Goal: Task Accomplishment & Management: Manage account settings

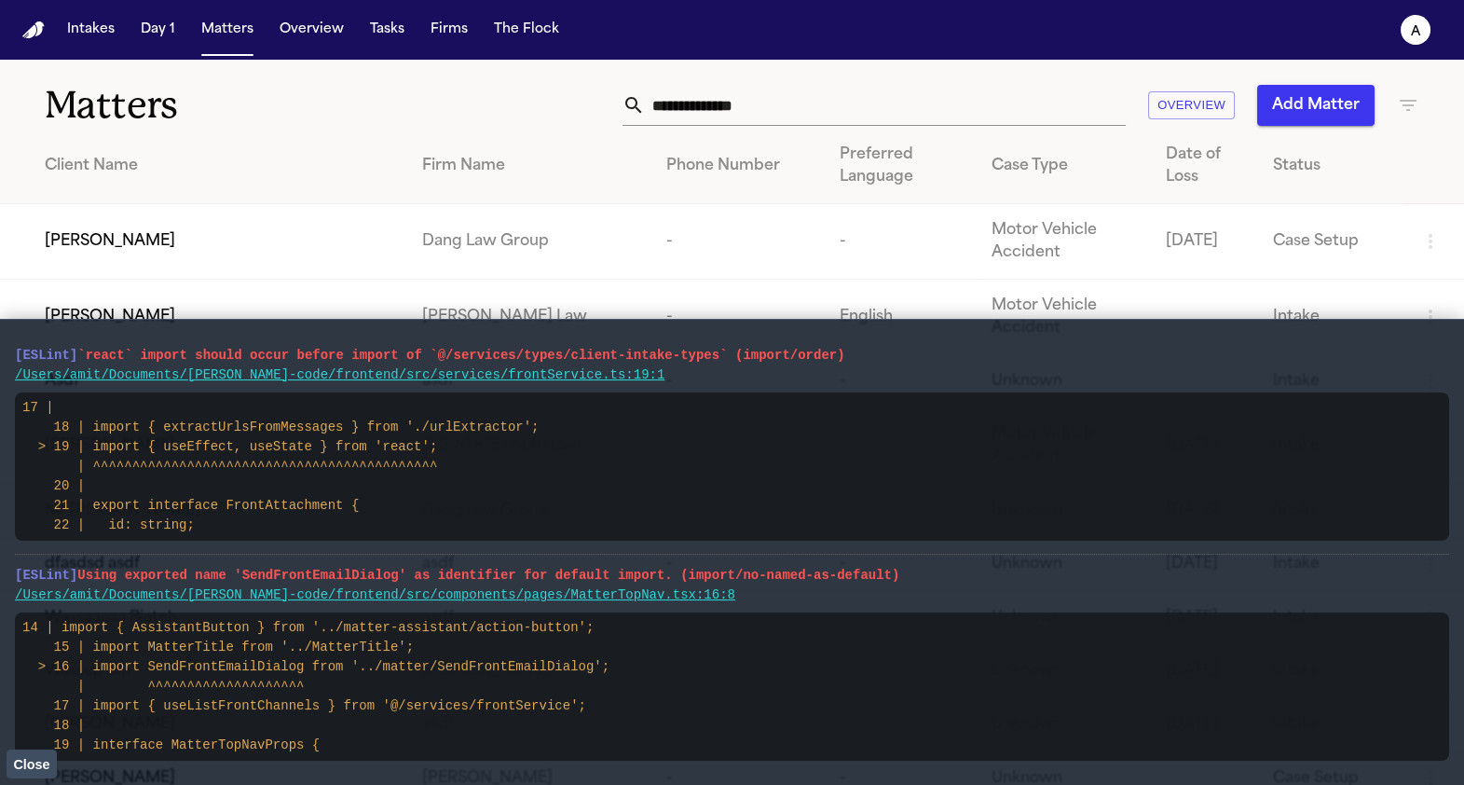
click at [158, 264] on td "[PERSON_NAME]" at bounding box center [203, 242] width 407 height 76
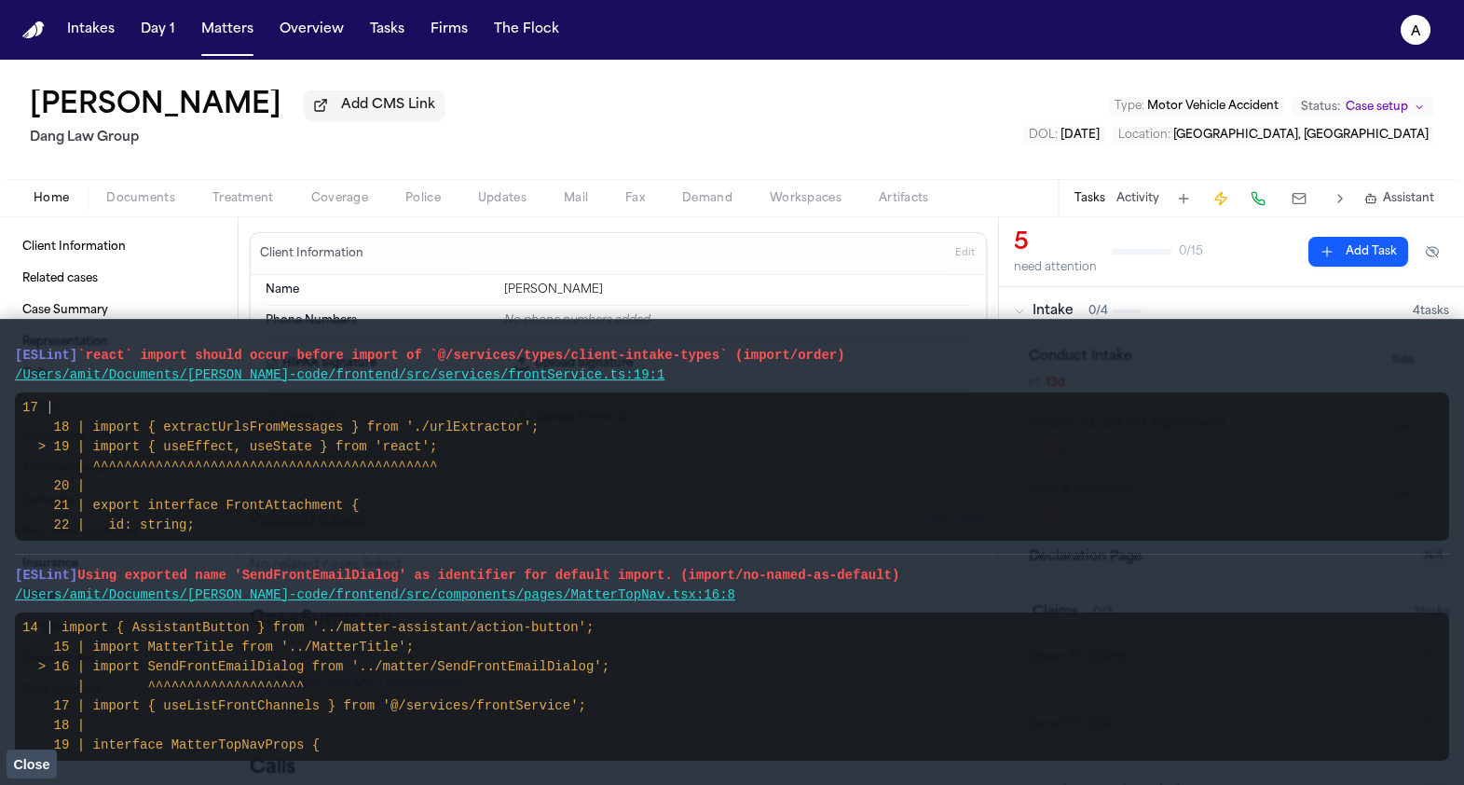
click at [36, 766] on button "Close" at bounding box center [32, 763] width 50 height 28
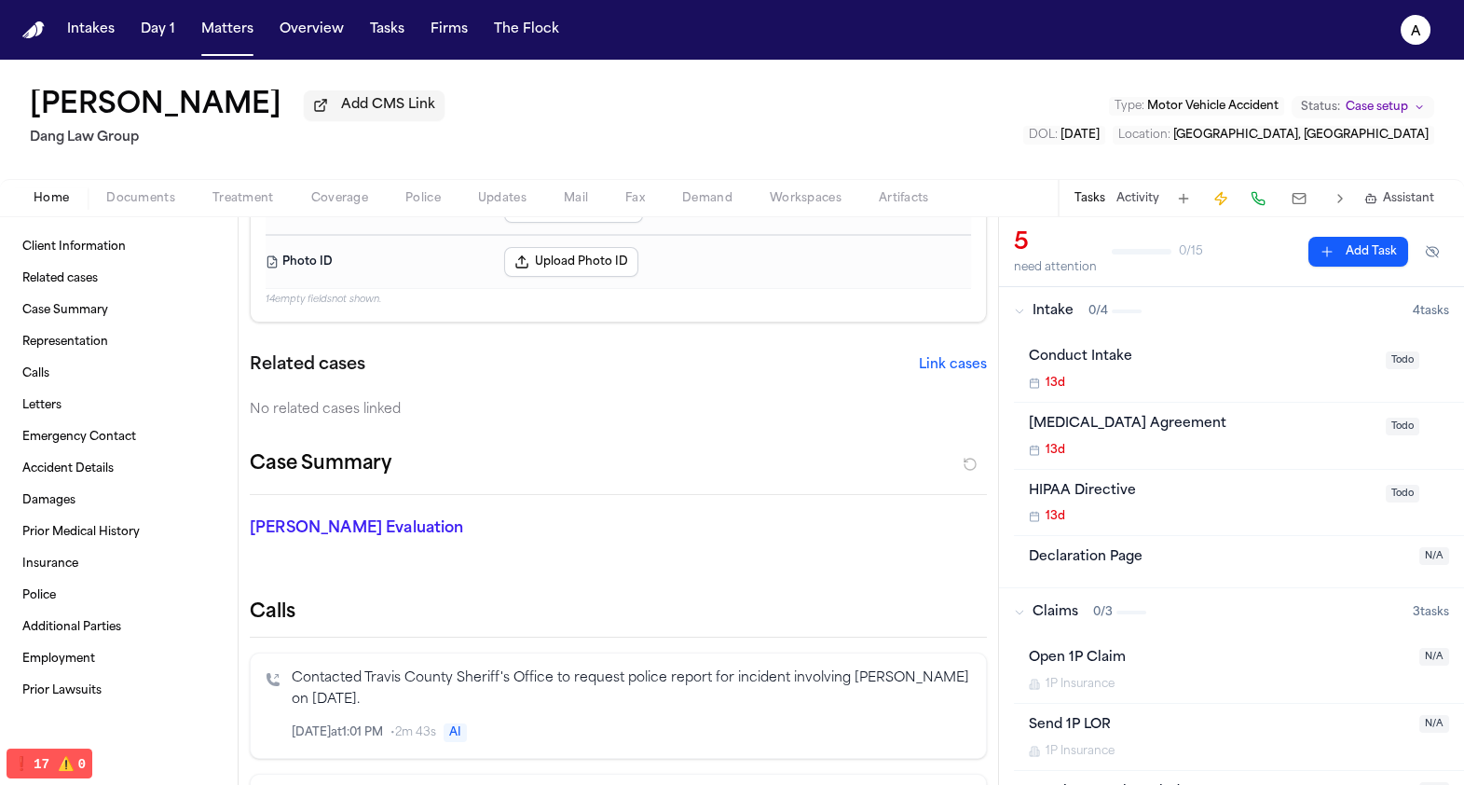
scroll to position [278, 0]
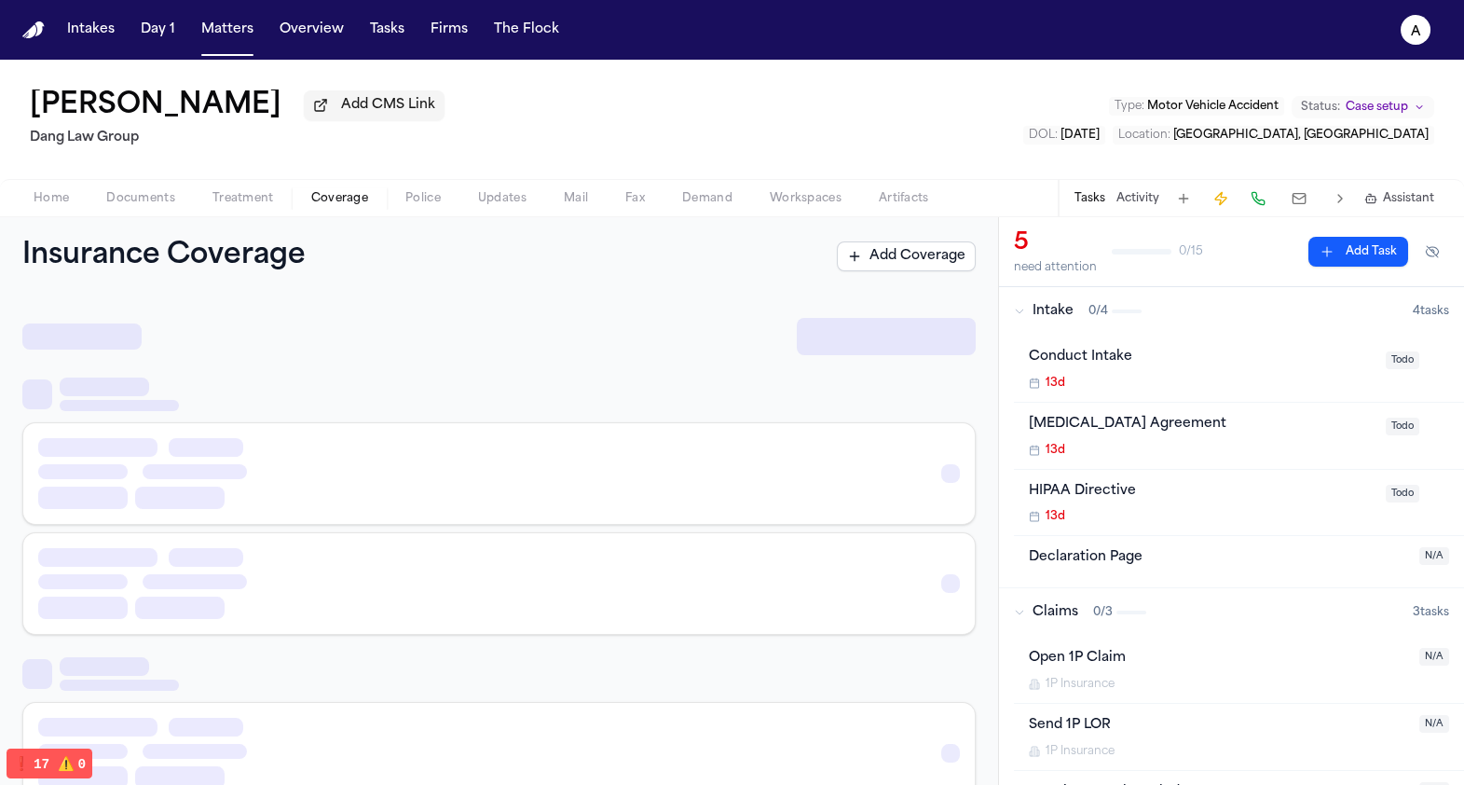
click at [320, 197] on span "Coverage" at bounding box center [339, 198] width 57 height 15
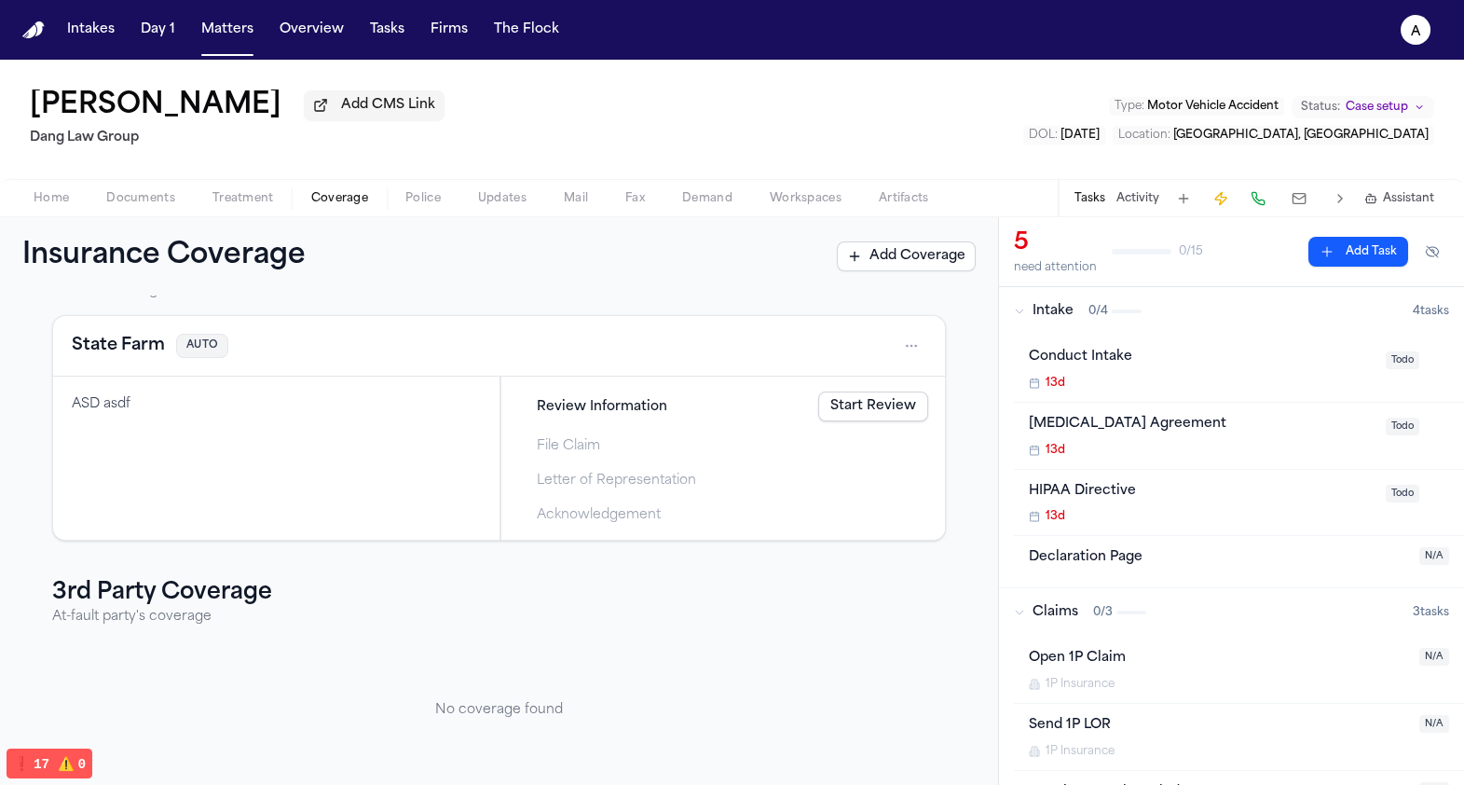
scroll to position [86, 0]
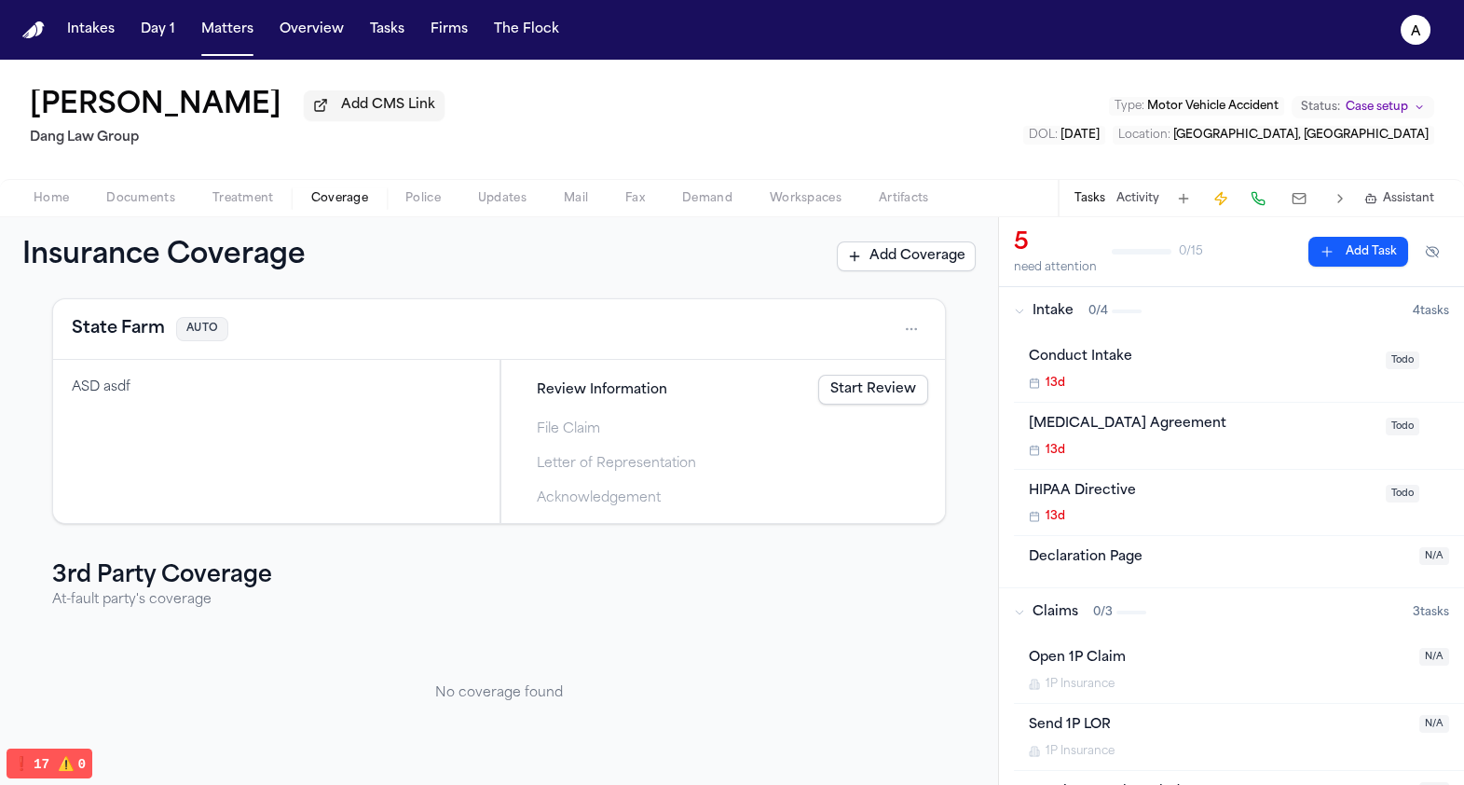
click at [867, 258] on button "Add Coverage" at bounding box center [906, 256] width 139 height 30
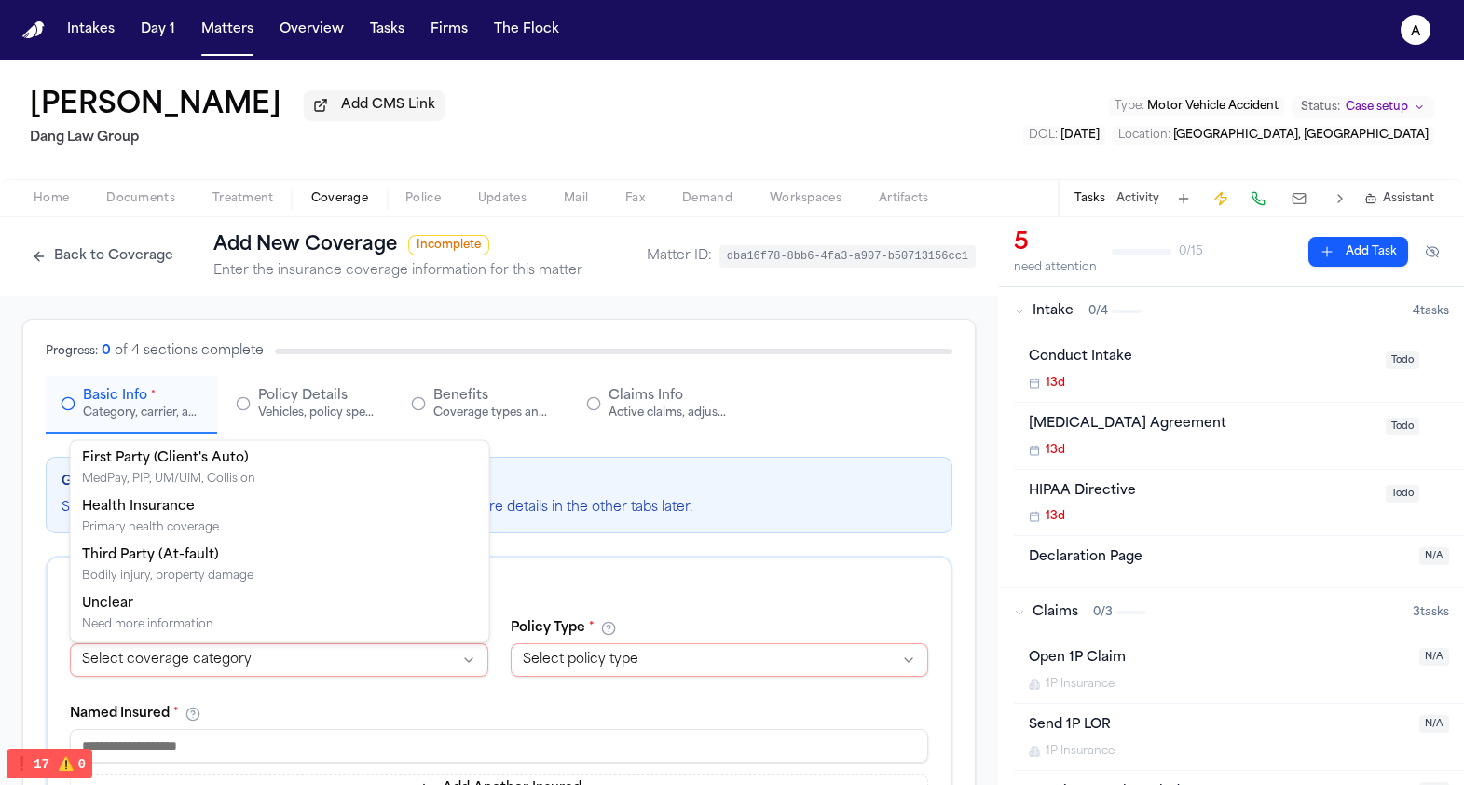
click at [270, 659] on html "**********" at bounding box center [732, 392] width 1464 height 785
drag, startPoint x: 260, startPoint y: 458, endPoint x: 248, endPoint y: 502, distance: 46.4
click at [271, 652] on html "**********" at bounding box center [732, 392] width 1464 height 785
select select "**********"
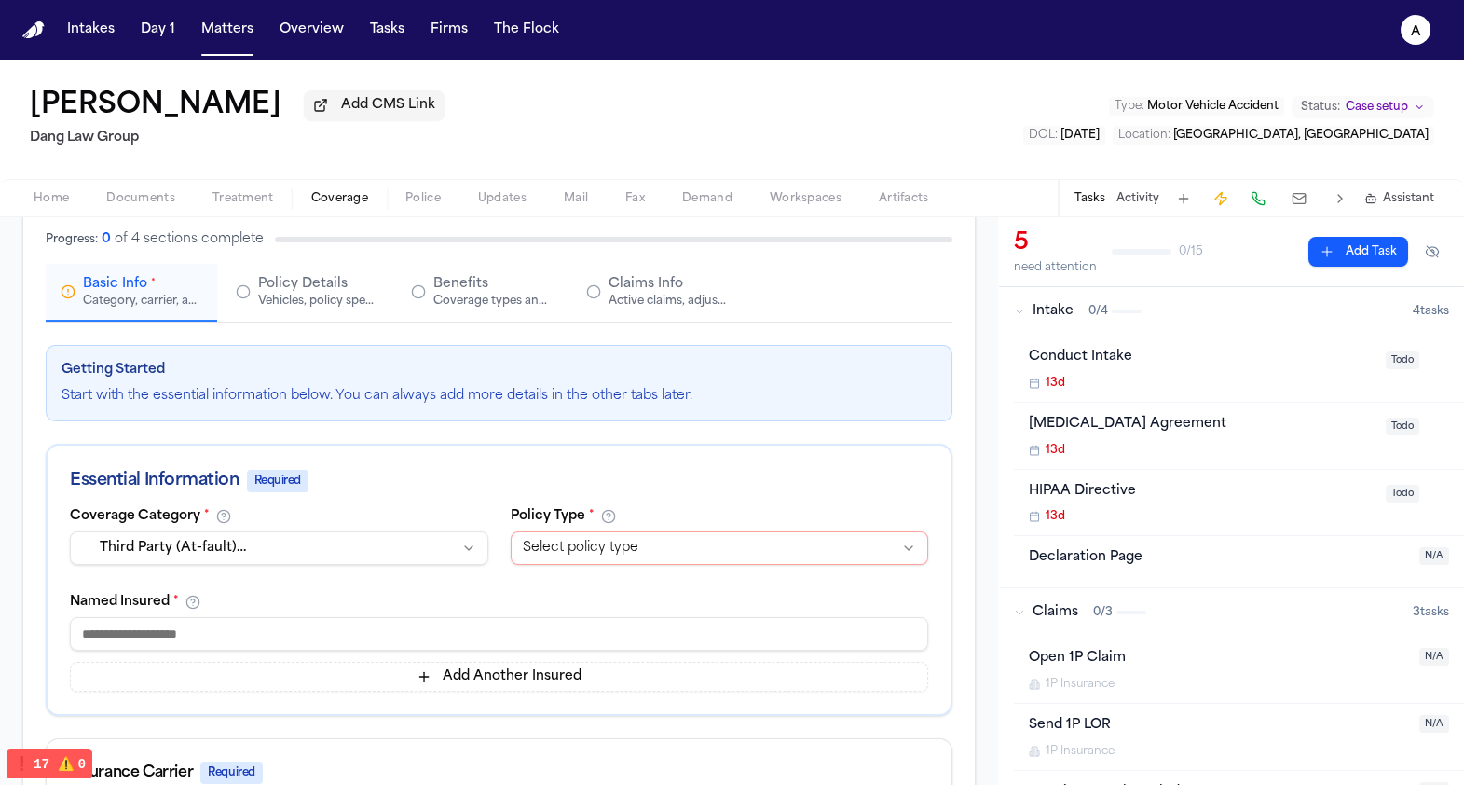
scroll to position [195, 0]
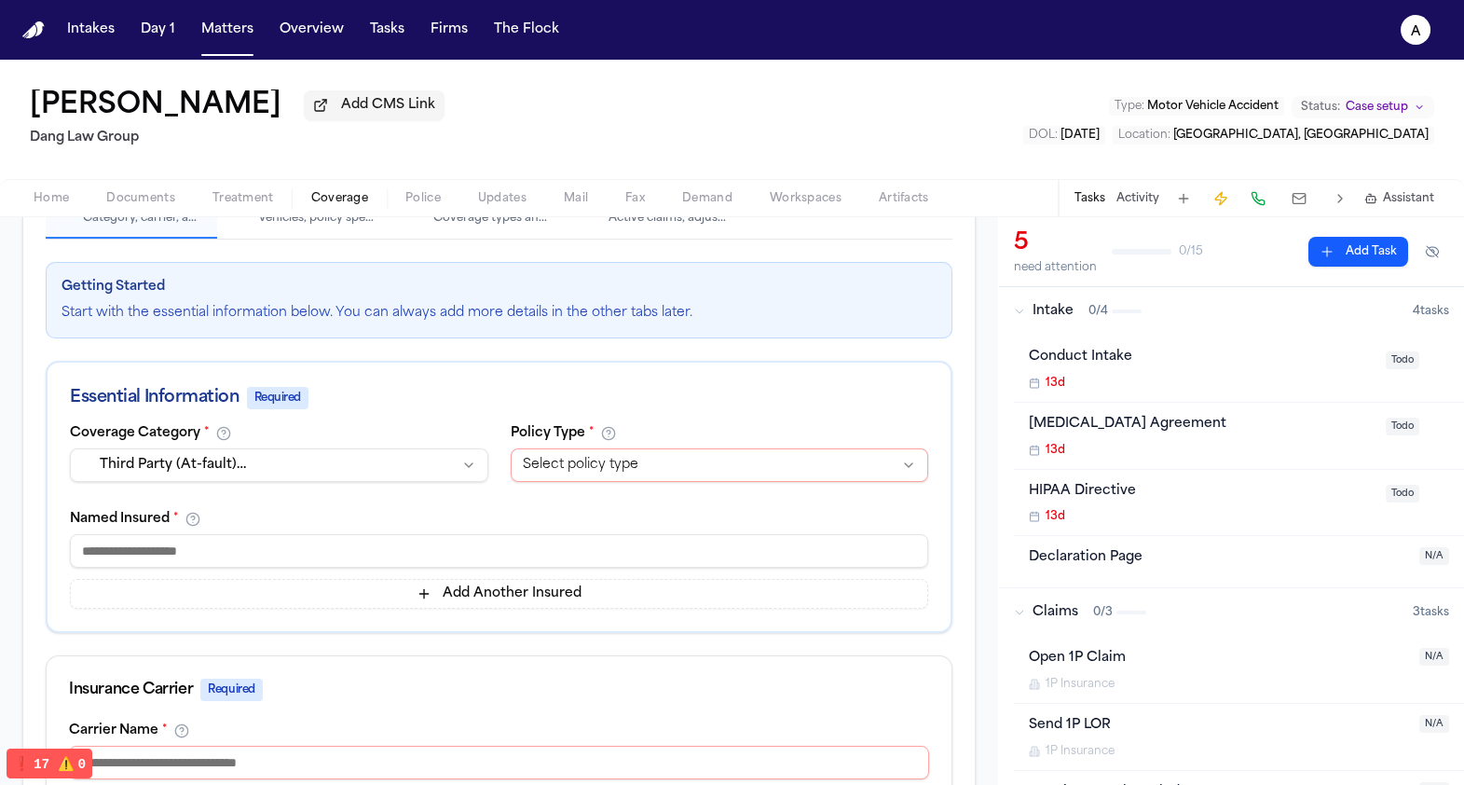
click at [645, 424] on div "Essential Information Required" at bounding box center [499, 394] width 903 height 63
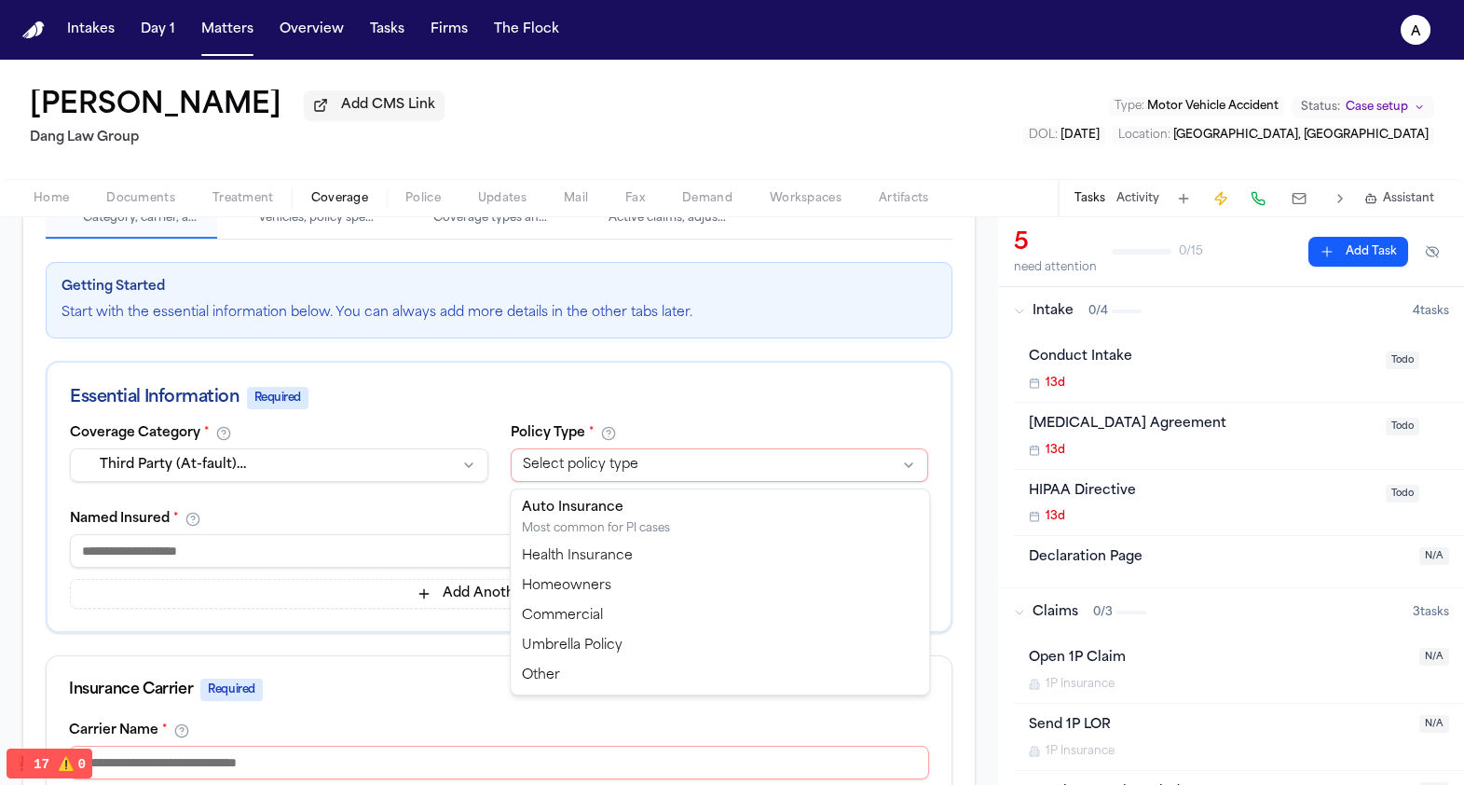
click at [642, 457] on html "**********" at bounding box center [732, 392] width 1464 height 785
select select "****"
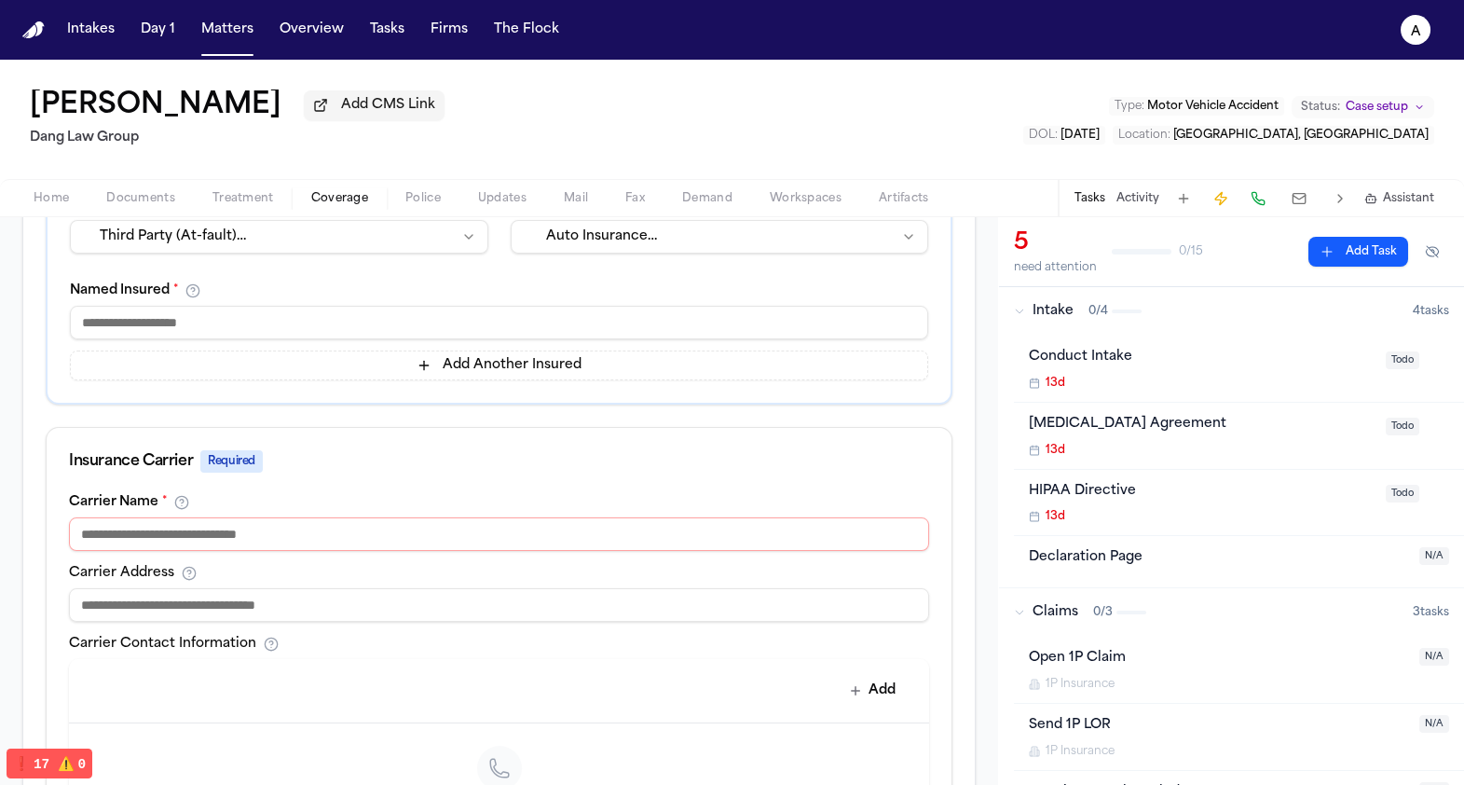
scroll to position [270, 0]
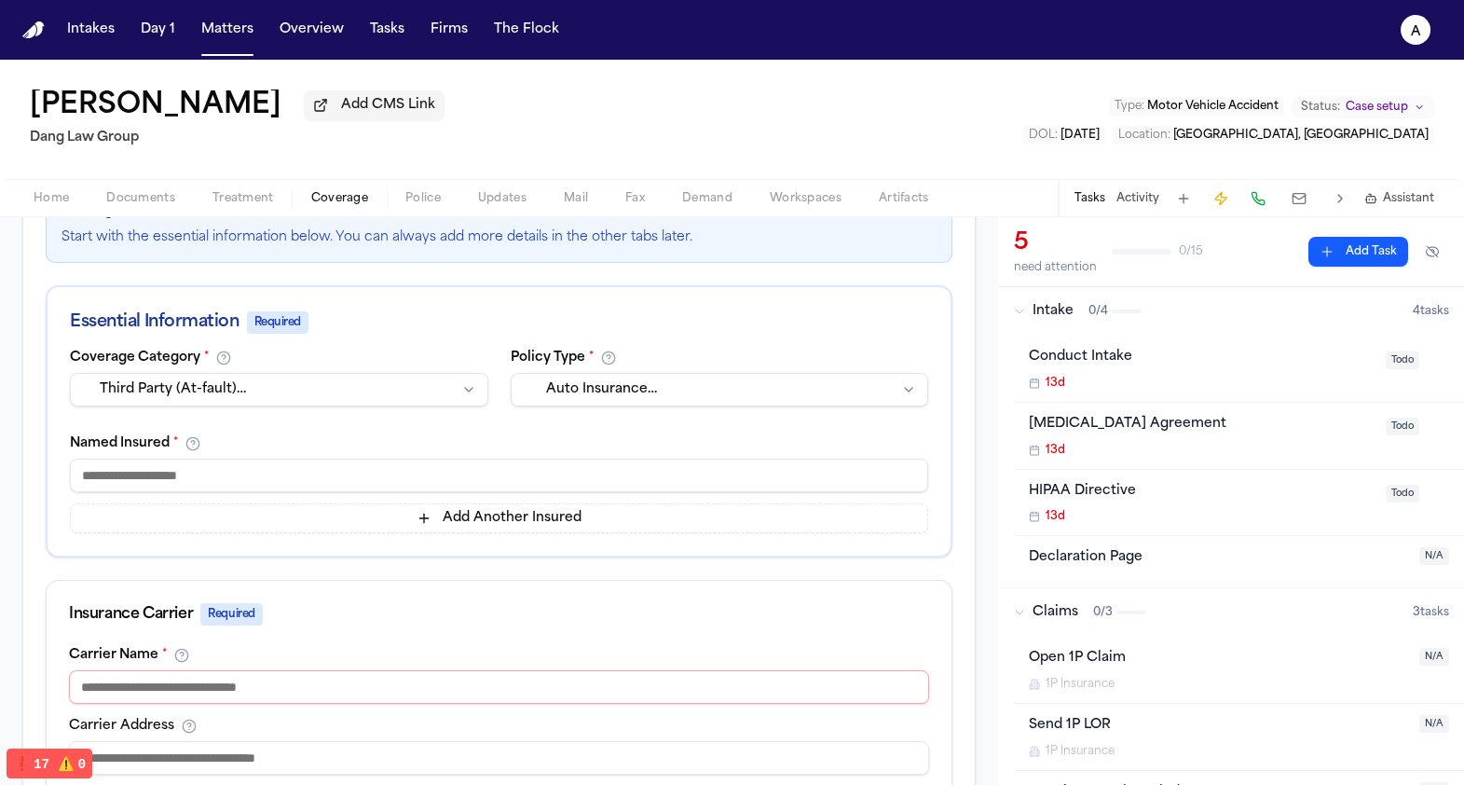
click at [497, 453] on div "Named Insured * Add Another Insured" at bounding box center [499, 484] width 858 height 97
click at [497, 459] on div "Named Insured * Add Another Insured" at bounding box center [499, 484] width 858 height 97
click at [497, 463] on input at bounding box center [499, 476] width 858 height 34
type input "****"
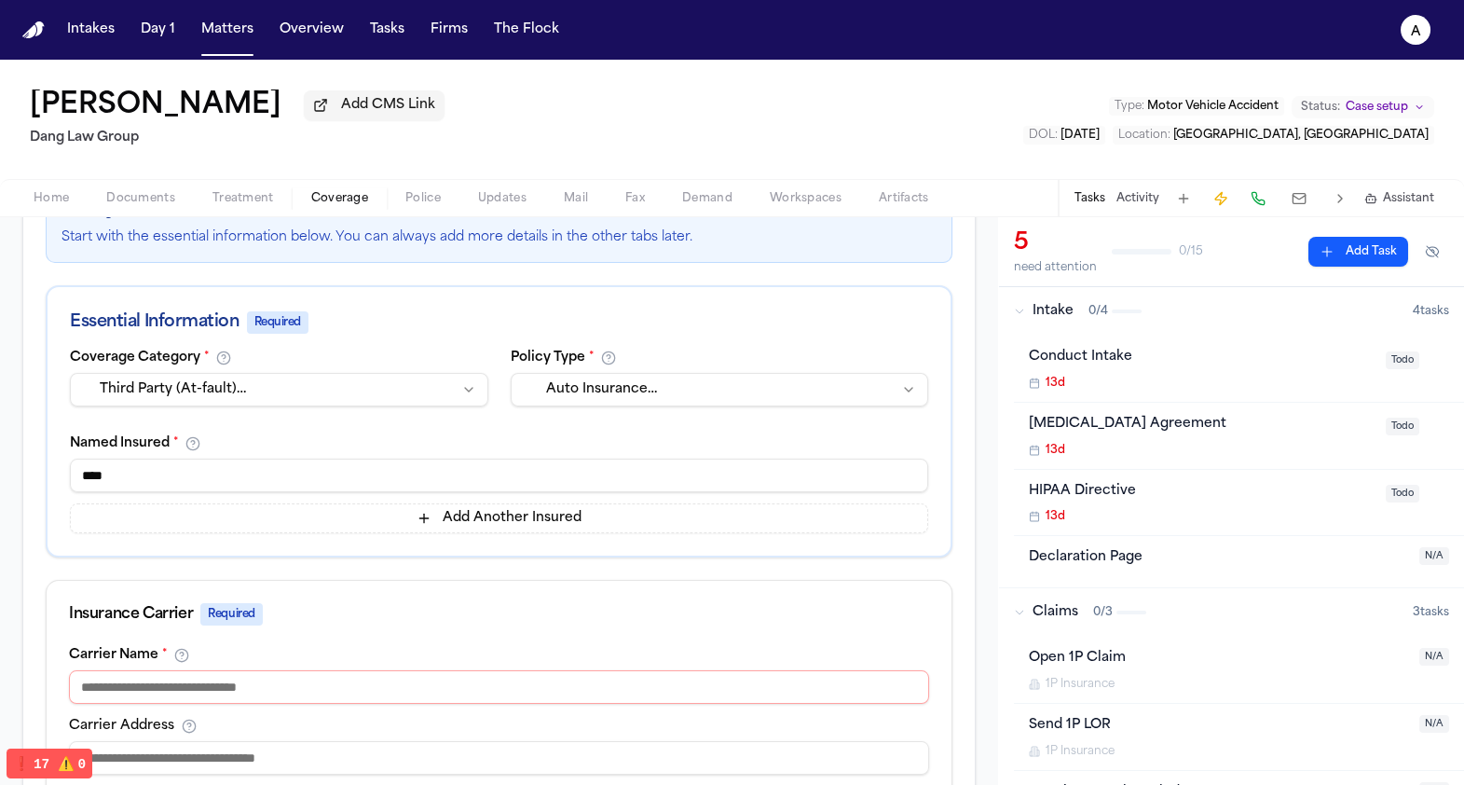
click at [362, 687] on input at bounding box center [499, 687] width 860 height 34
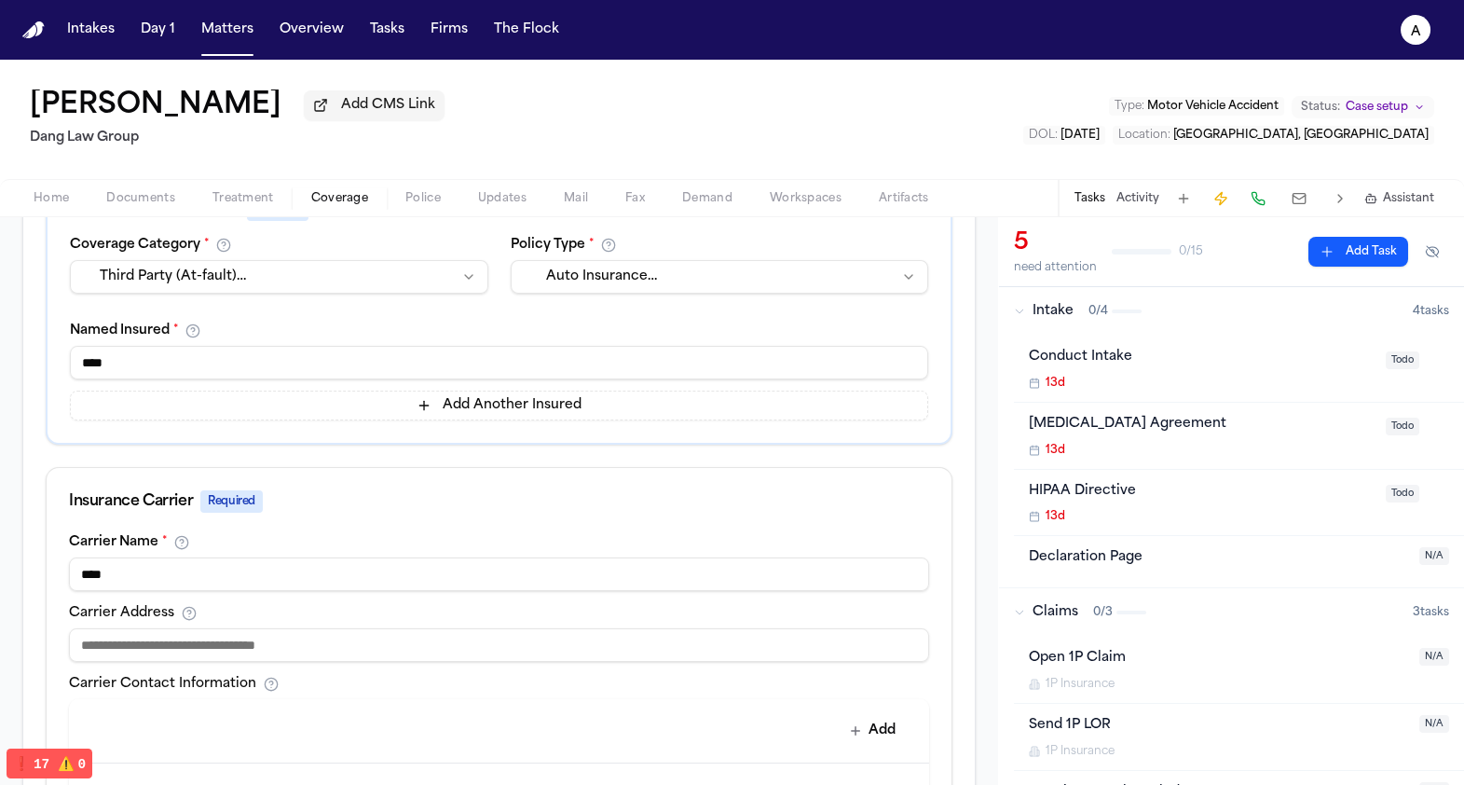
scroll to position [445, 0]
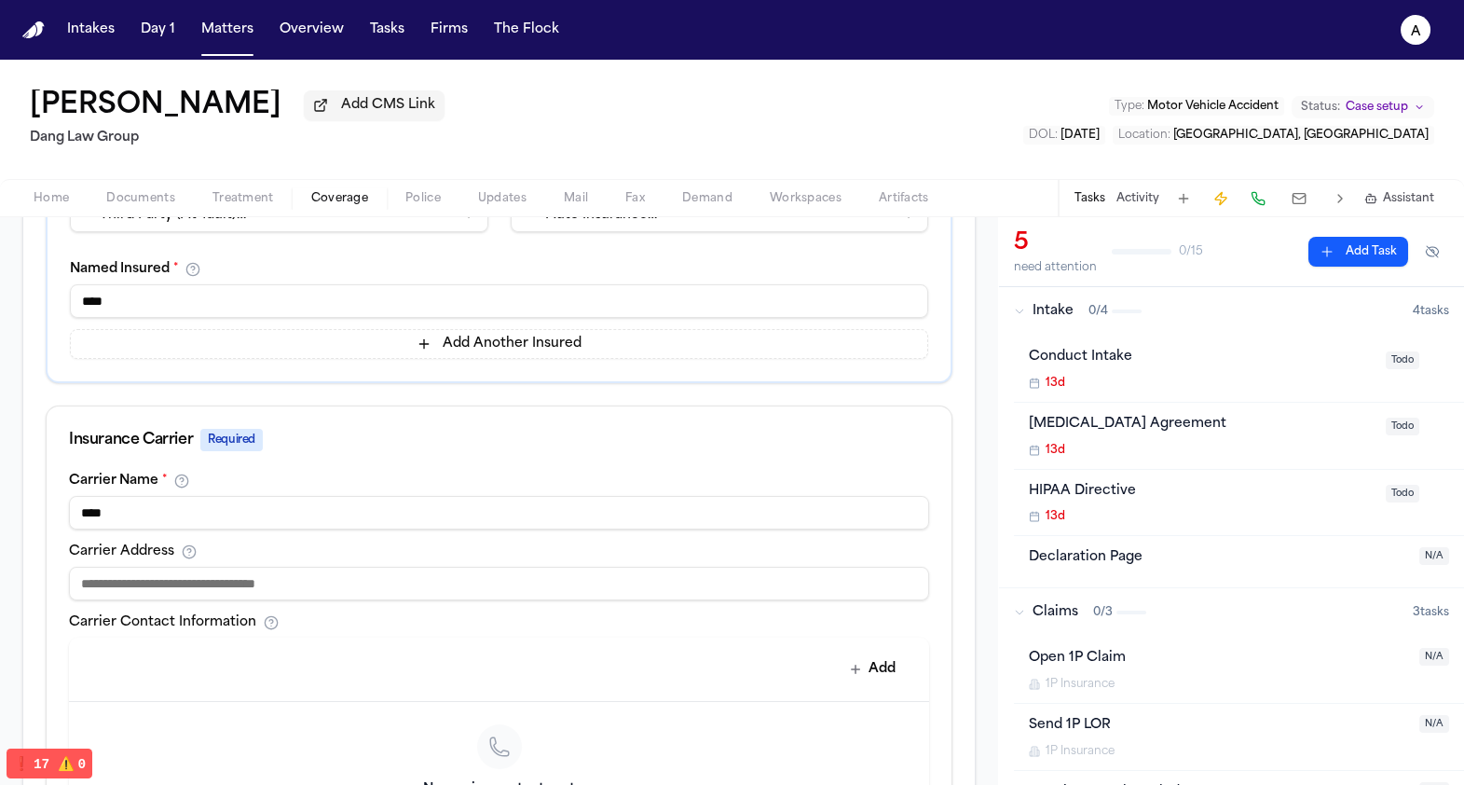
type input "****"
click at [407, 597] on input at bounding box center [499, 584] width 860 height 34
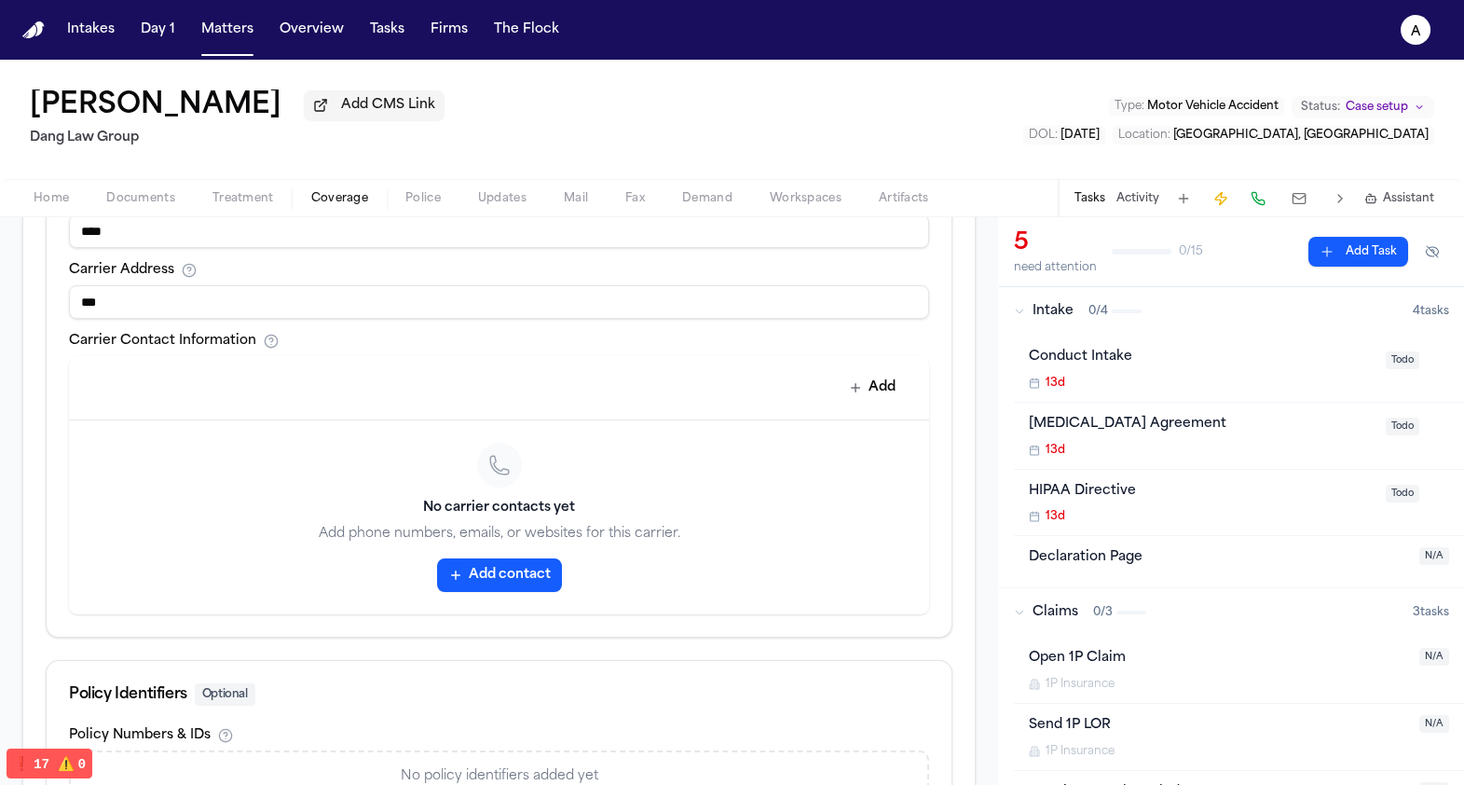
scroll to position [931, 0]
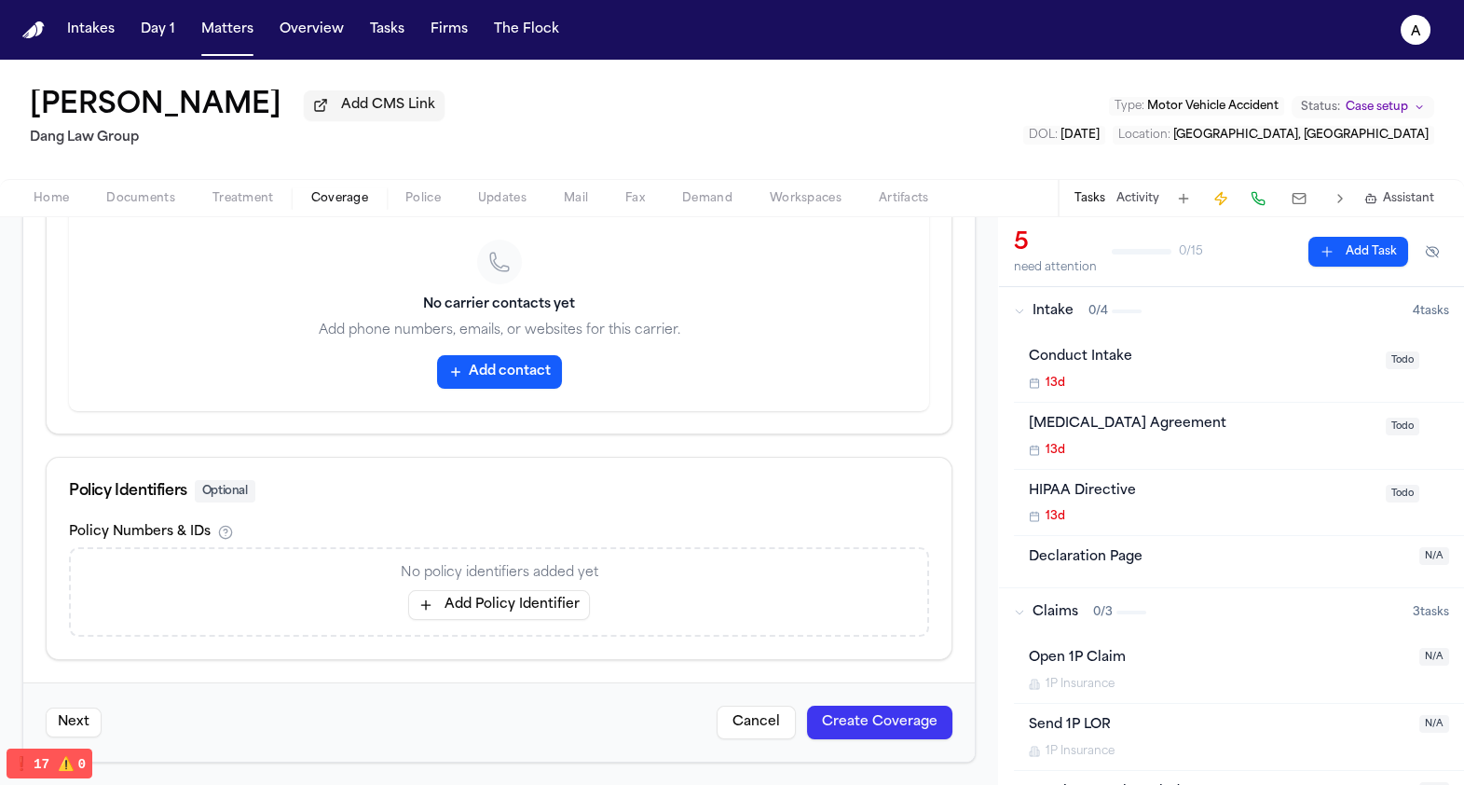
type input "***"
click at [862, 740] on div "Next Cancel Create Coverage" at bounding box center [499, 721] width 952 height 79
click at [864, 726] on button "Create Coverage" at bounding box center [879, 723] width 145 height 34
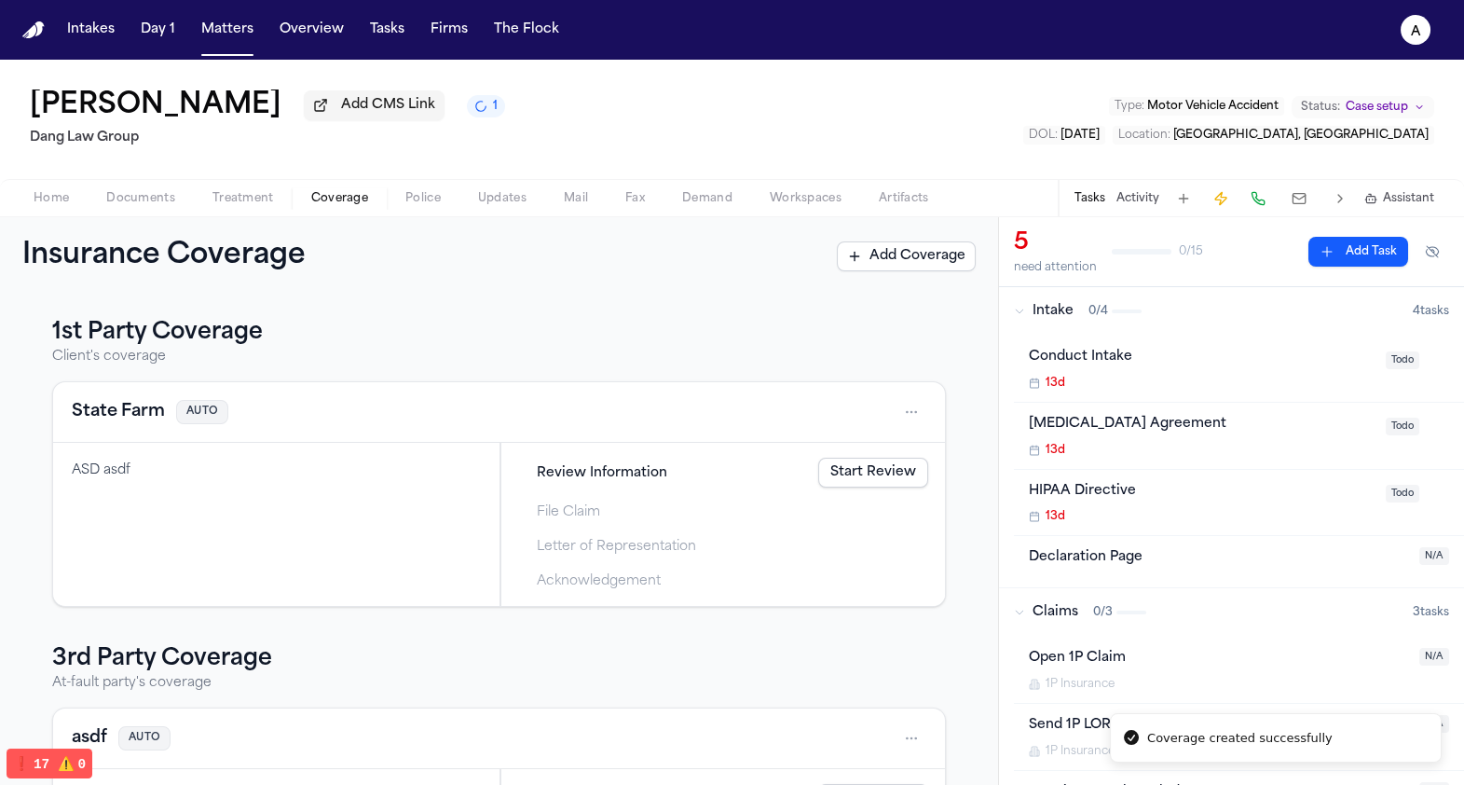
scroll to position [173, 0]
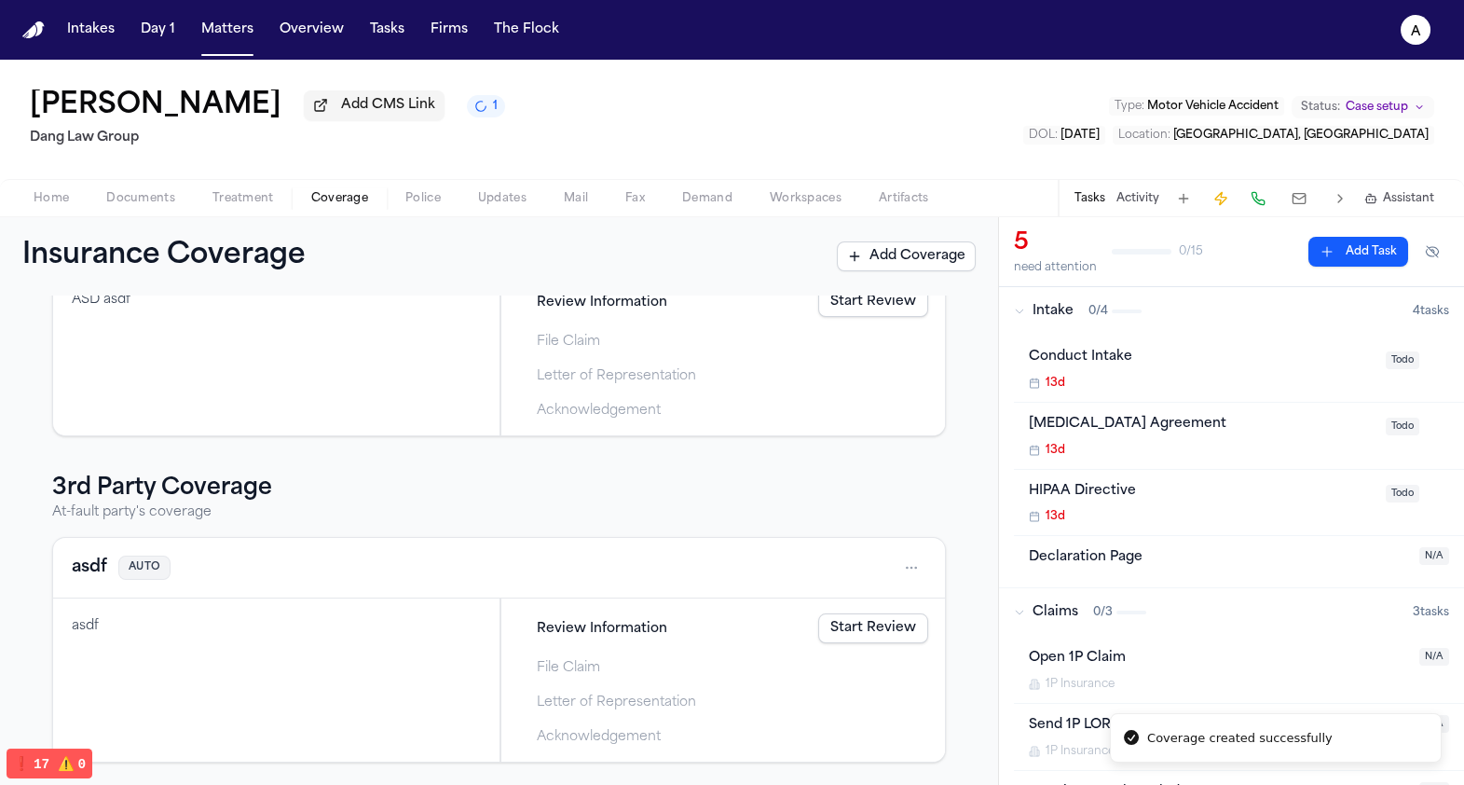
click at [857, 629] on link "Start Review" at bounding box center [873, 628] width 110 height 30
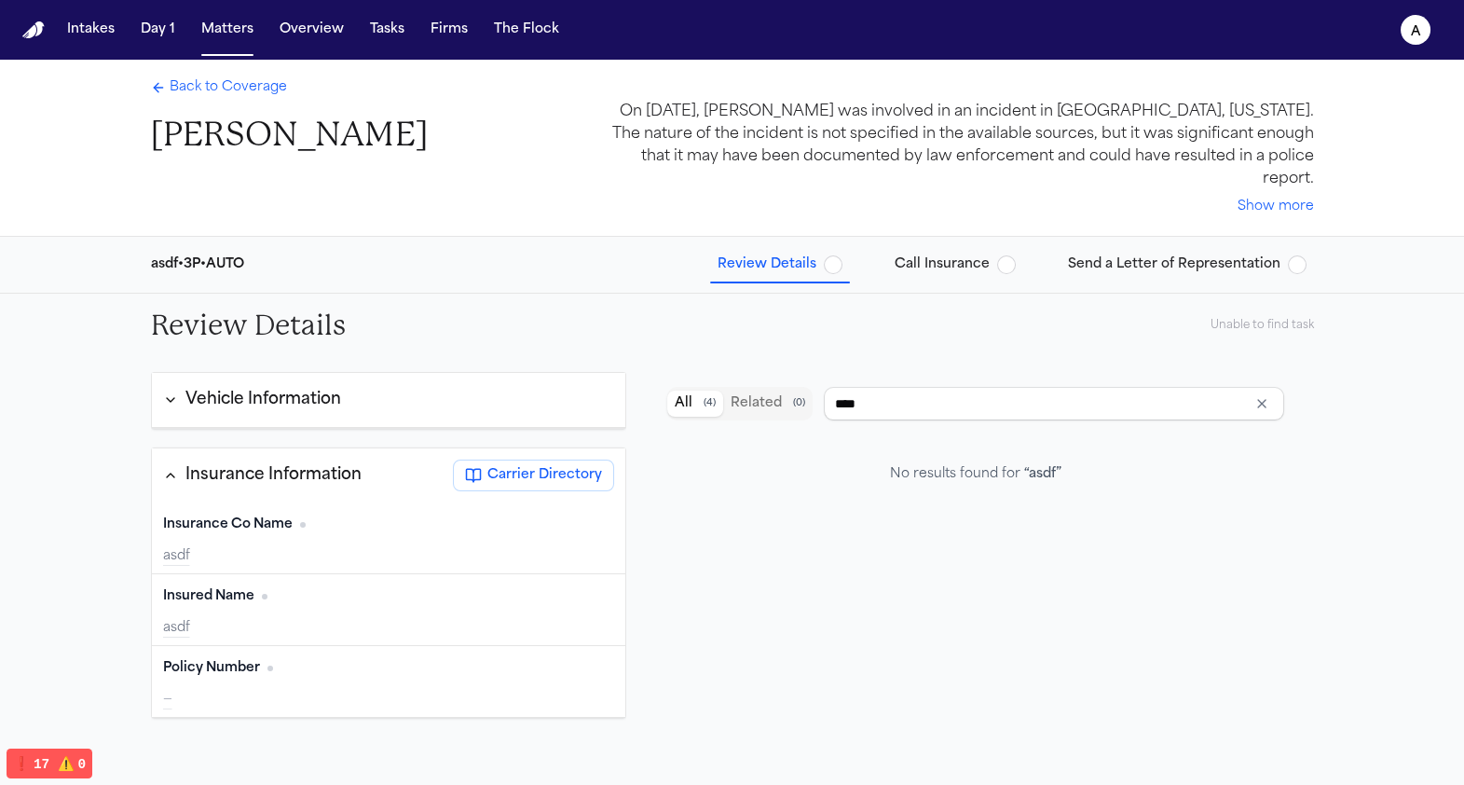
click at [1256, 318] on div "Unable to find task" at bounding box center [1262, 325] width 103 height 15
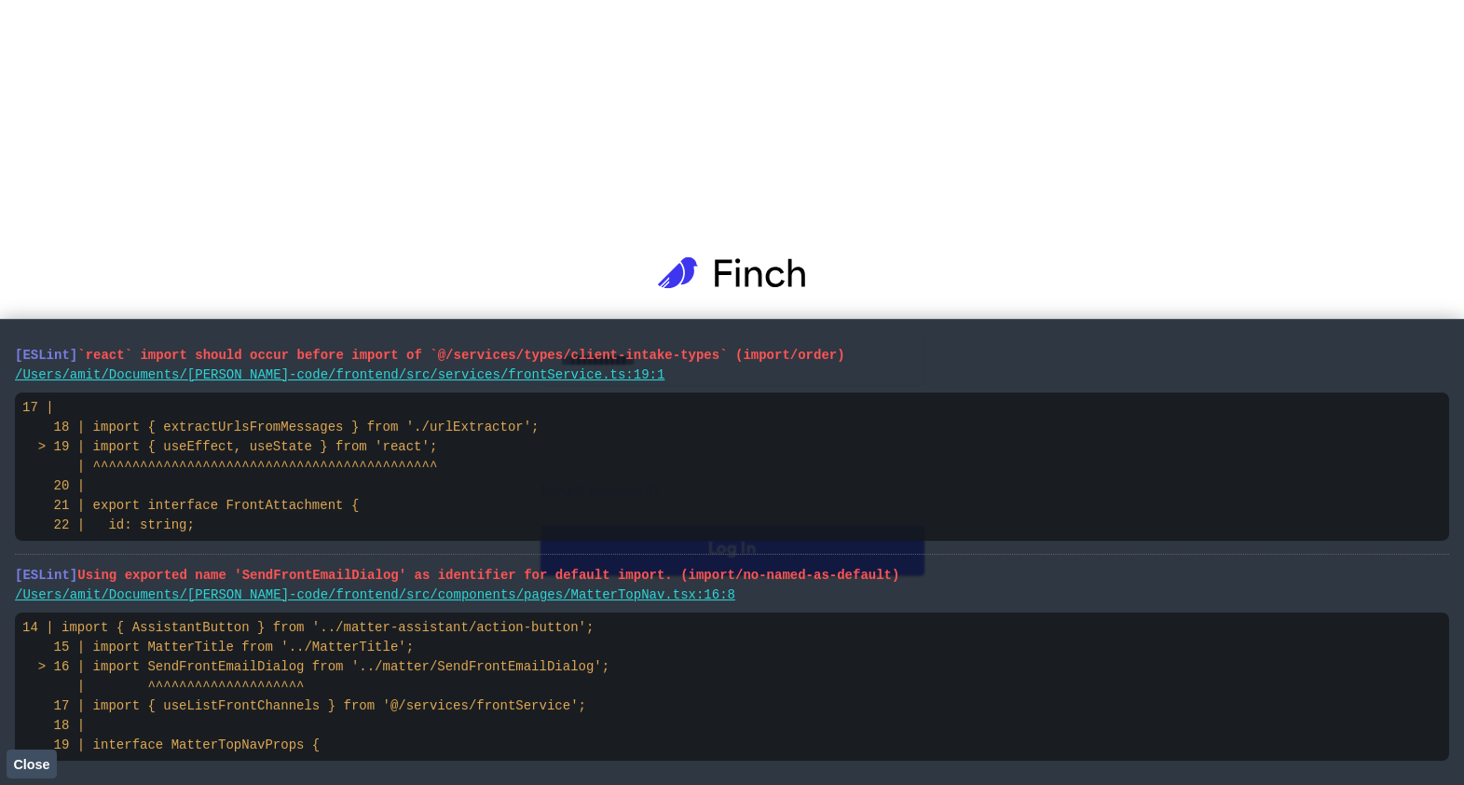
click at [28, 757] on span "Close" at bounding box center [31, 764] width 36 height 15
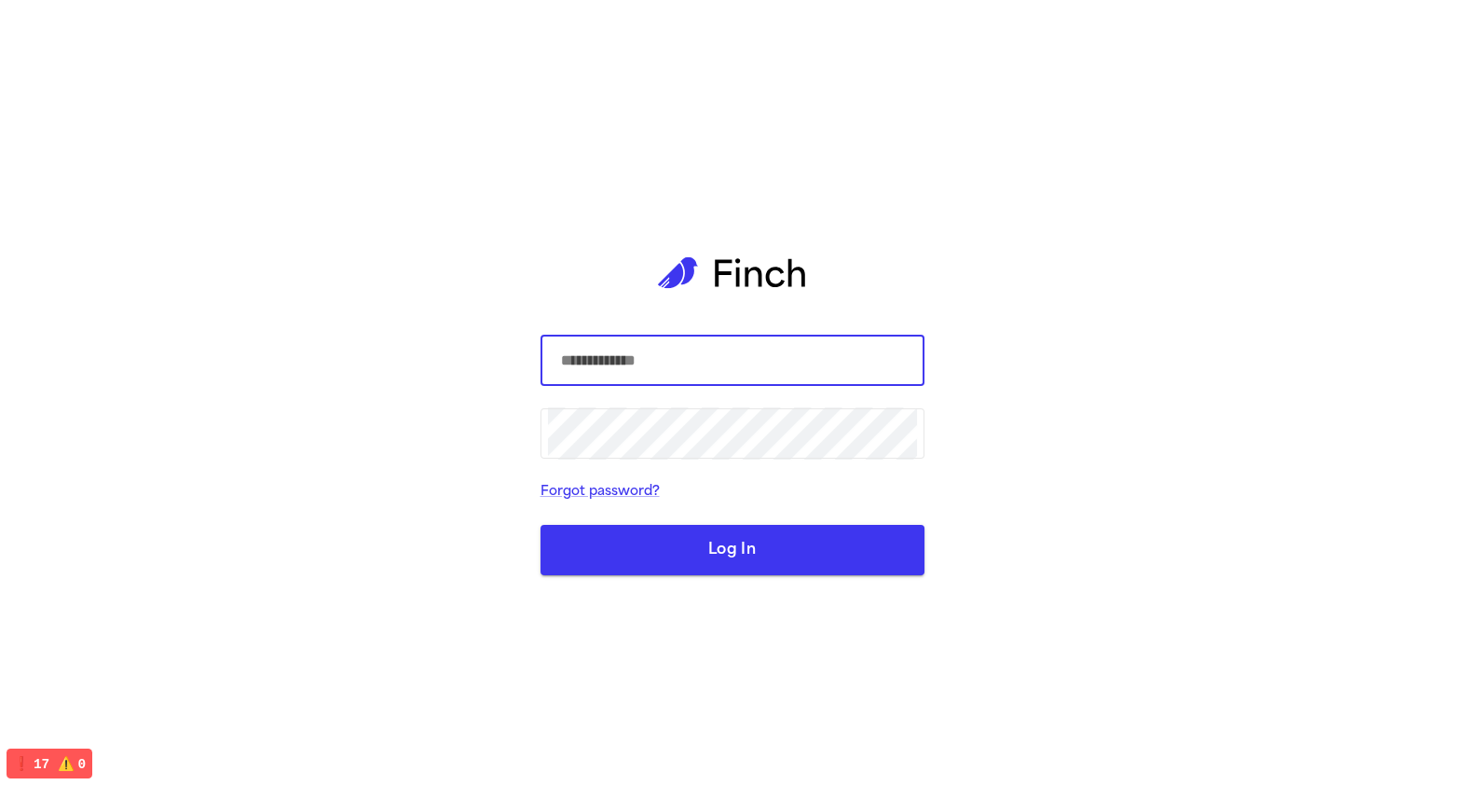
type input "**********"
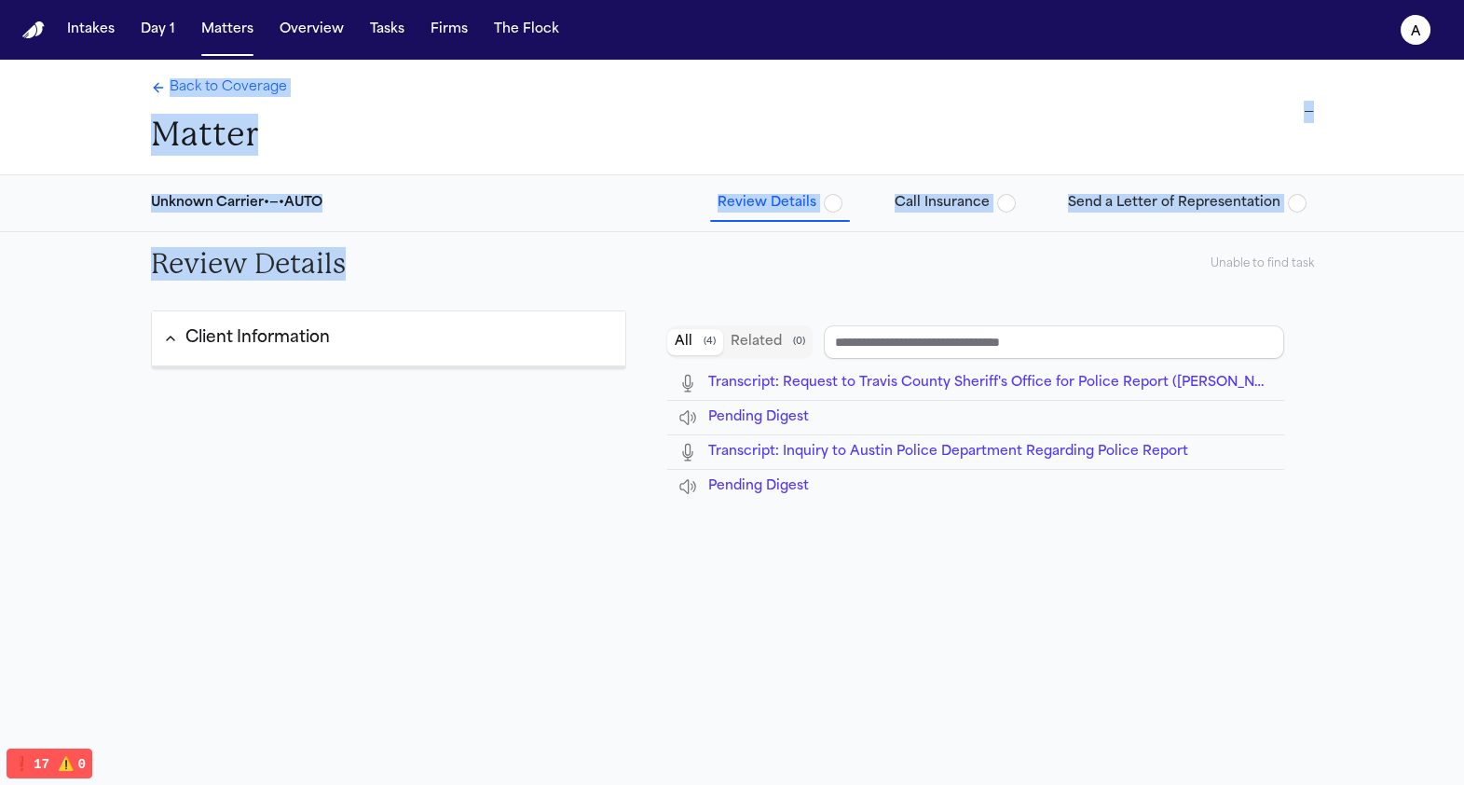
drag, startPoint x: 175, startPoint y: 77, endPoint x: 250, endPoint y: 282, distance: 218.2
click at [251, 282] on div "Back to Coverage Matter — Unknown Carrier • — • AUTO Review Details Call Insura…" at bounding box center [732, 505] width 1464 height 890
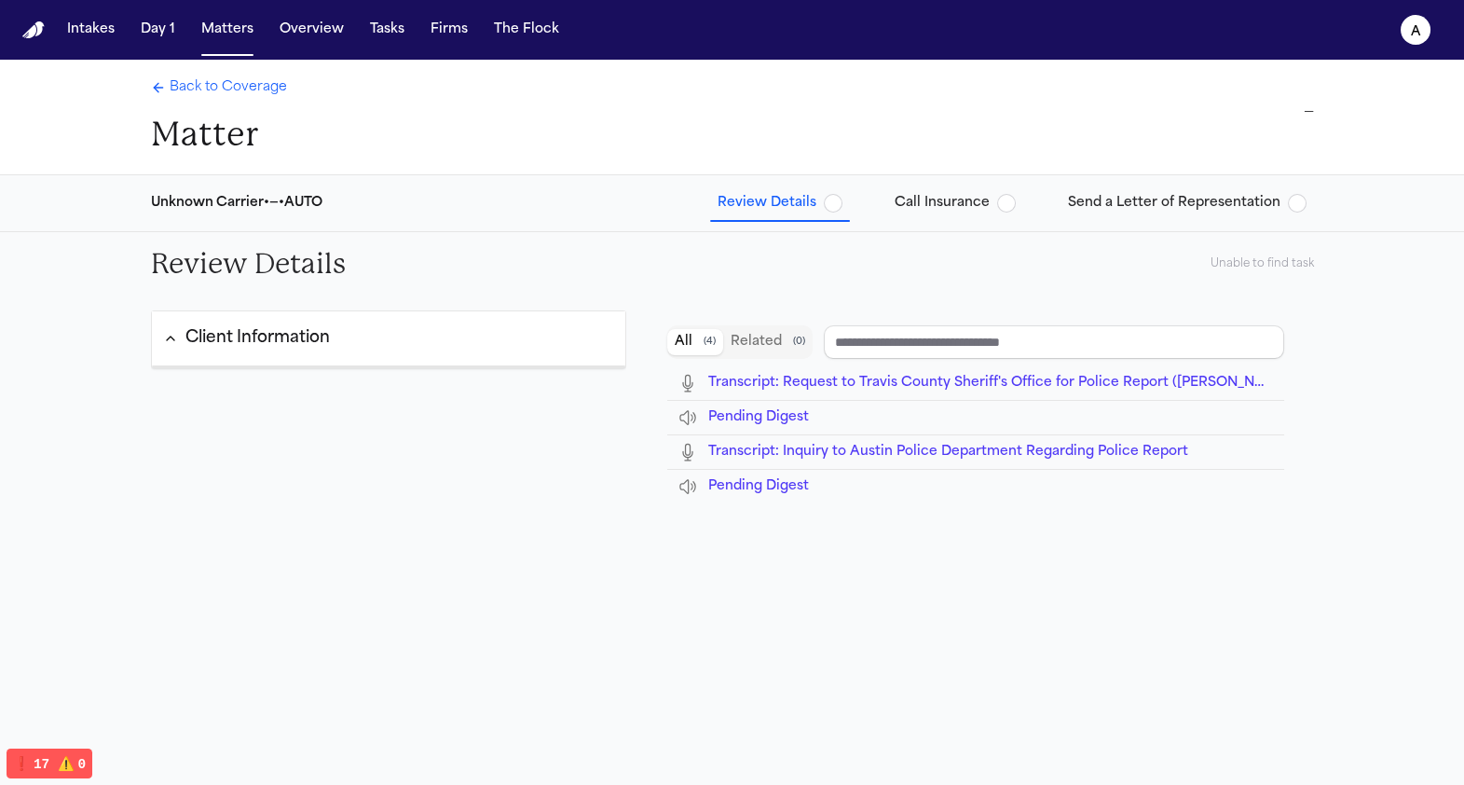
click at [608, 88] on div "Back to Coverage Matter —" at bounding box center [732, 117] width 1193 height 115
click at [183, 126] on h1 "Matter" at bounding box center [219, 135] width 136 height 42
click at [177, 89] on span "Back to Coverage" at bounding box center [228, 87] width 117 height 19
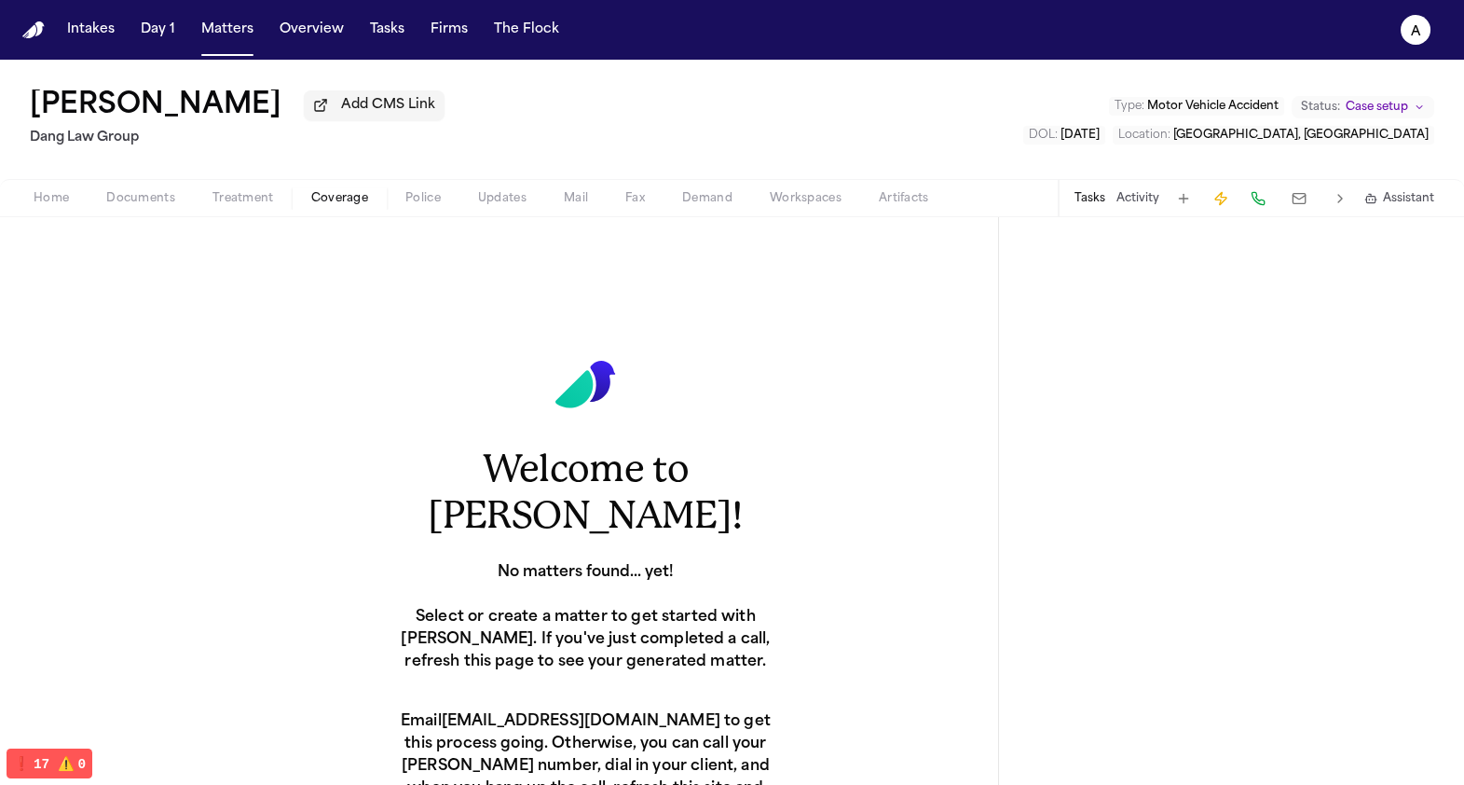
click at [333, 194] on span "Coverage" at bounding box center [339, 198] width 57 height 15
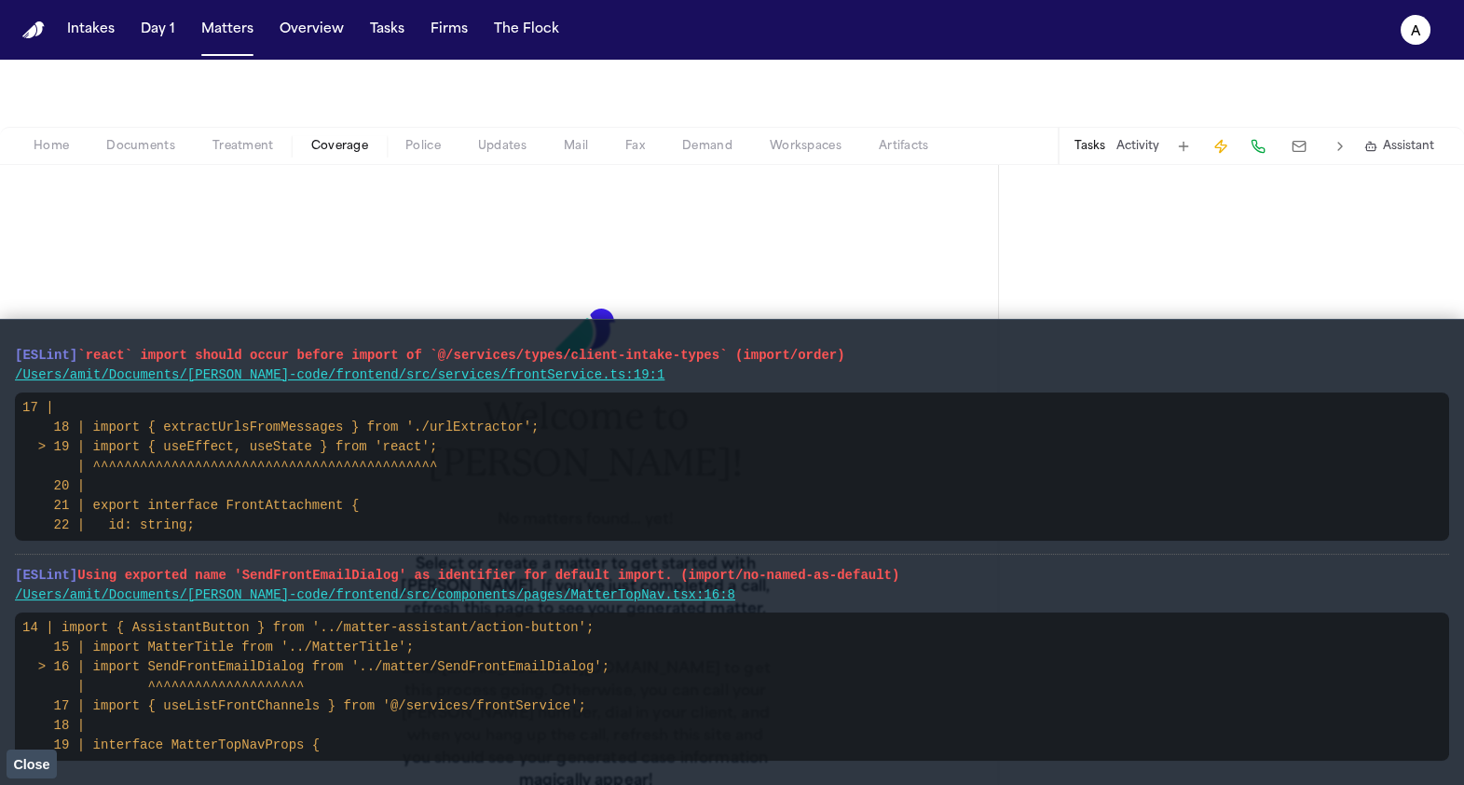
click at [46, 765] on span "Close" at bounding box center [31, 764] width 36 height 15
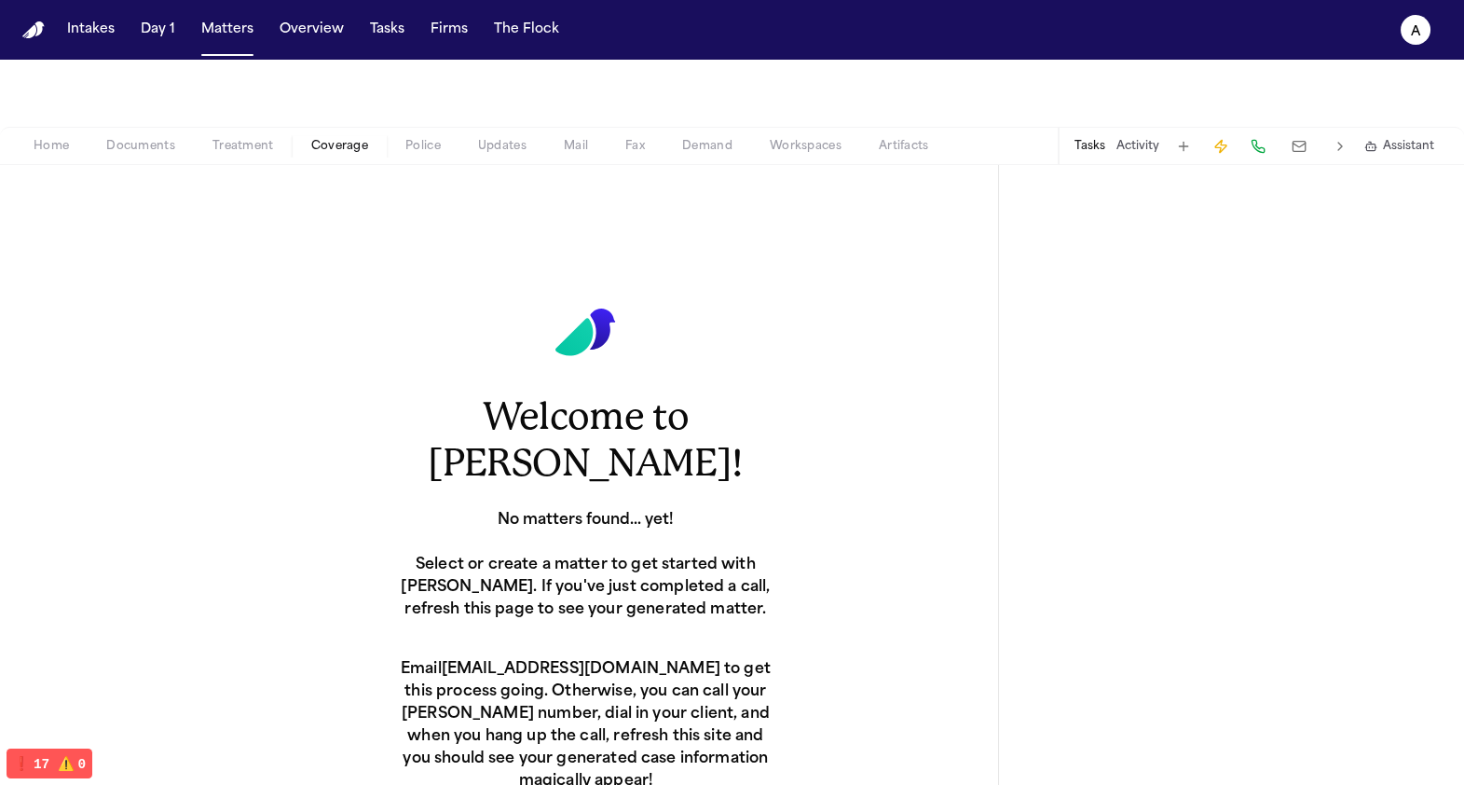
click at [1081, 143] on button "Tasks" at bounding box center [1090, 146] width 31 height 15
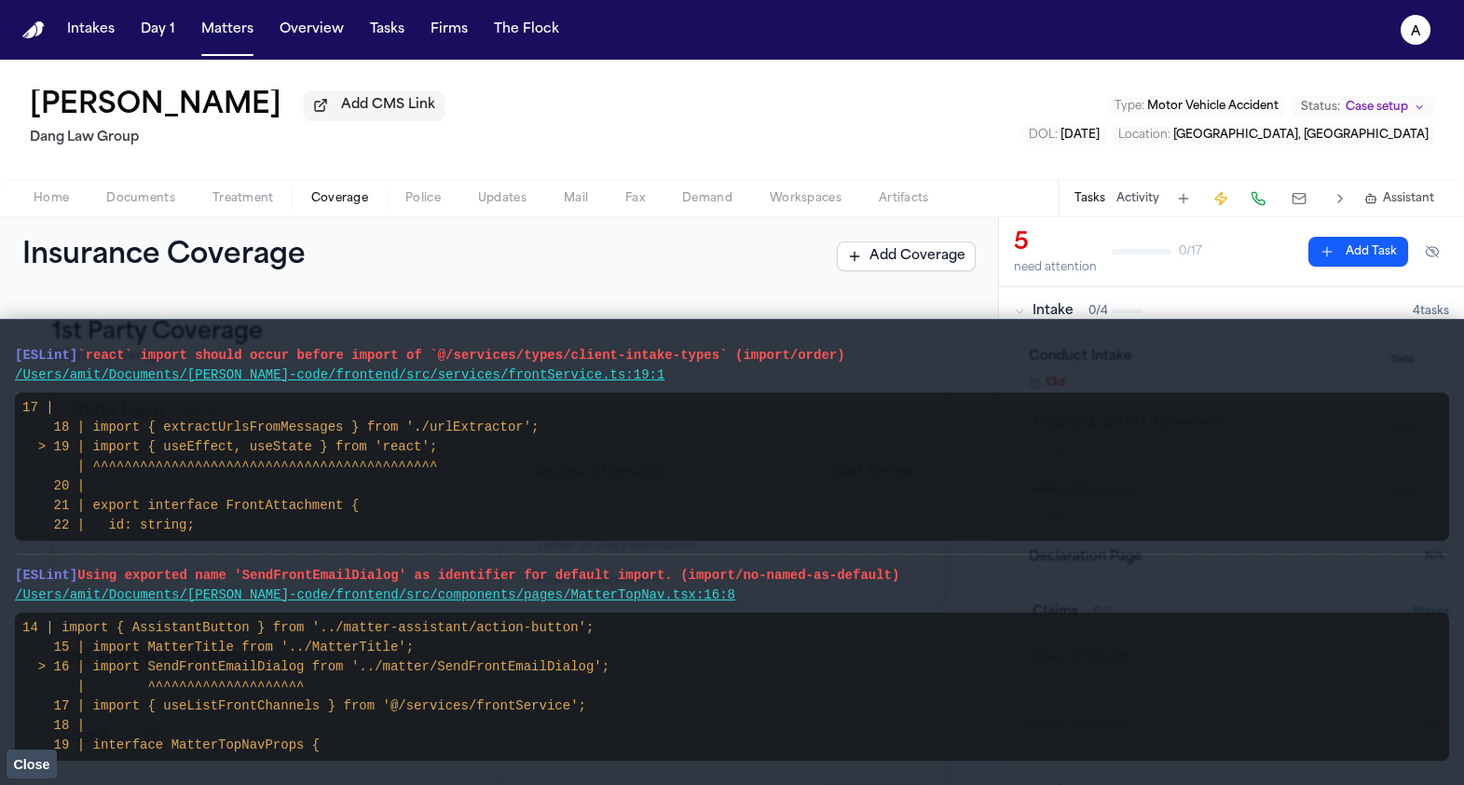
click at [26, 765] on span "Close" at bounding box center [31, 764] width 36 height 15
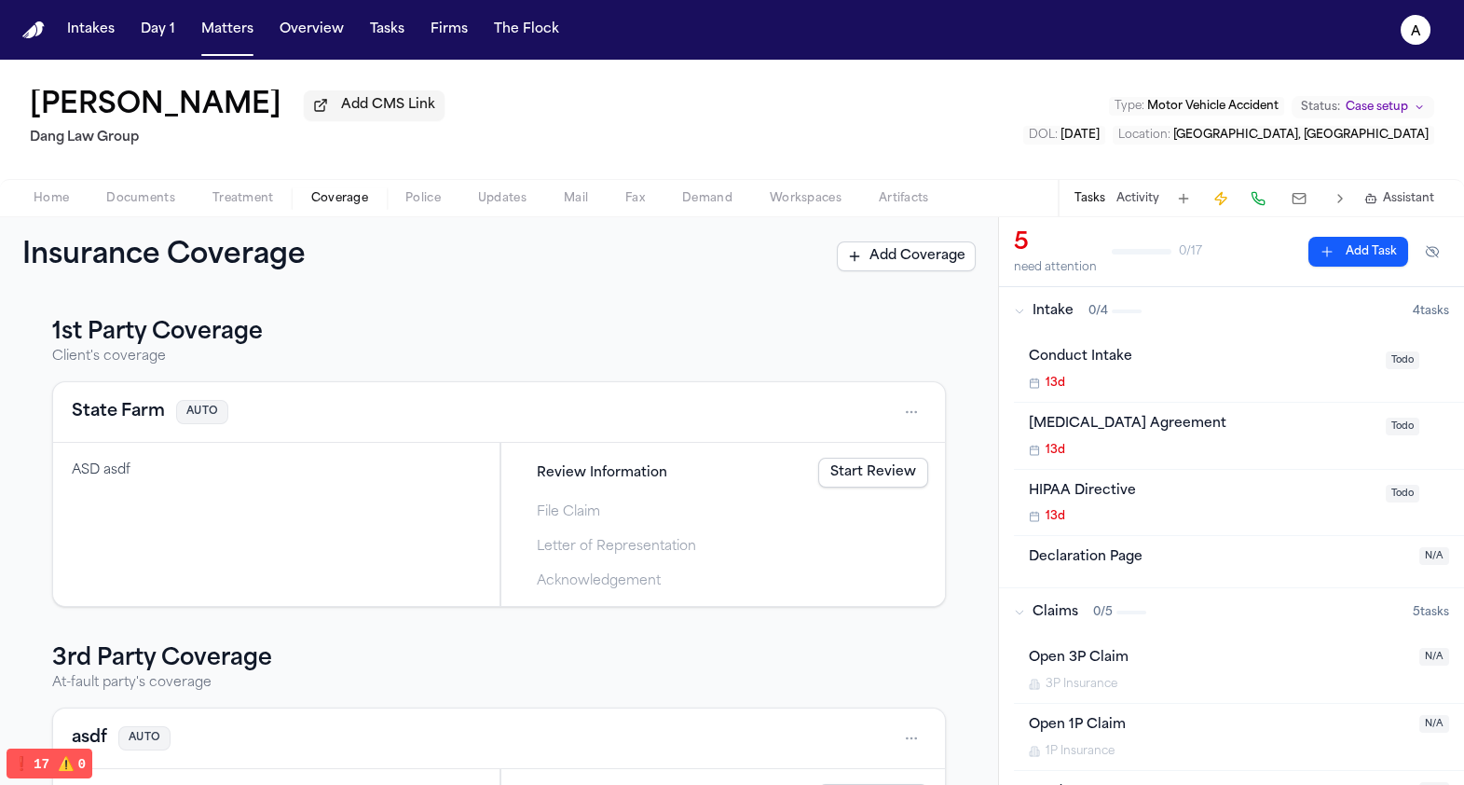
click at [1083, 202] on button "Tasks" at bounding box center [1090, 198] width 31 height 15
click at [1188, 197] on button at bounding box center [1184, 198] width 26 height 26
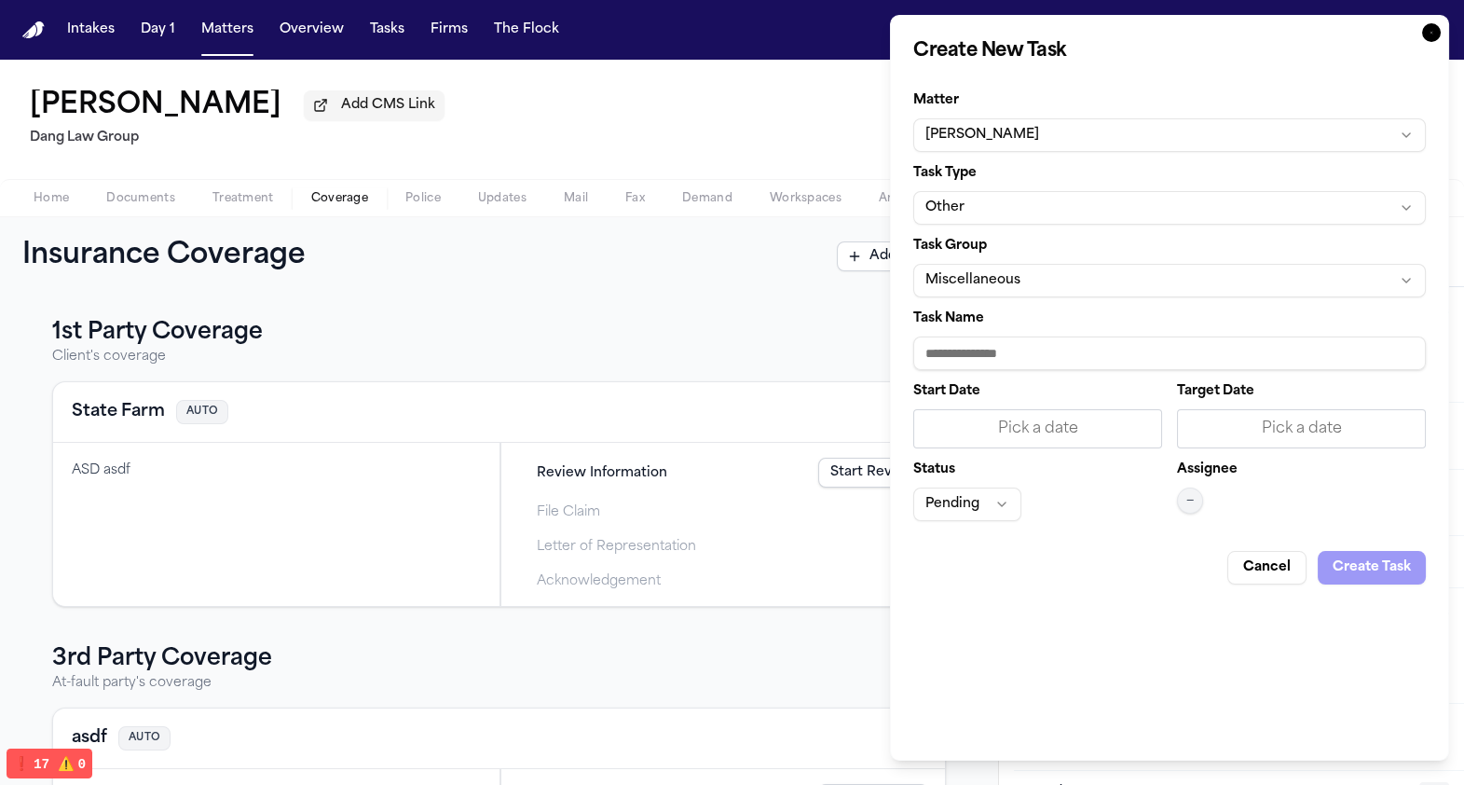
click at [1148, 132] on button "[PERSON_NAME]" at bounding box center [1169, 135] width 513 height 34
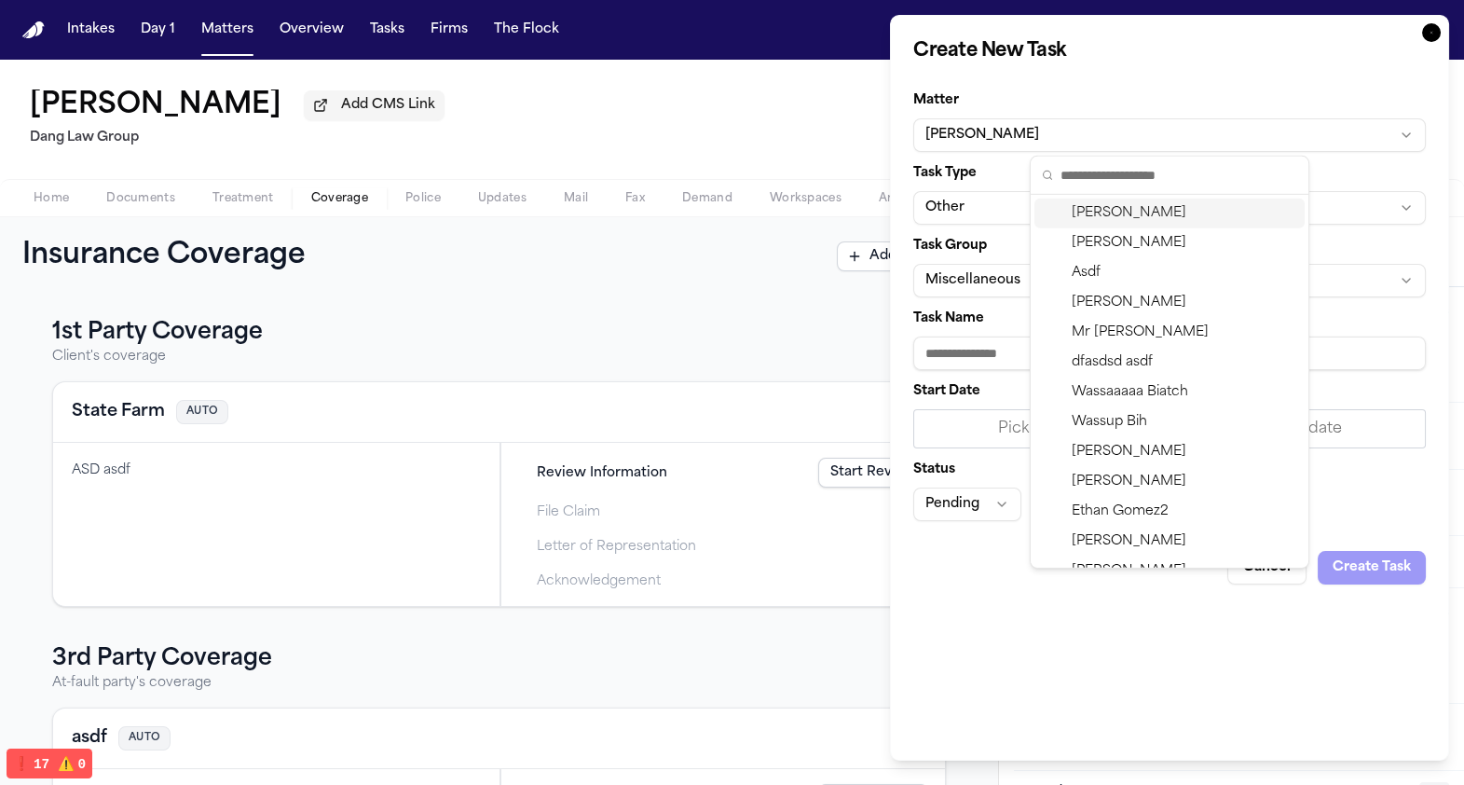
click at [958, 181] on body "Intakes Day 1 Matters Overview Tasks Firms The Flock a Paul Maldonado Add CMS L…" at bounding box center [732, 392] width 1464 height 785
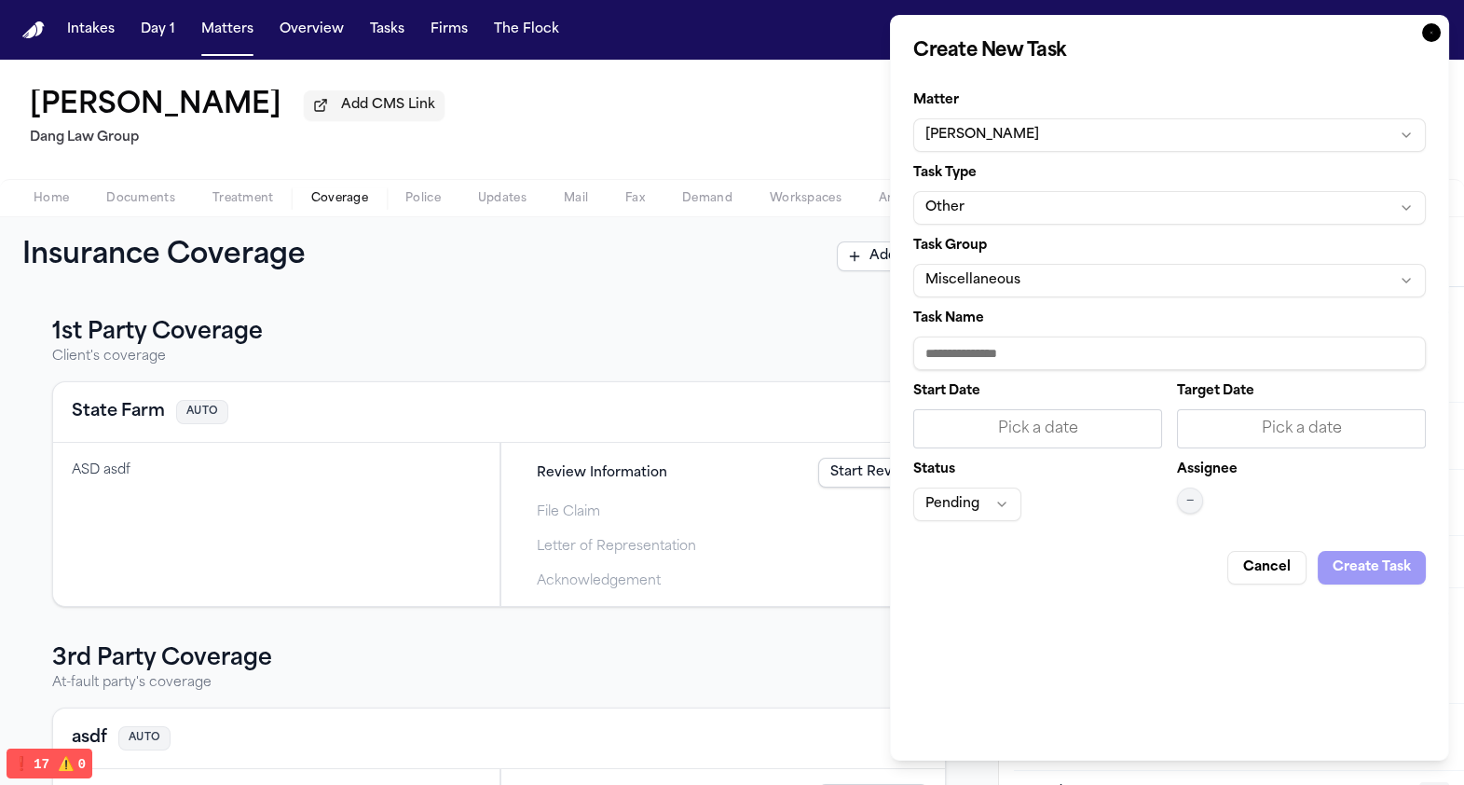
click at [958, 194] on button "Other" at bounding box center [1169, 208] width 513 height 34
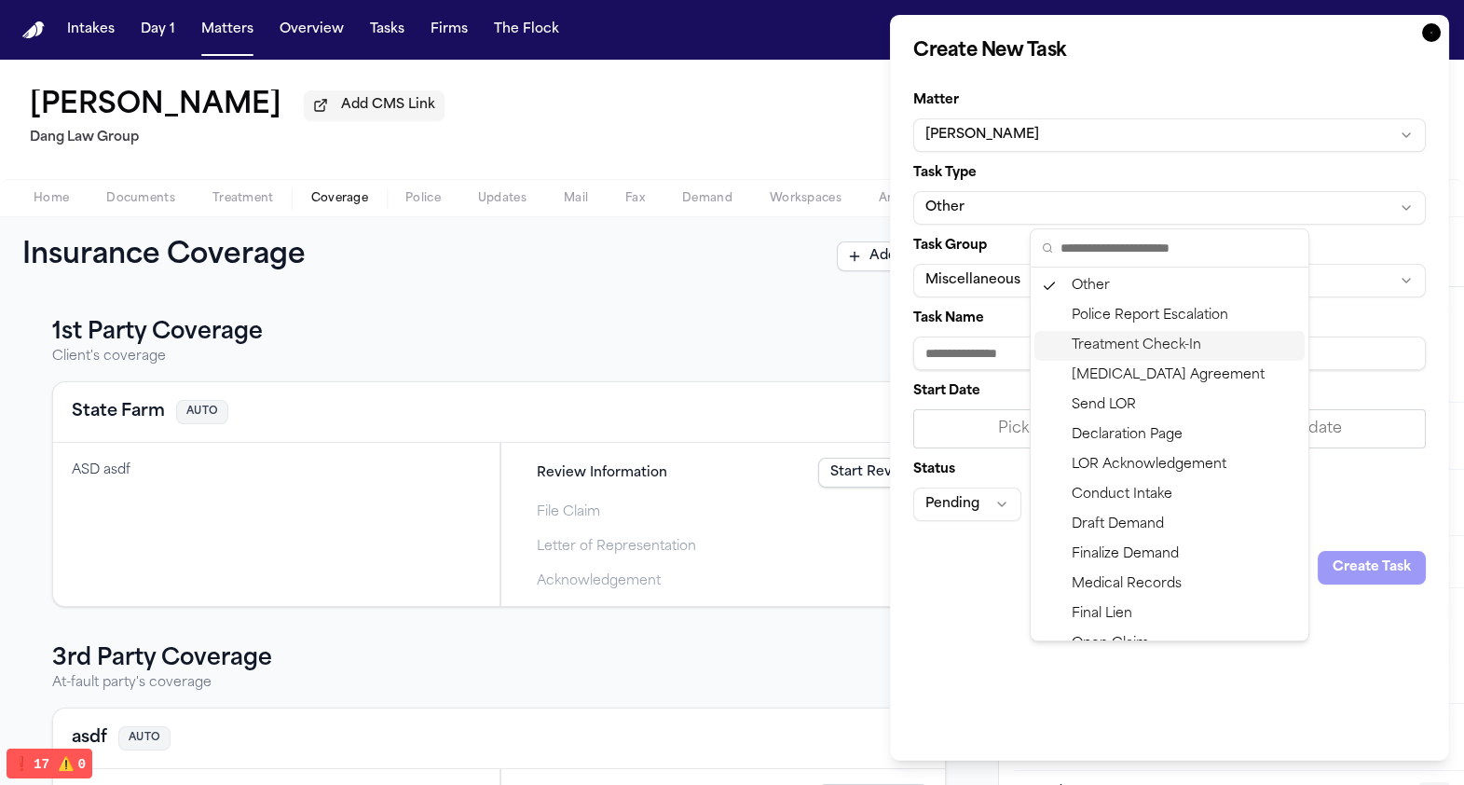
click at [814, 309] on div at bounding box center [732, 392] width 1464 height 785
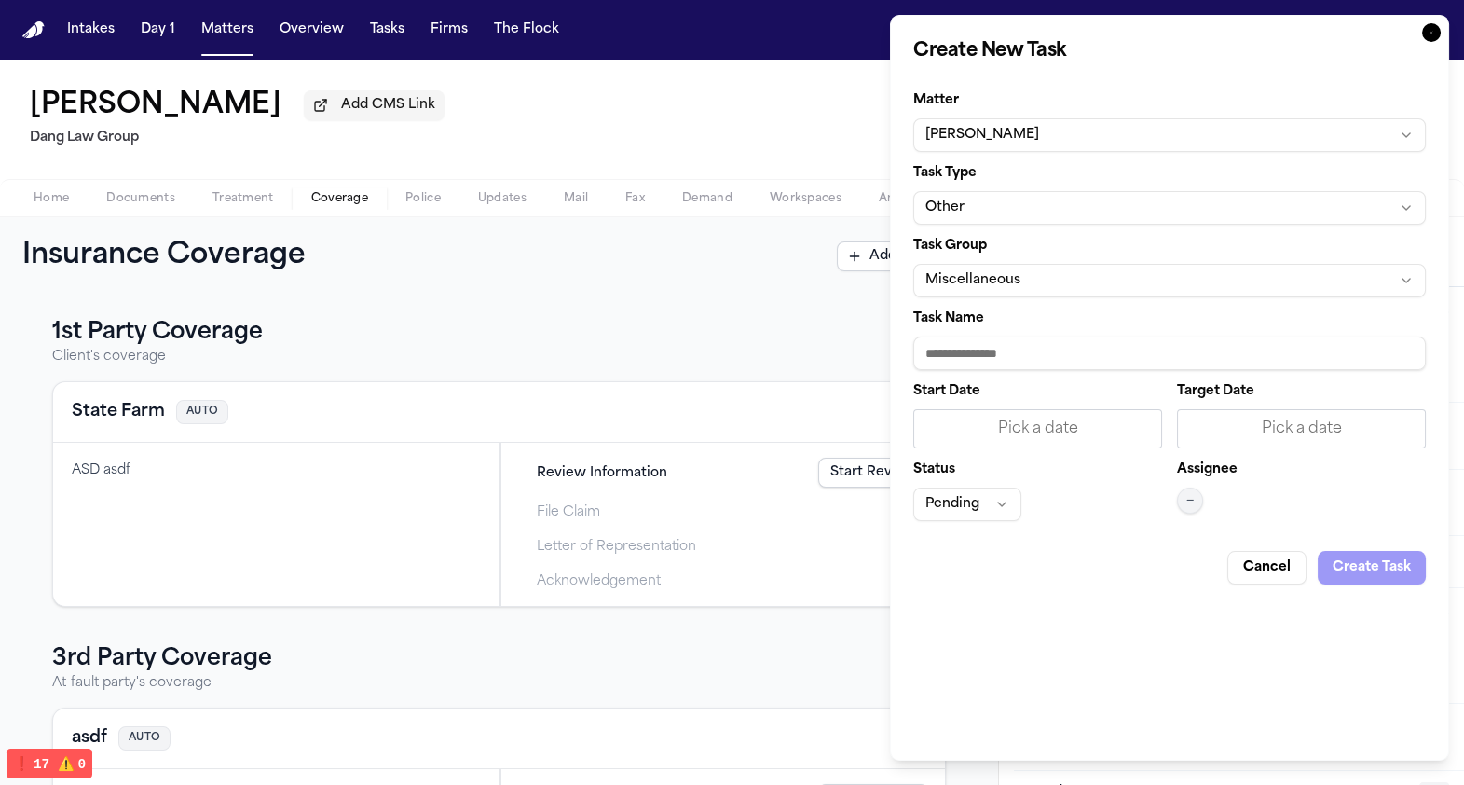
click at [1429, 34] on icon "button" at bounding box center [1431, 32] width 19 height 19
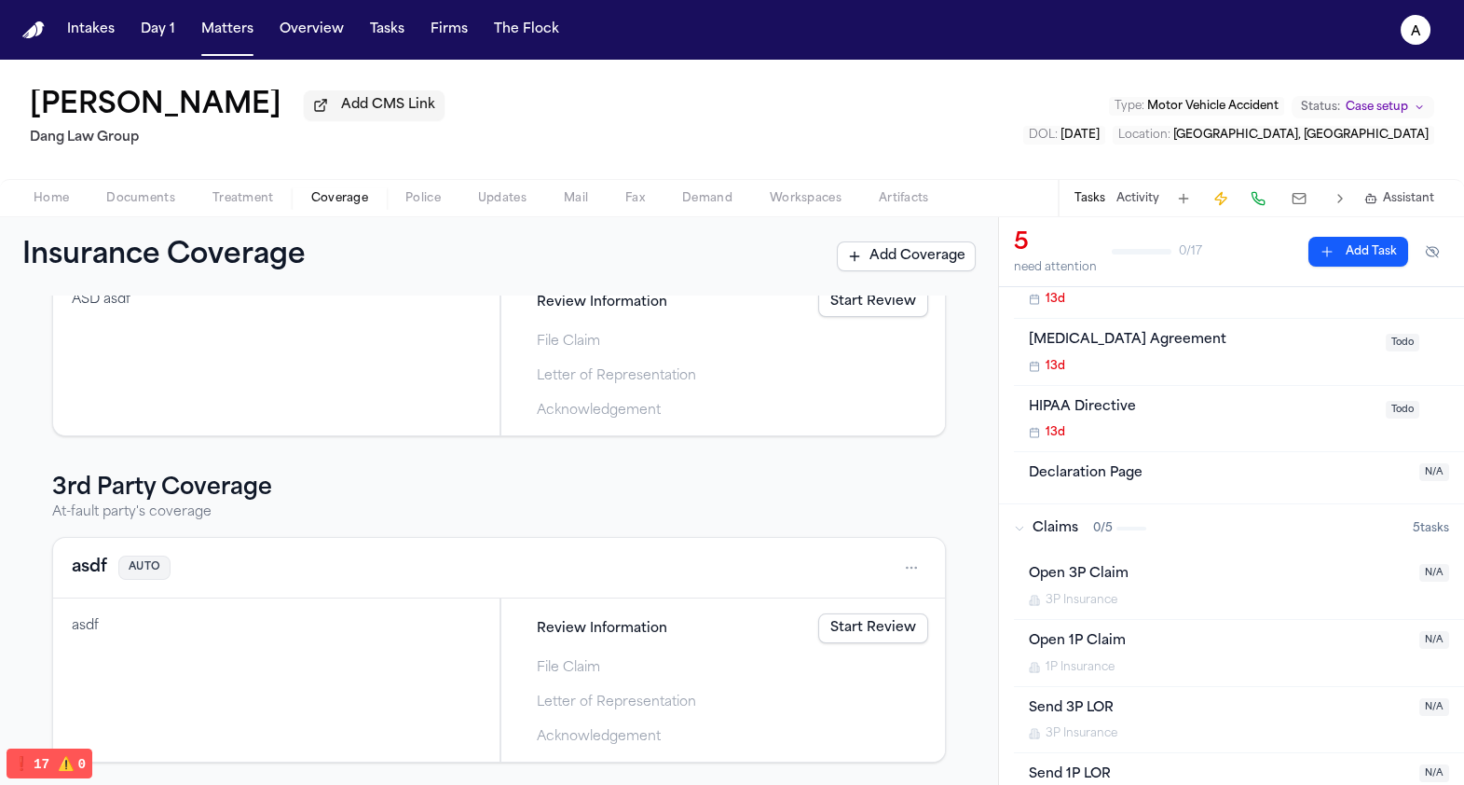
scroll to position [103, 0]
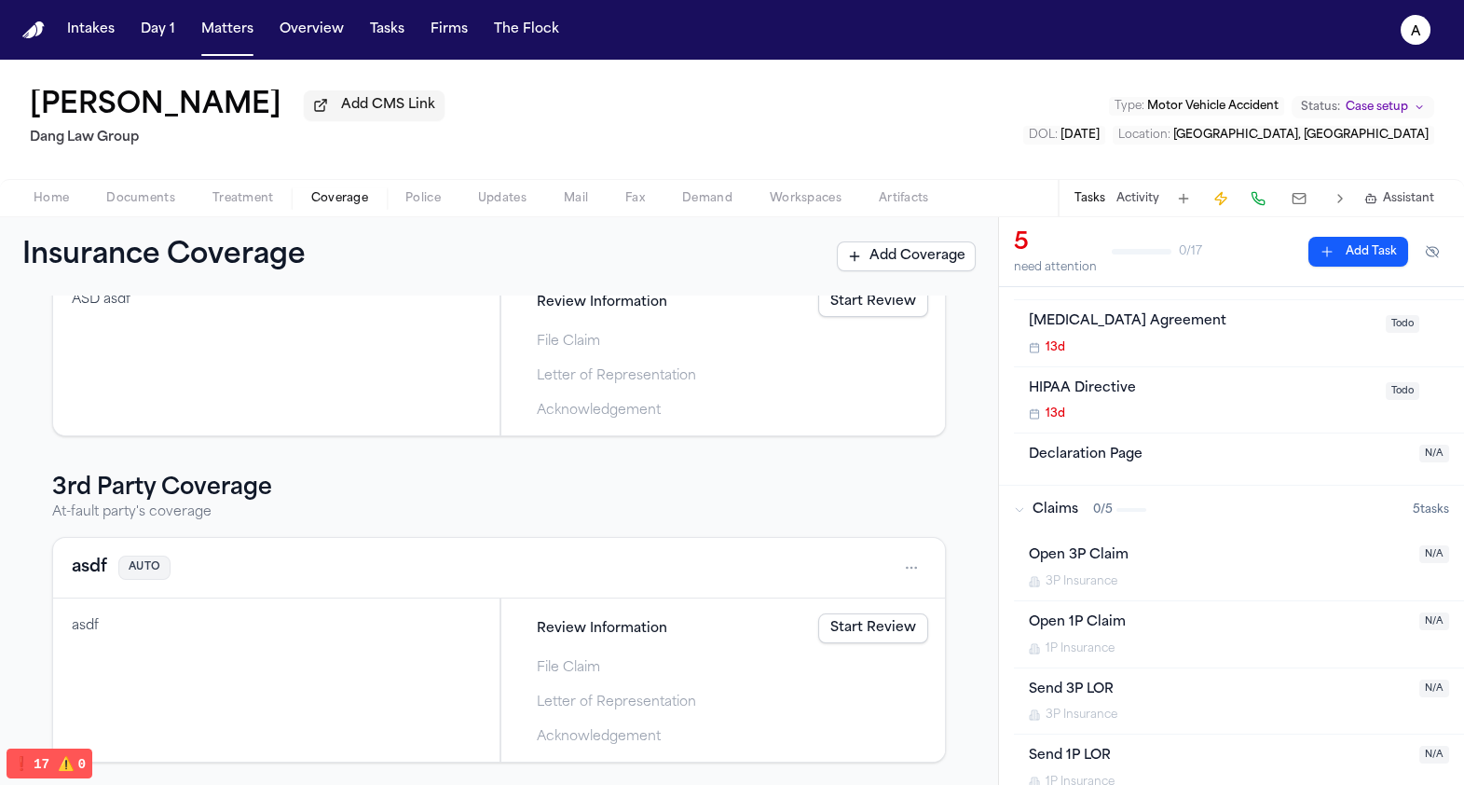
click at [1105, 550] on div "Open 3P Claim" at bounding box center [1218, 555] width 379 height 21
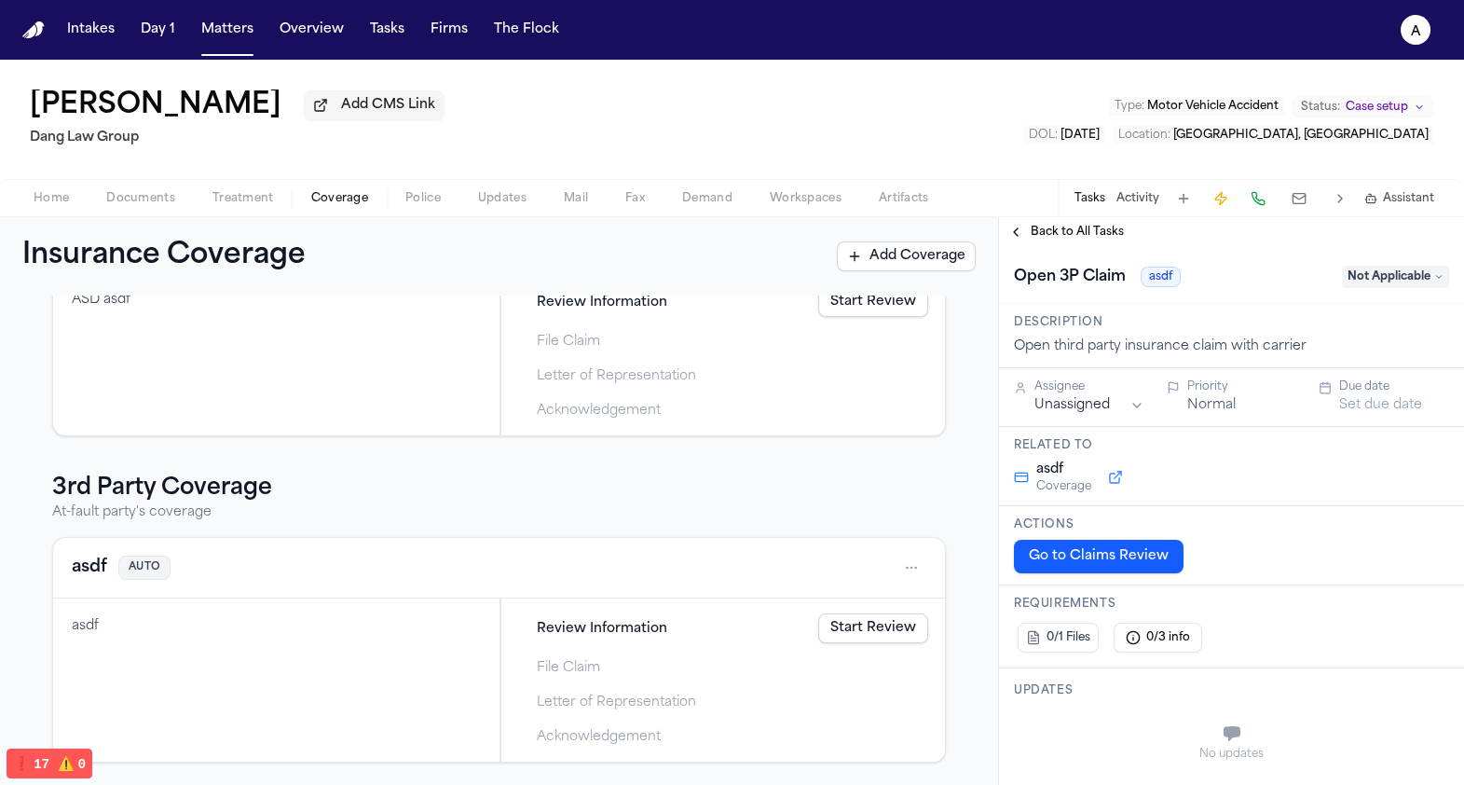
click at [1037, 230] on span "Back to All Tasks" at bounding box center [1077, 232] width 93 height 15
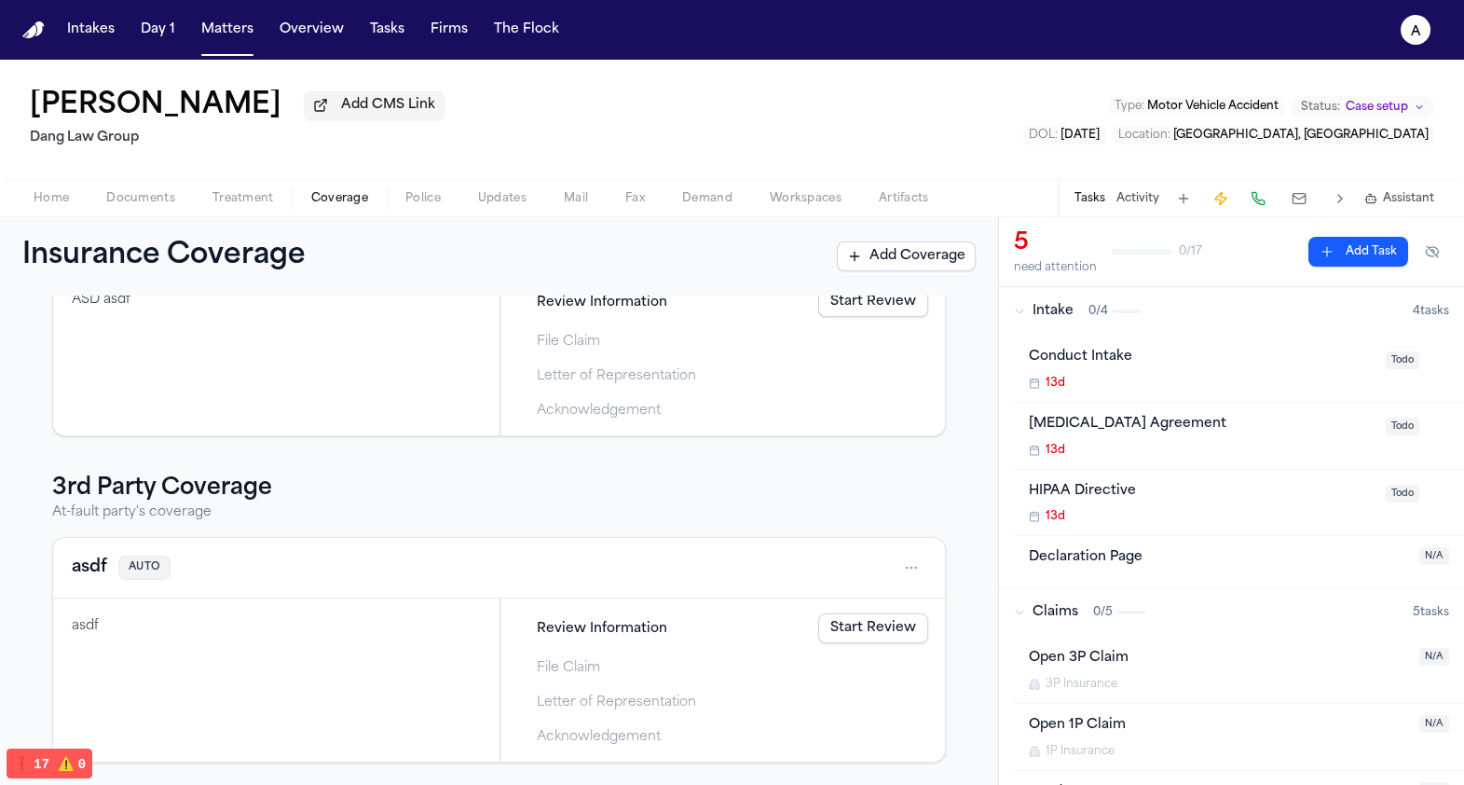
click at [872, 611] on div "Review Information Start Review" at bounding box center [724, 628] width 426 height 41
click at [878, 625] on link "Start Review" at bounding box center [873, 628] width 110 height 30
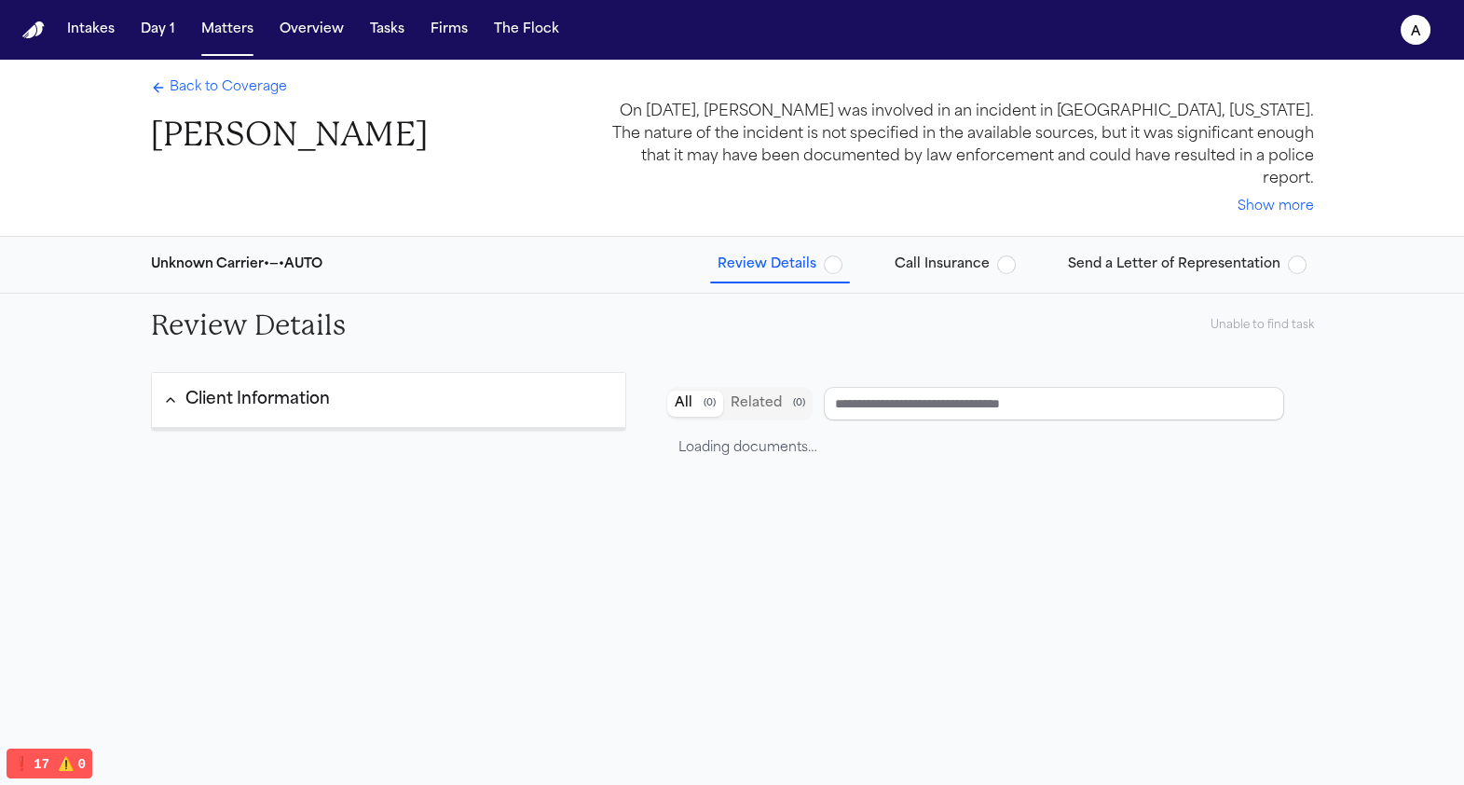
type input "****"
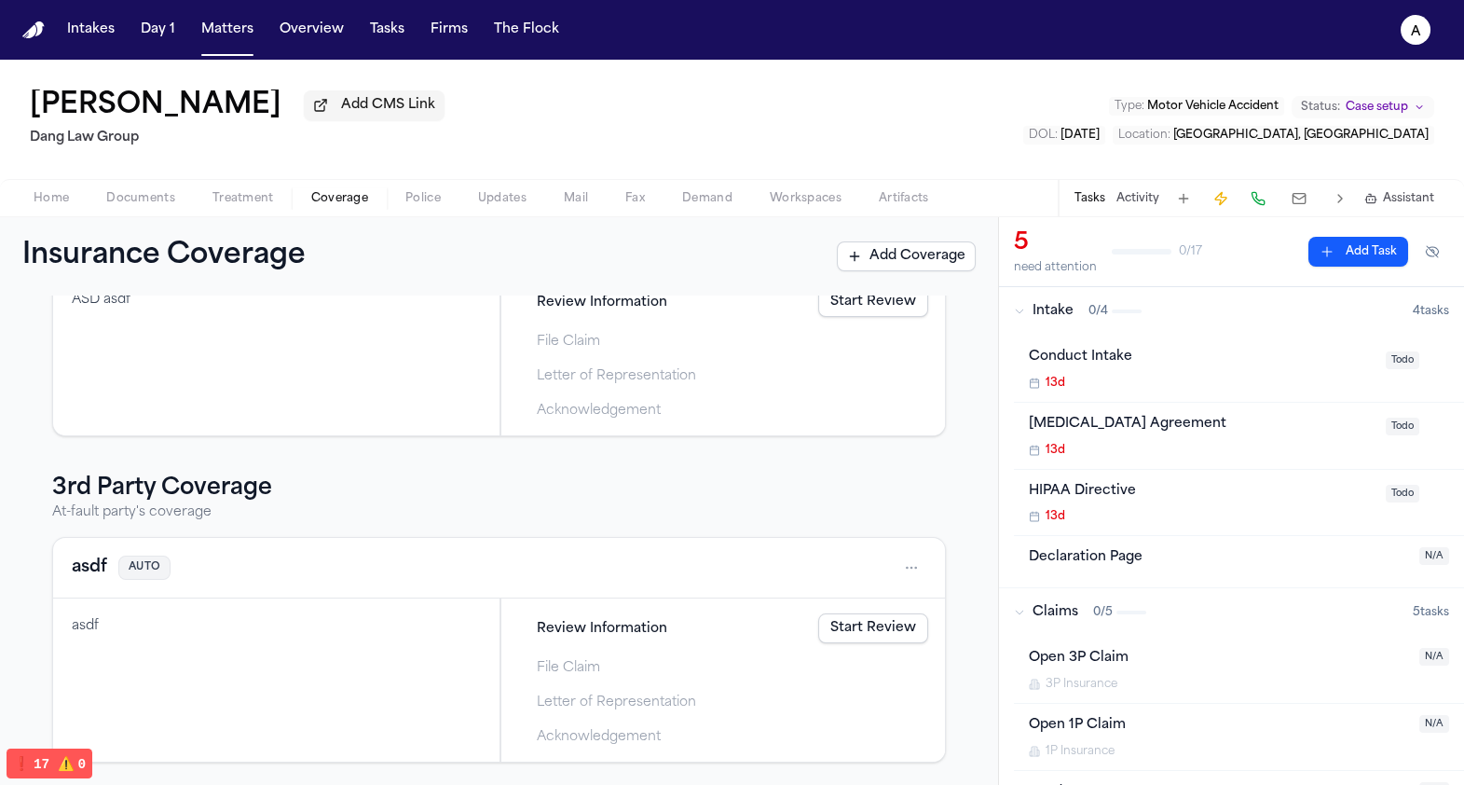
click at [1085, 211] on div "Tasks Activity Assistant" at bounding box center [1253, 198] width 391 height 36
click at [1116, 662] on div "Open 3P Claim" at bounding box center [1218, 658] width 379 height 21
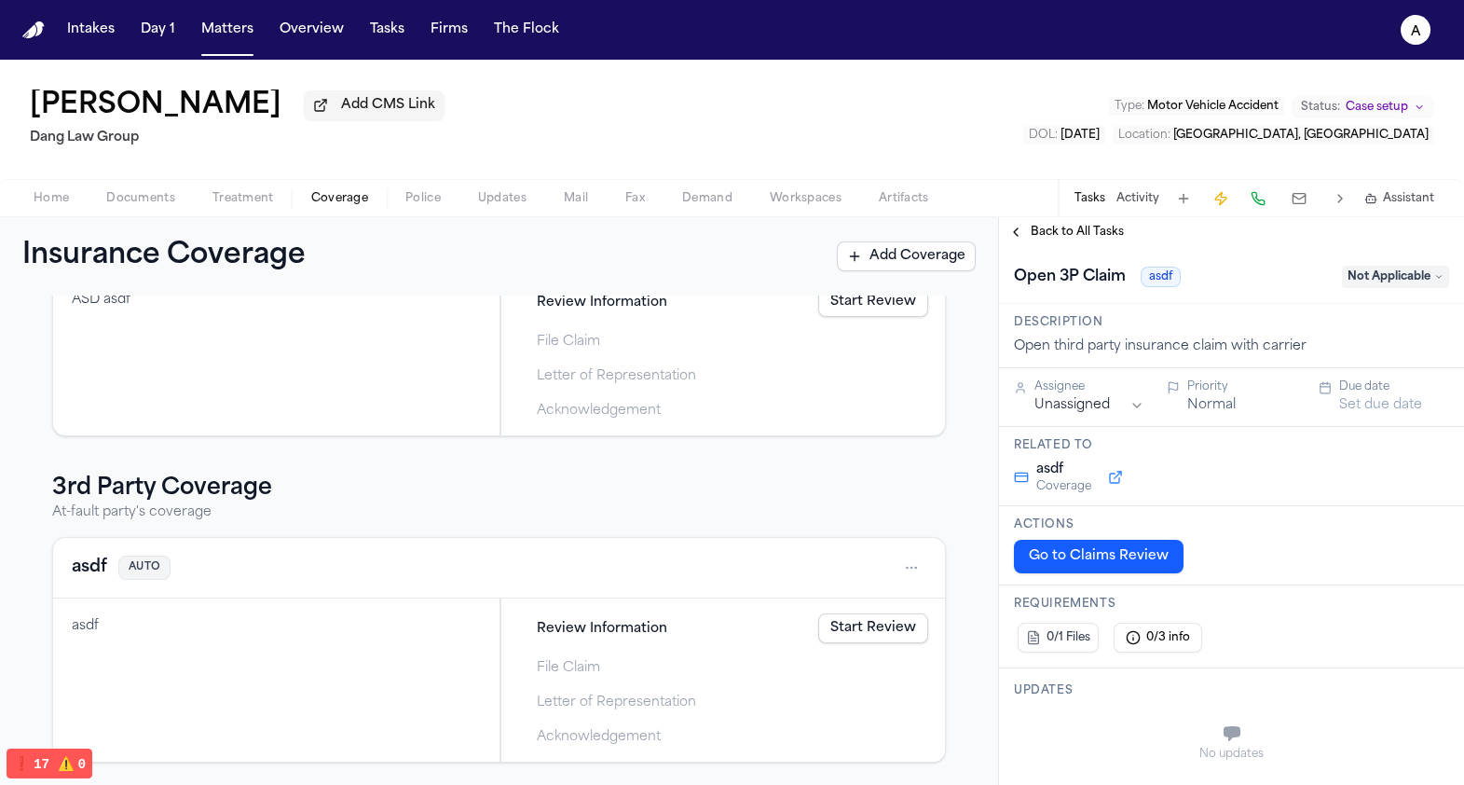
click at [882, 615] on link "Start Review" at bounding box center [873, 628] width 110 height 30
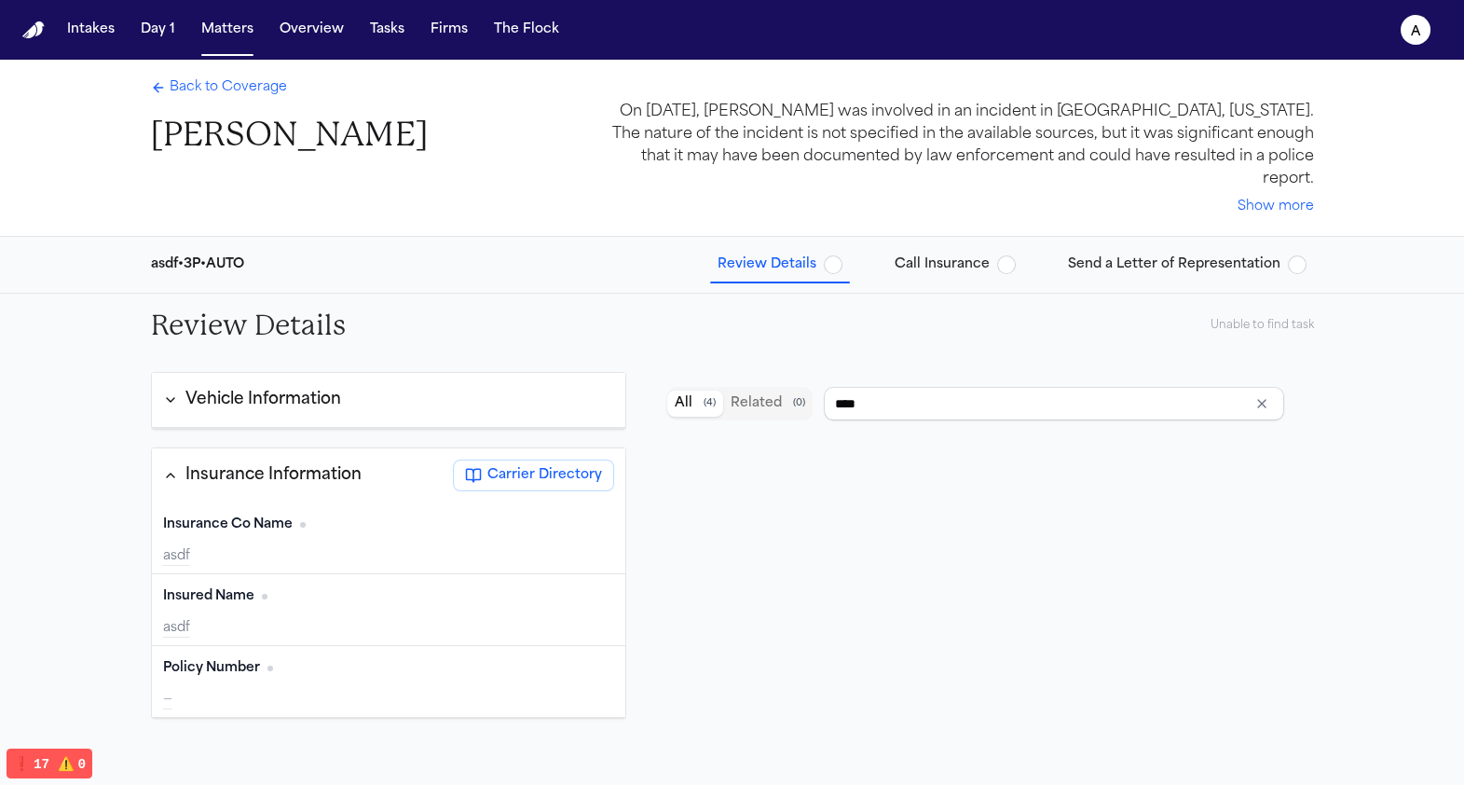
click at [980, 255] on span "Call Insurance" at bounding box center [942, 264] width 95 height 19
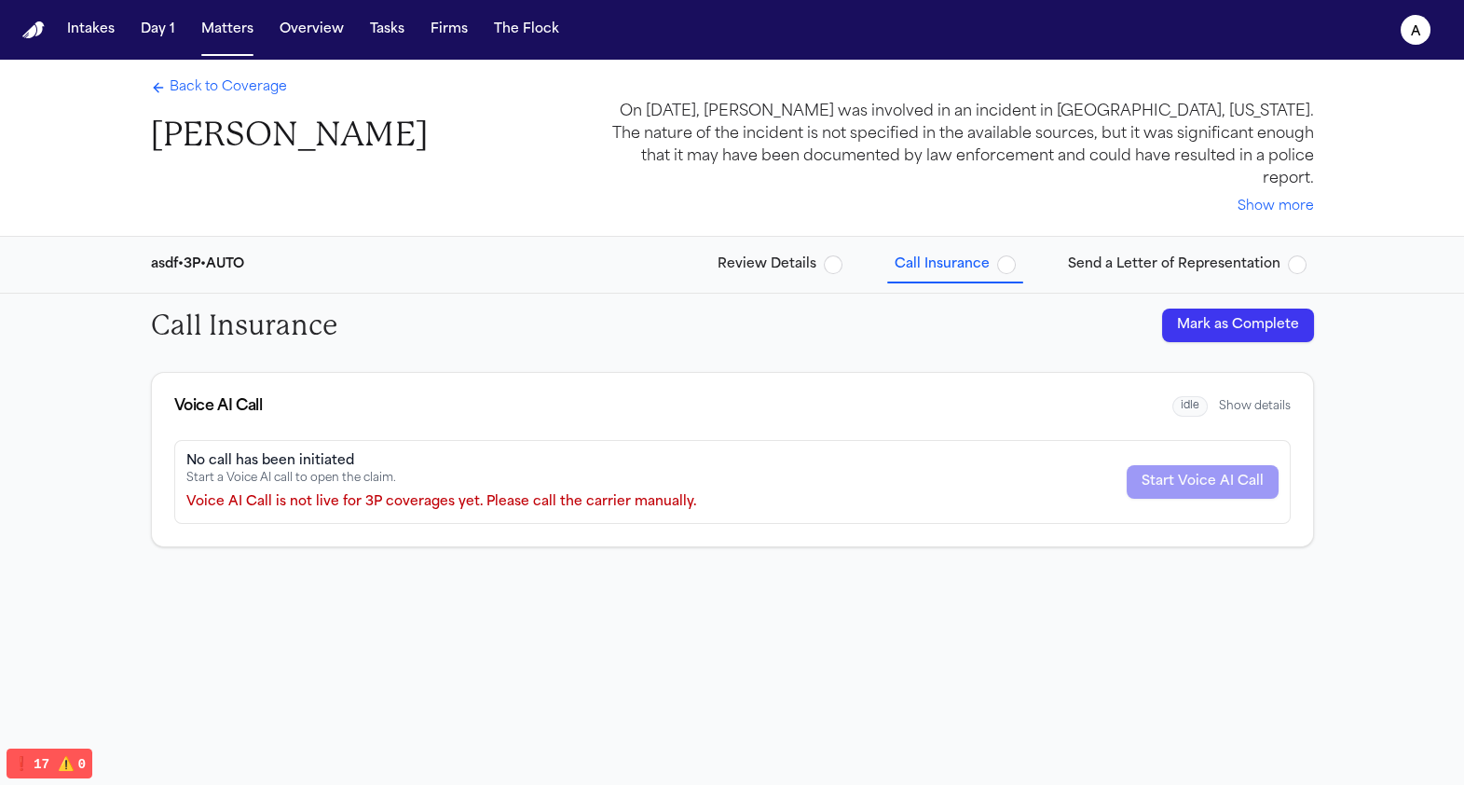
click at [1241, 255] on span "Send a Letter of Representation" at bounding box center [1174, 264] width 213 height 19
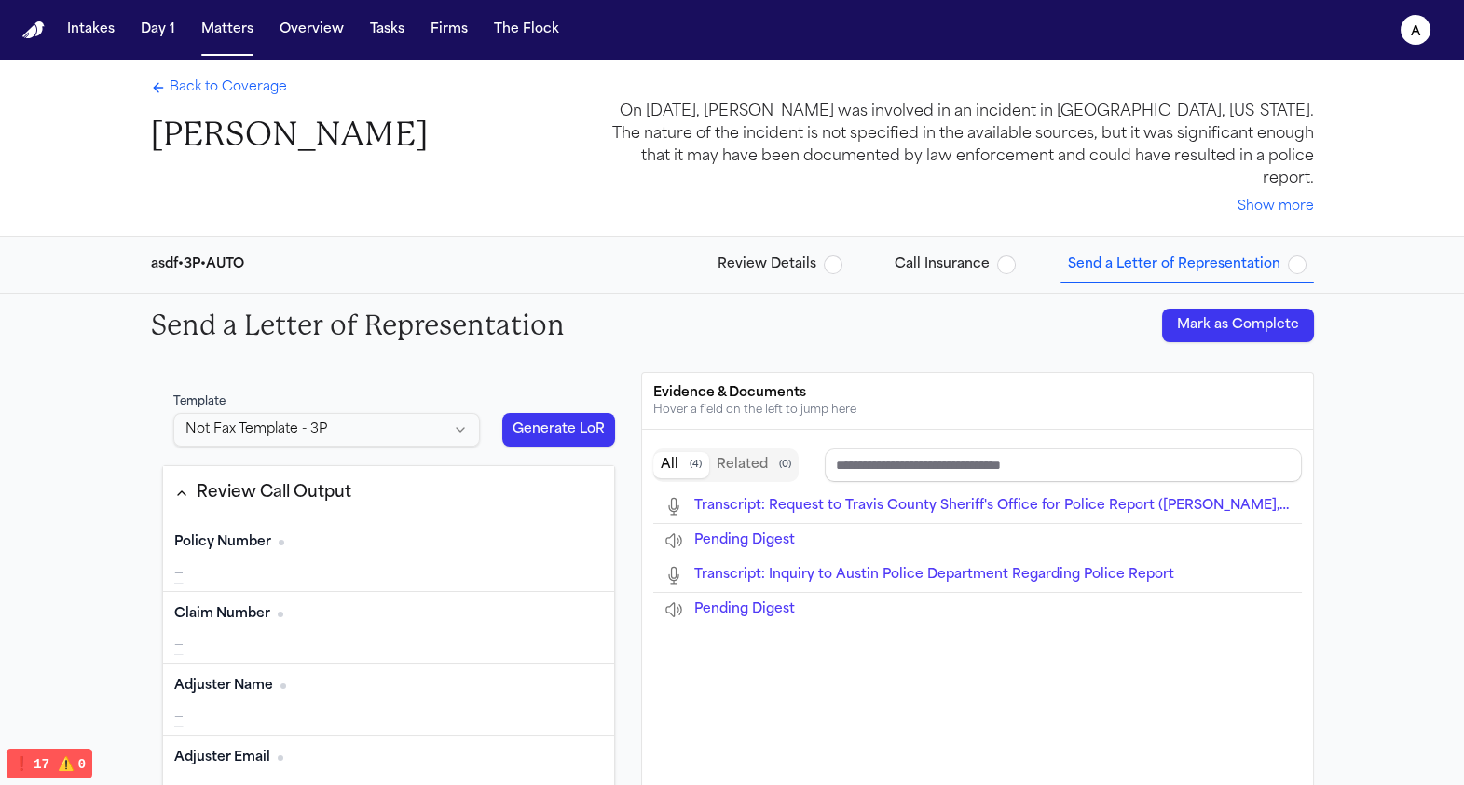
click at [783, 255] on span "Review Details" at bounding box center [767, 264] width 99 height 19
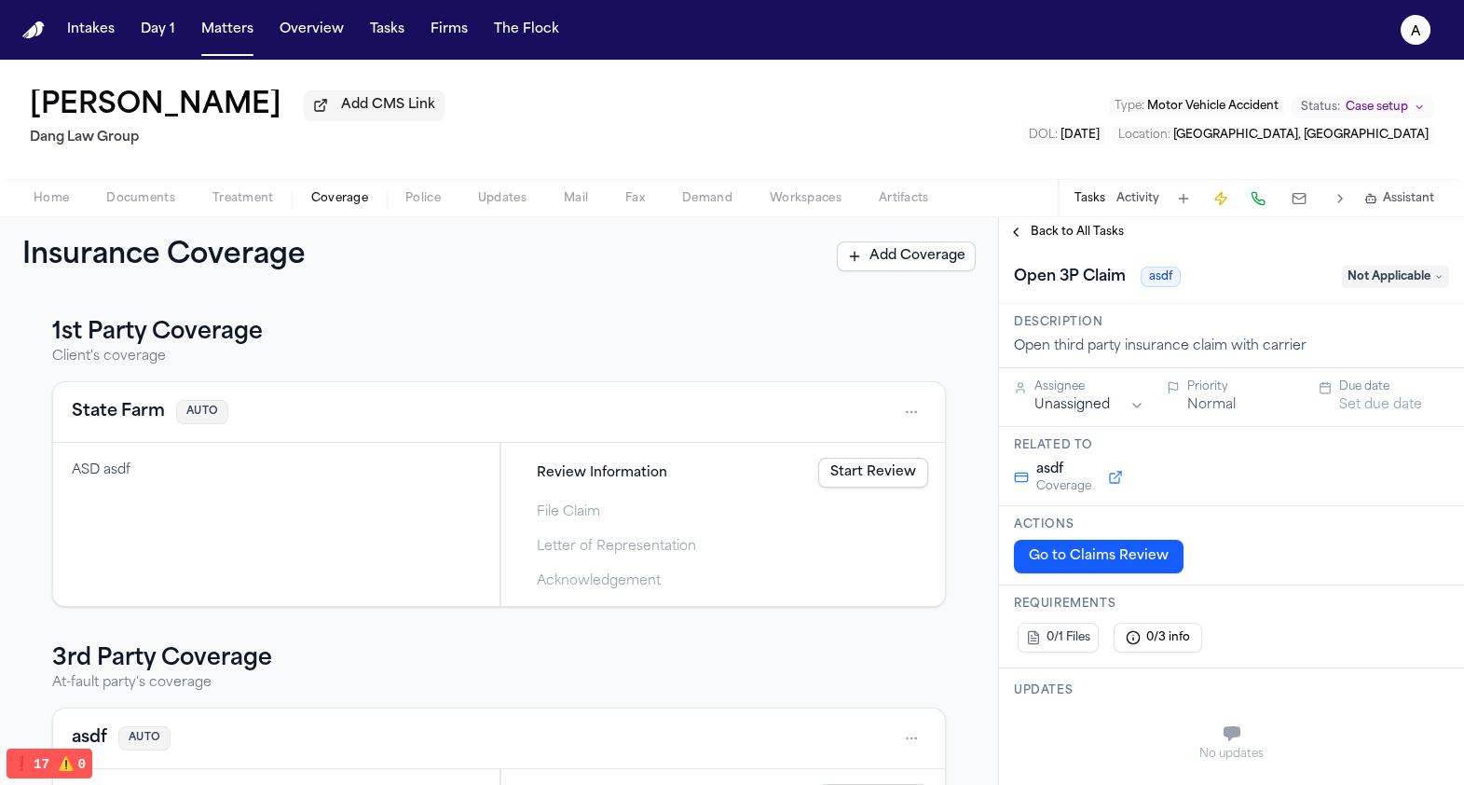
scroll to position [56, 0]
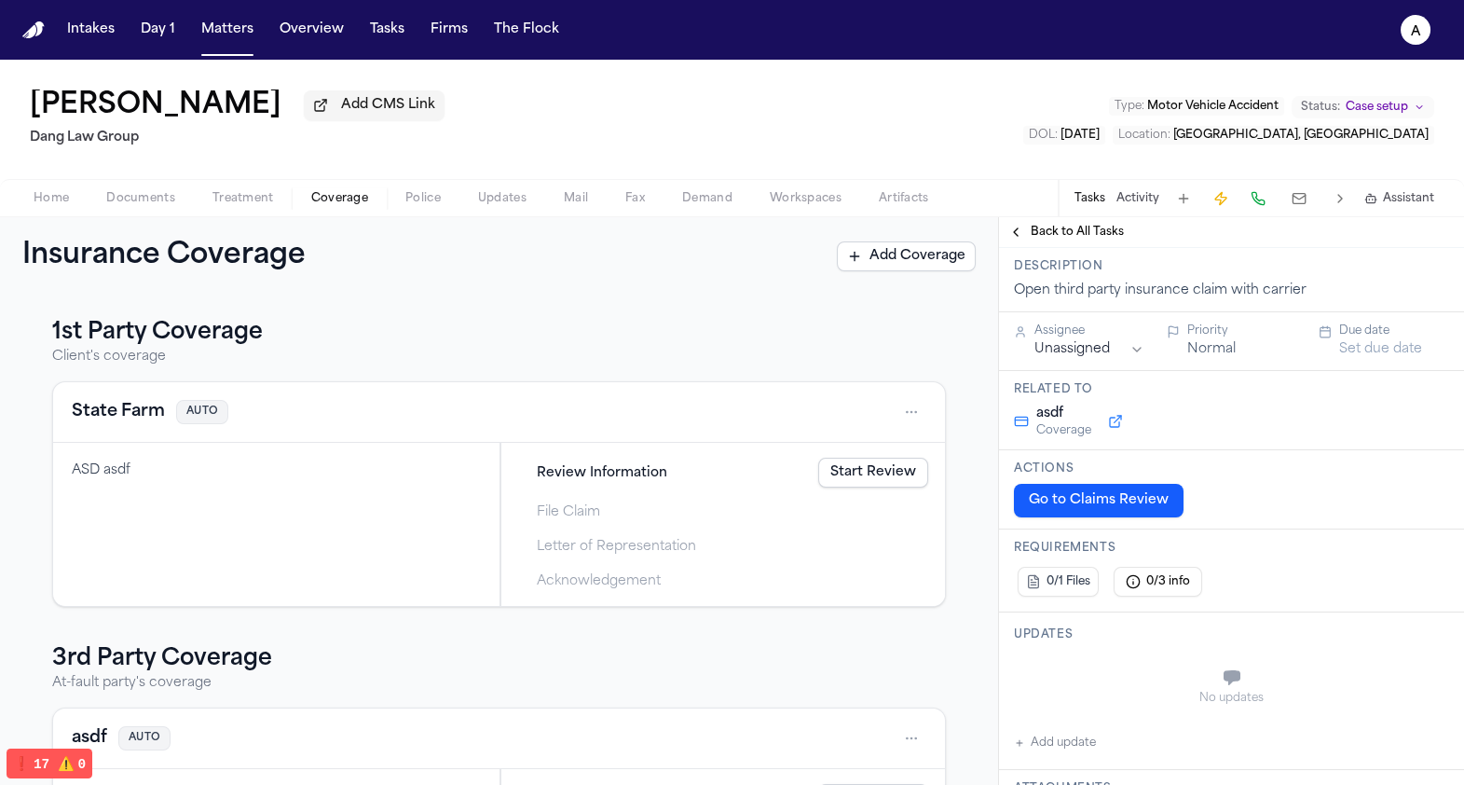
click at [1016, 232] on button "Back to All Tasks" at bounding box center [1066, 232] width 134 height 15
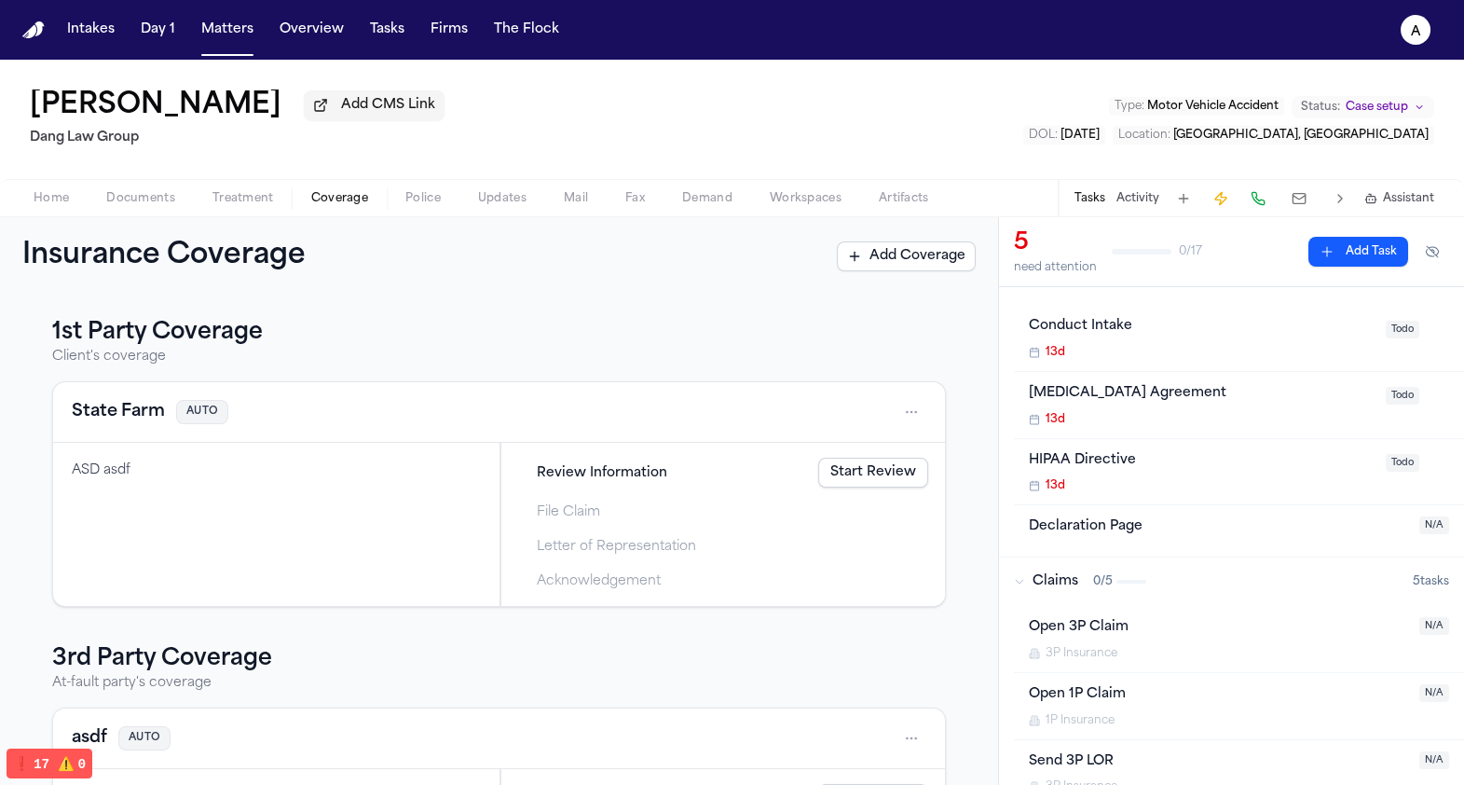
scroll to position [28, 0]
click at [1135, 406] on div "Retainer Agreement" at bounding box center [1202, 396] width 346 height 21
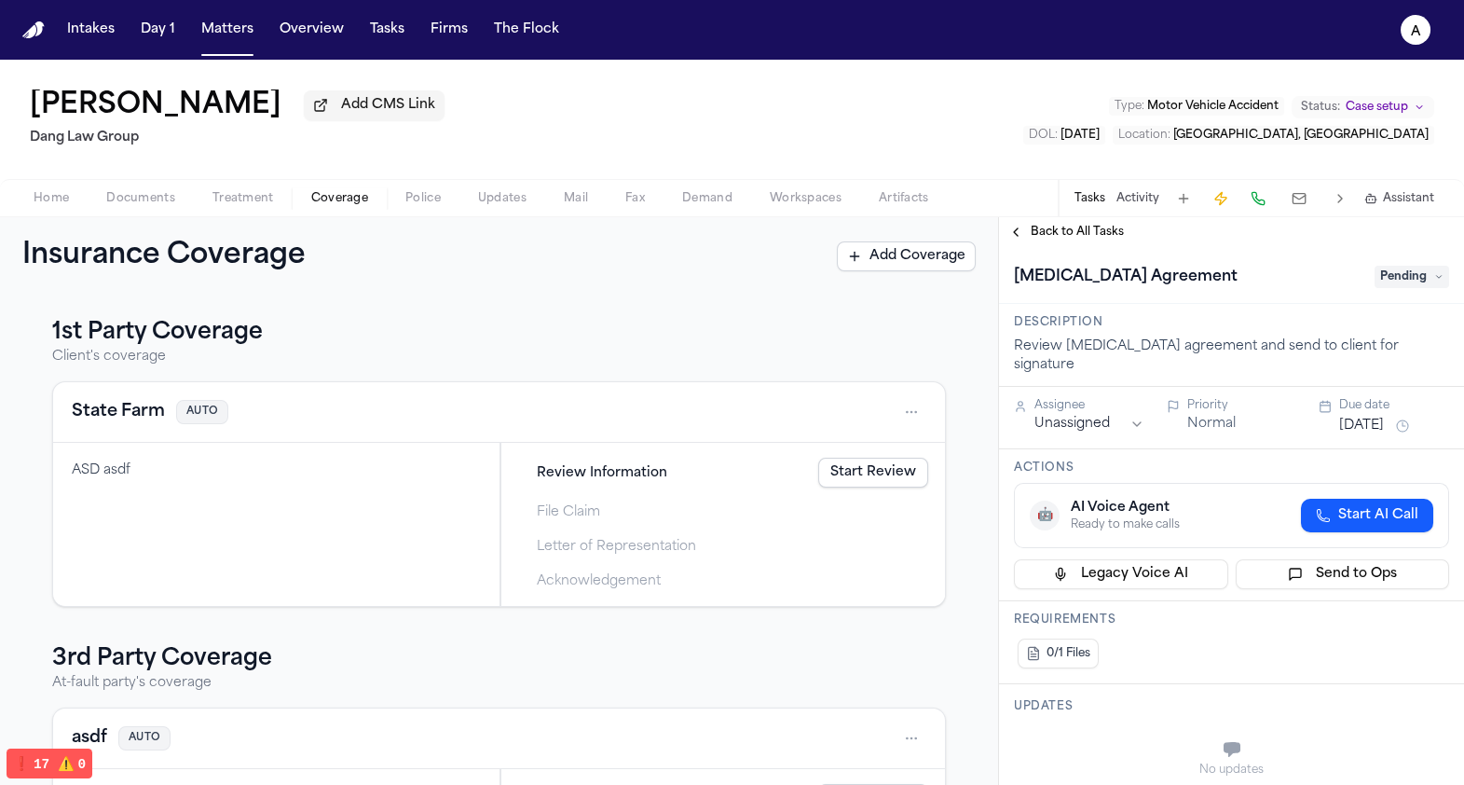
click at [1406, 283] on span "Pending" at bounding box center [1412, 277] width 75 height 22
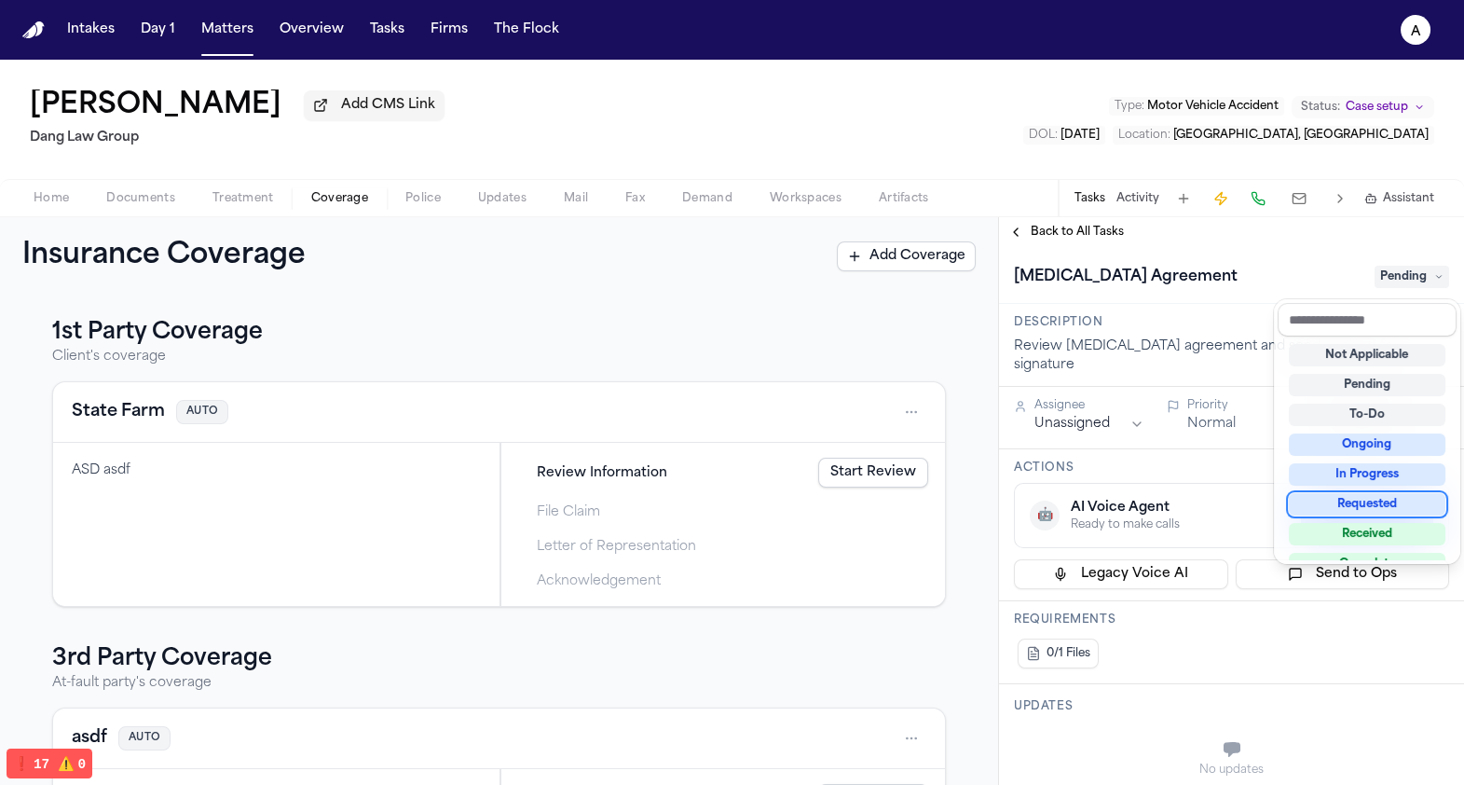
scroll to position [29, 0]
click at [1366, 509] on div "Received" at bounding box center [1367, 505] width 157 height 22
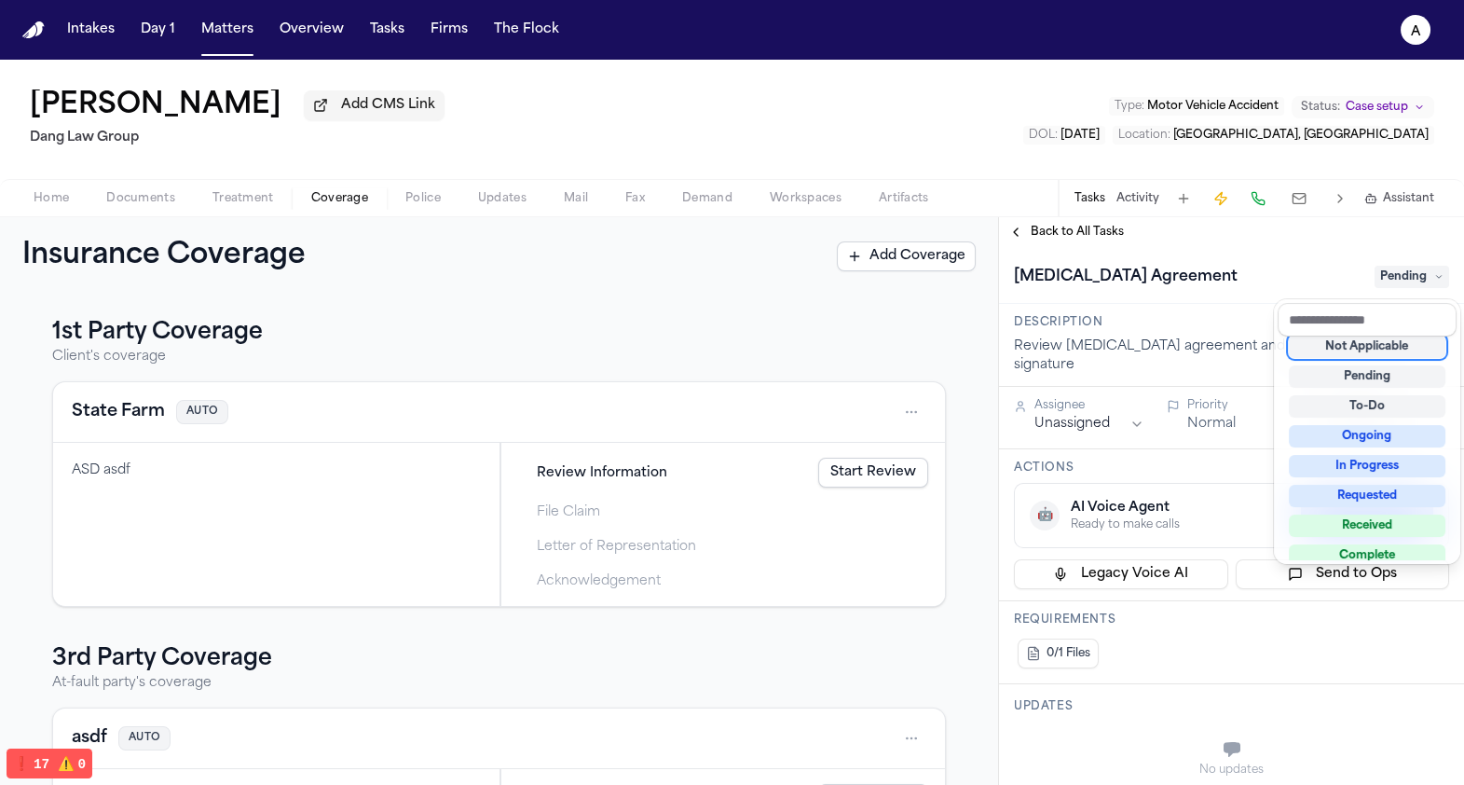
scroll to position [7, 0]
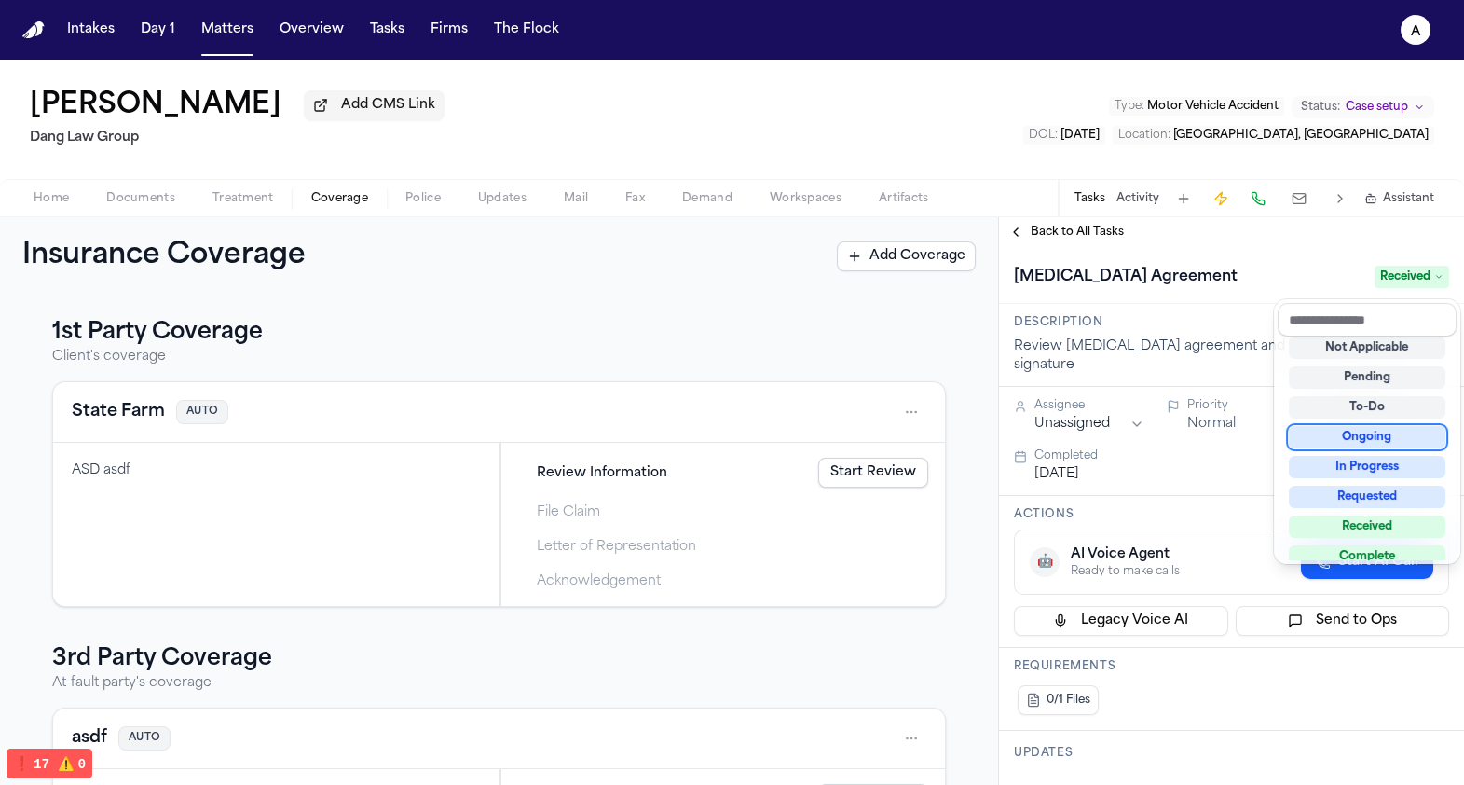
click at [1122, 257] on div "Retainer Agreement Received" at bounding box center [1231, 275] width 465 height 57
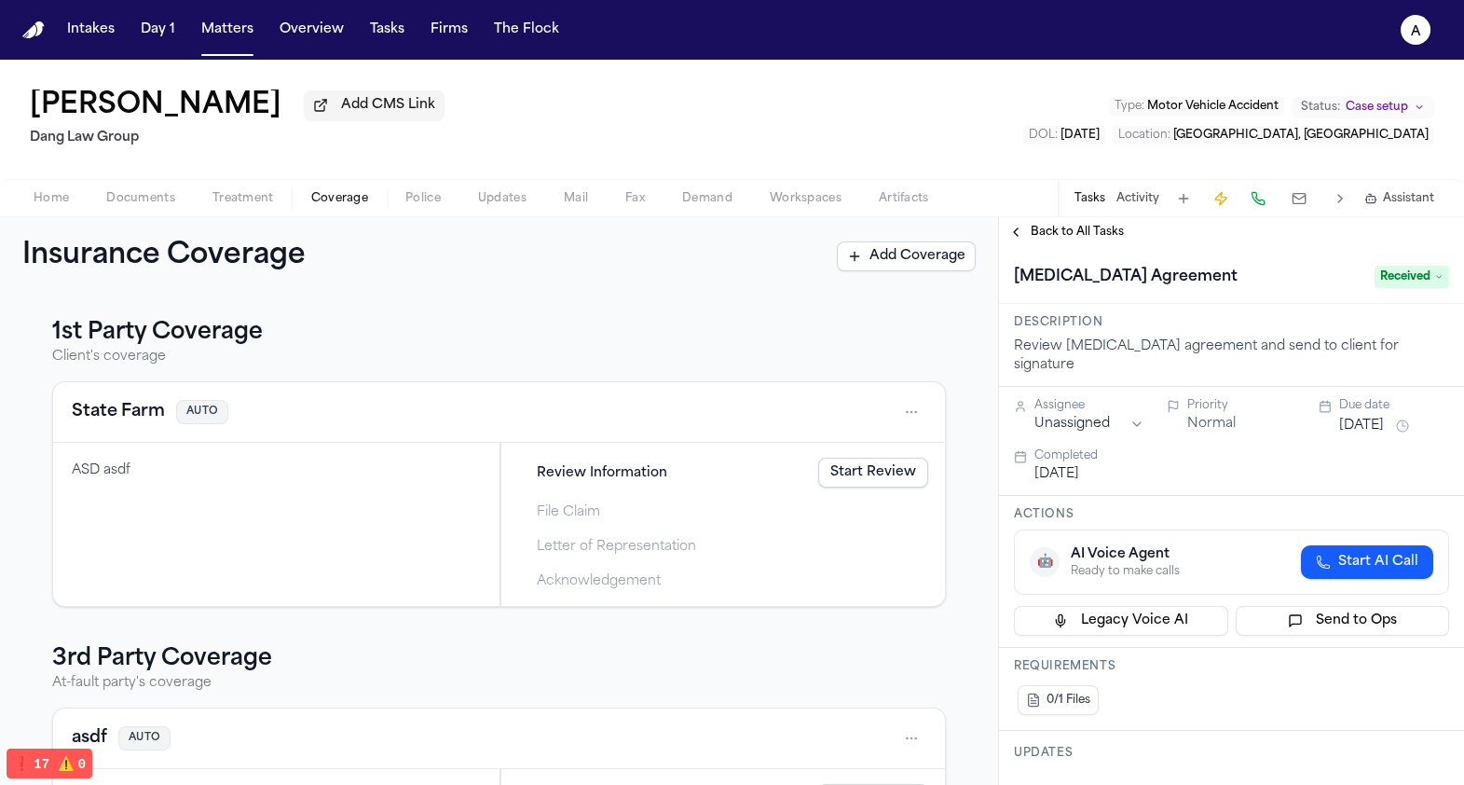
click at [1089, 246] on div "Back to All Tasks" at bounding box center [1231, 232] width 465 height 30
click at [1082, 240] on span "Back to All Tasks" at bounding box center [1077, 232] width 93 height 15
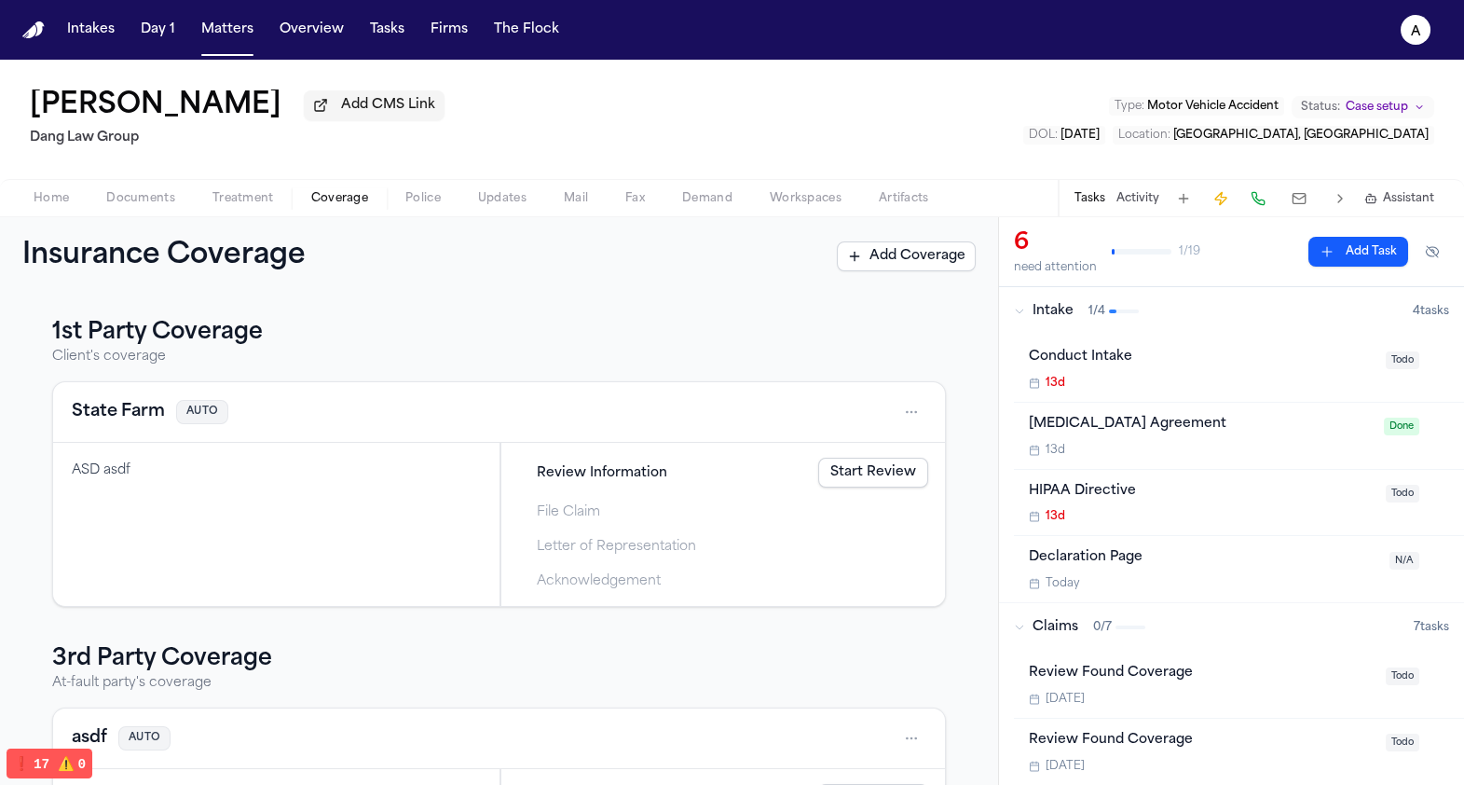
scroll to position [173, 0]
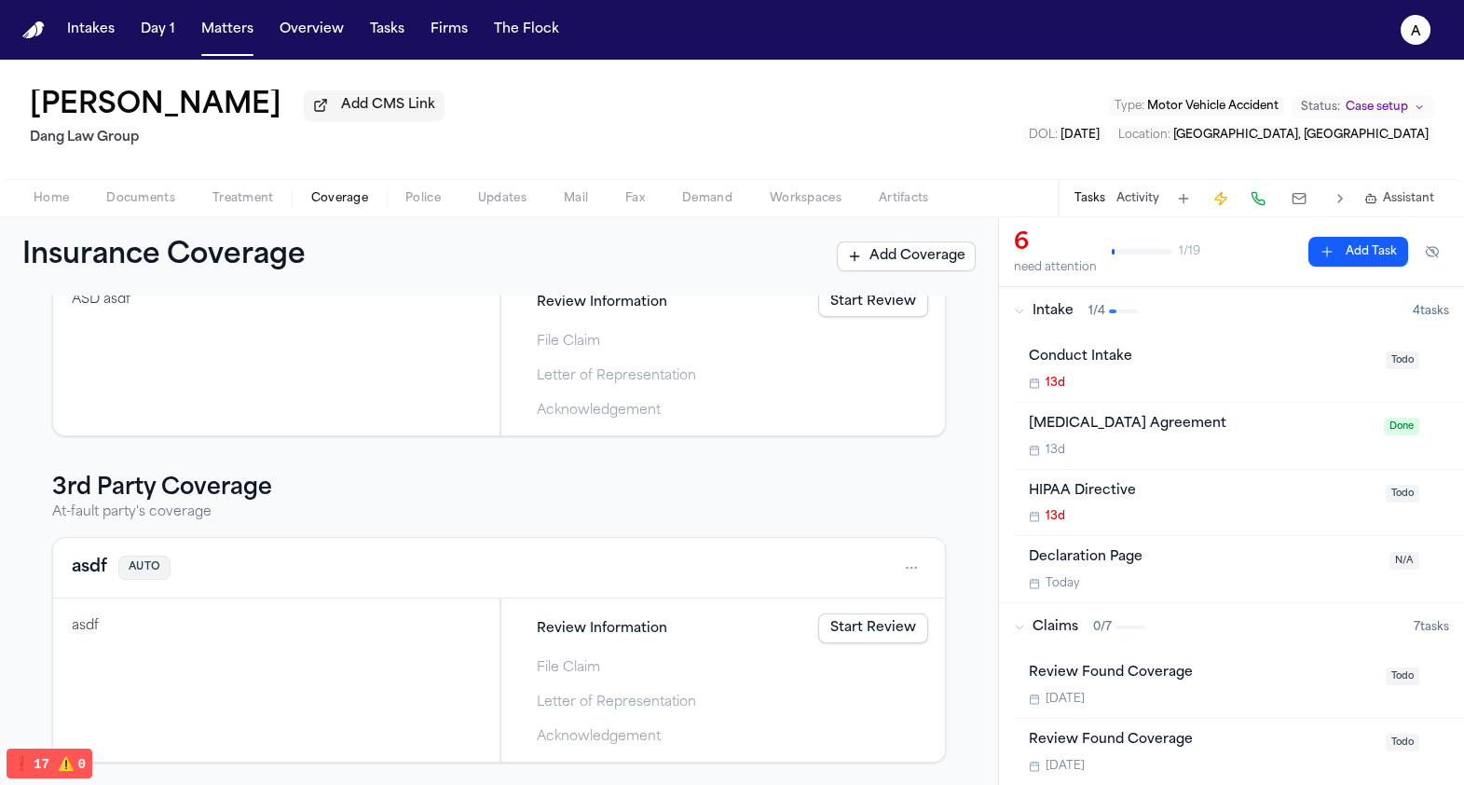
click at [882, 619] on link "Start Review" at bounding box center [873, 628] width 110 height 30
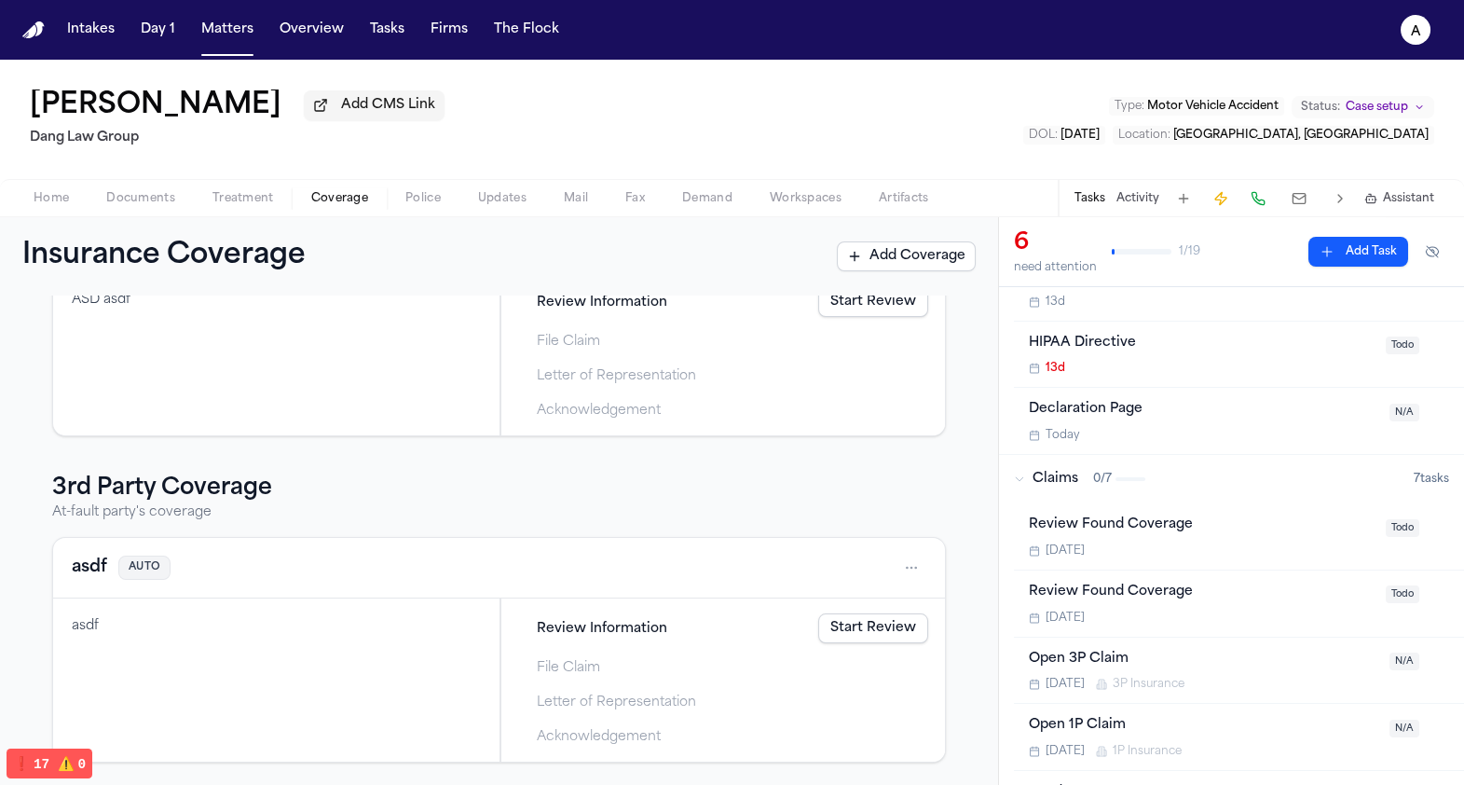
scroll to position [224, 0]
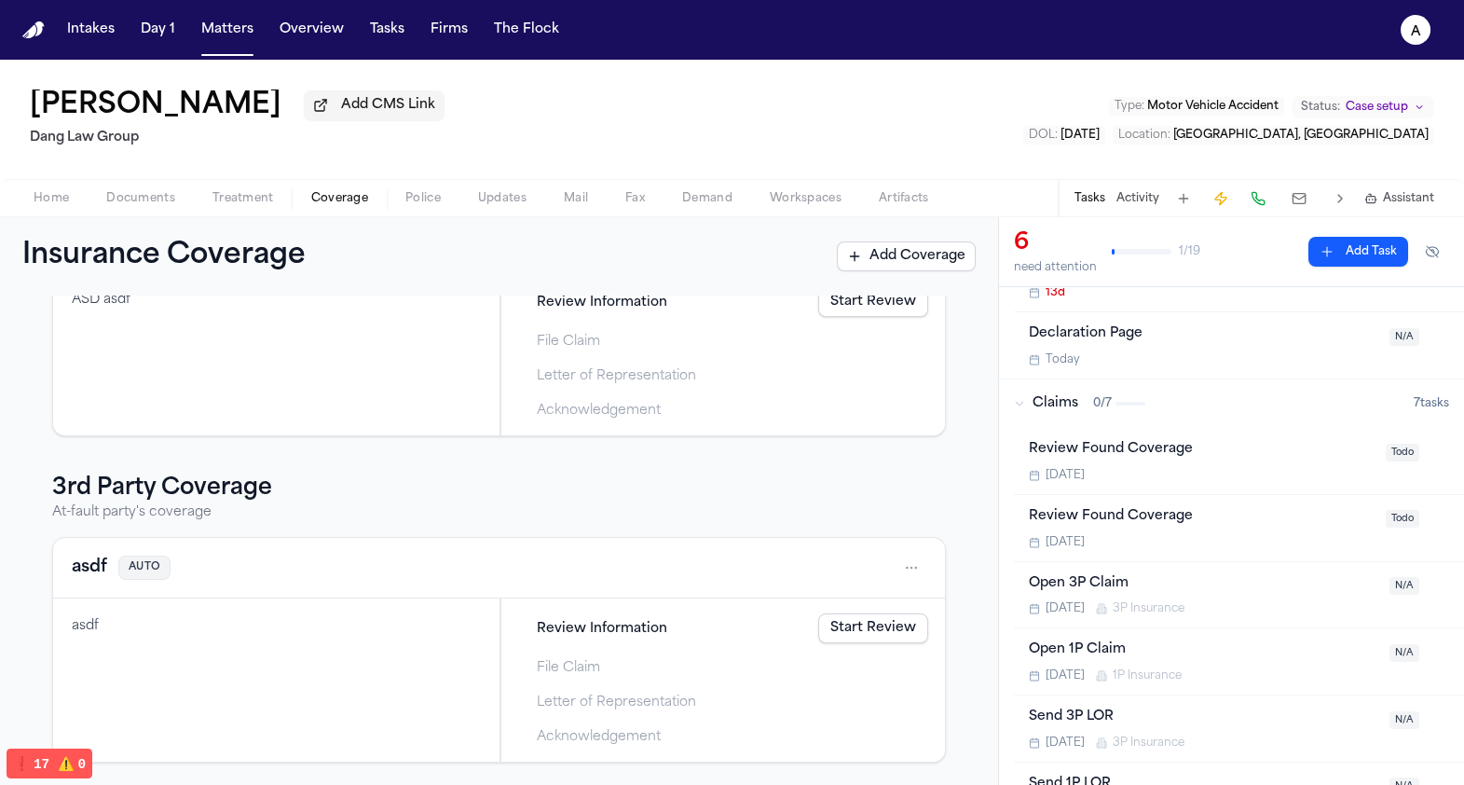
click at [1133, 526] on div "Review Found Coverage" at bounding box center [1202, 516] width 346 height 21
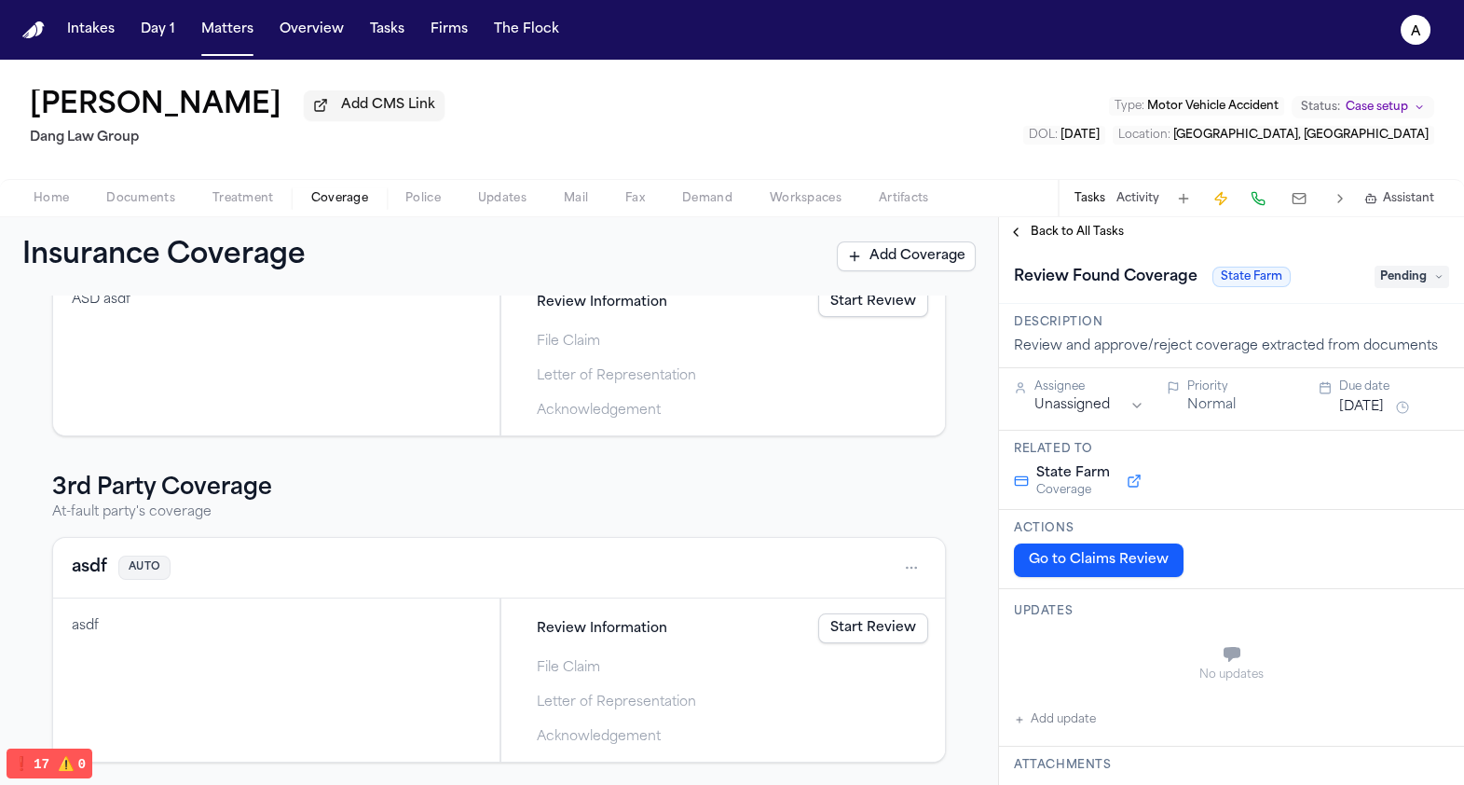
click at [1079, 245] on div "Back to All Tasks" at bounding box center [1231, 232] width 465 height 30
click at [1079, 240] on span "Back to All Tasks" at bounding box center [1077, 232] width 93 height 15
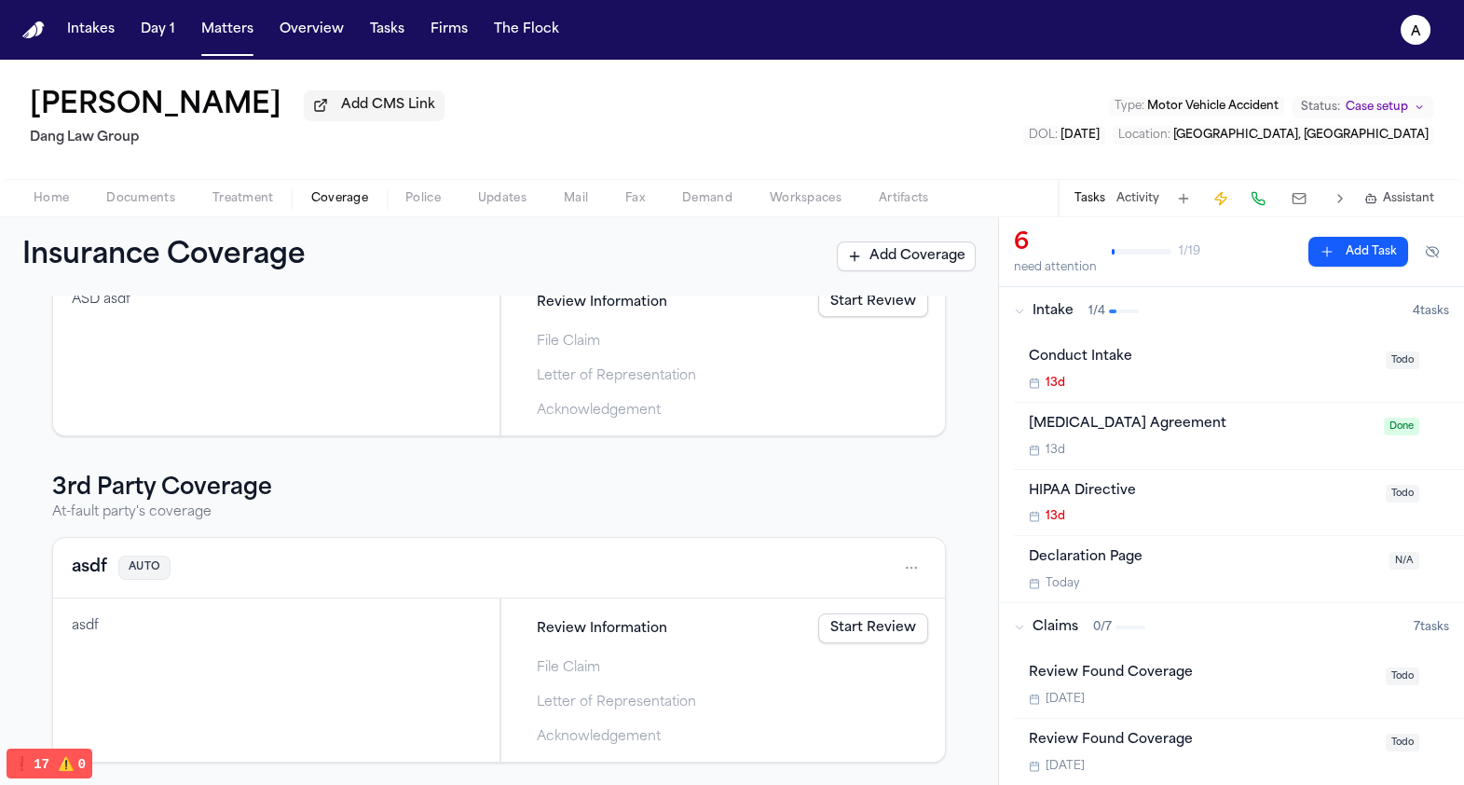
click at [1126, 666] on div "Review Found Coverage" at bounding box center [1202, 673] width 346 height 21
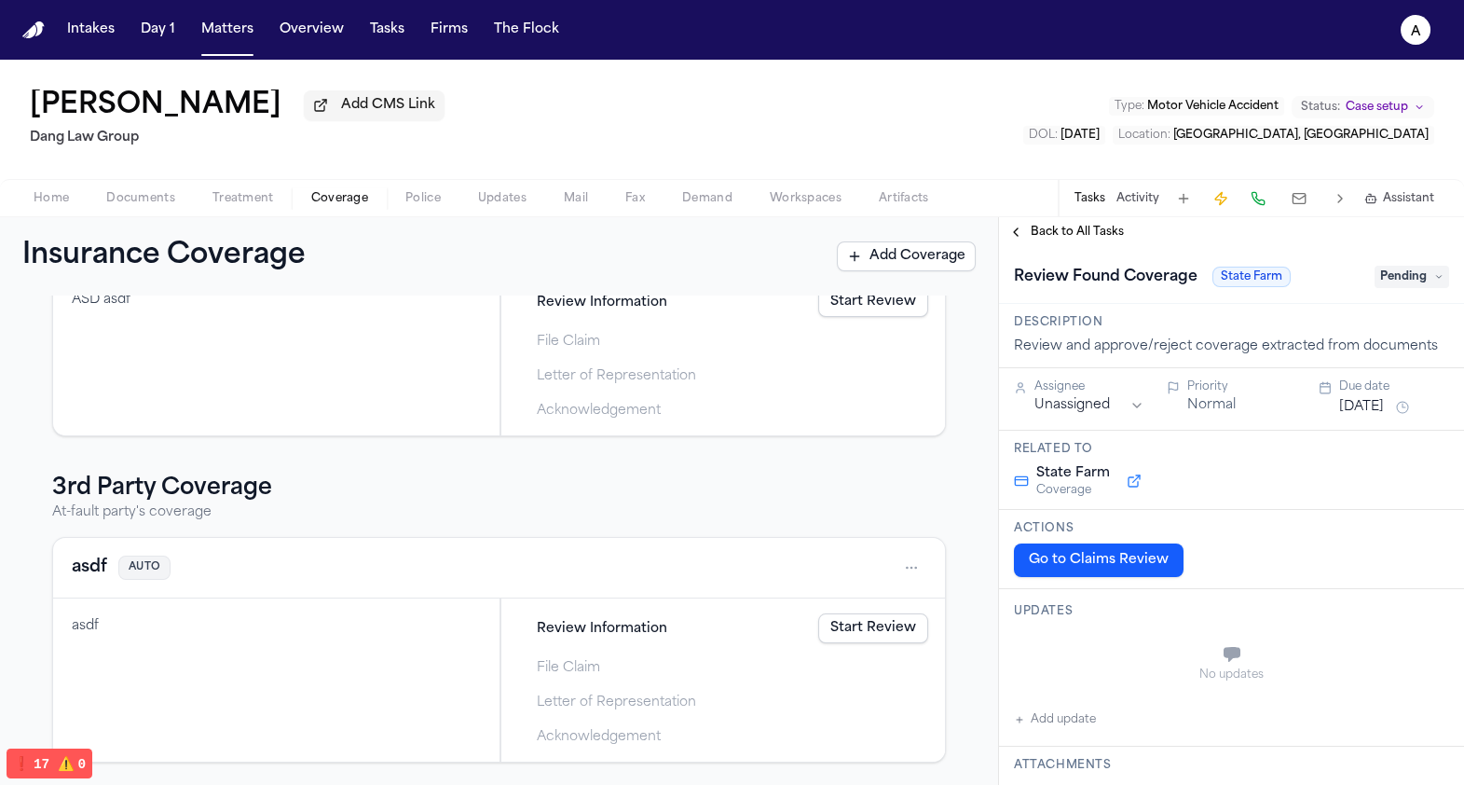
click at [1419, 273] on span "Pending" at bounding box center [1412, 277] width 75 height 22
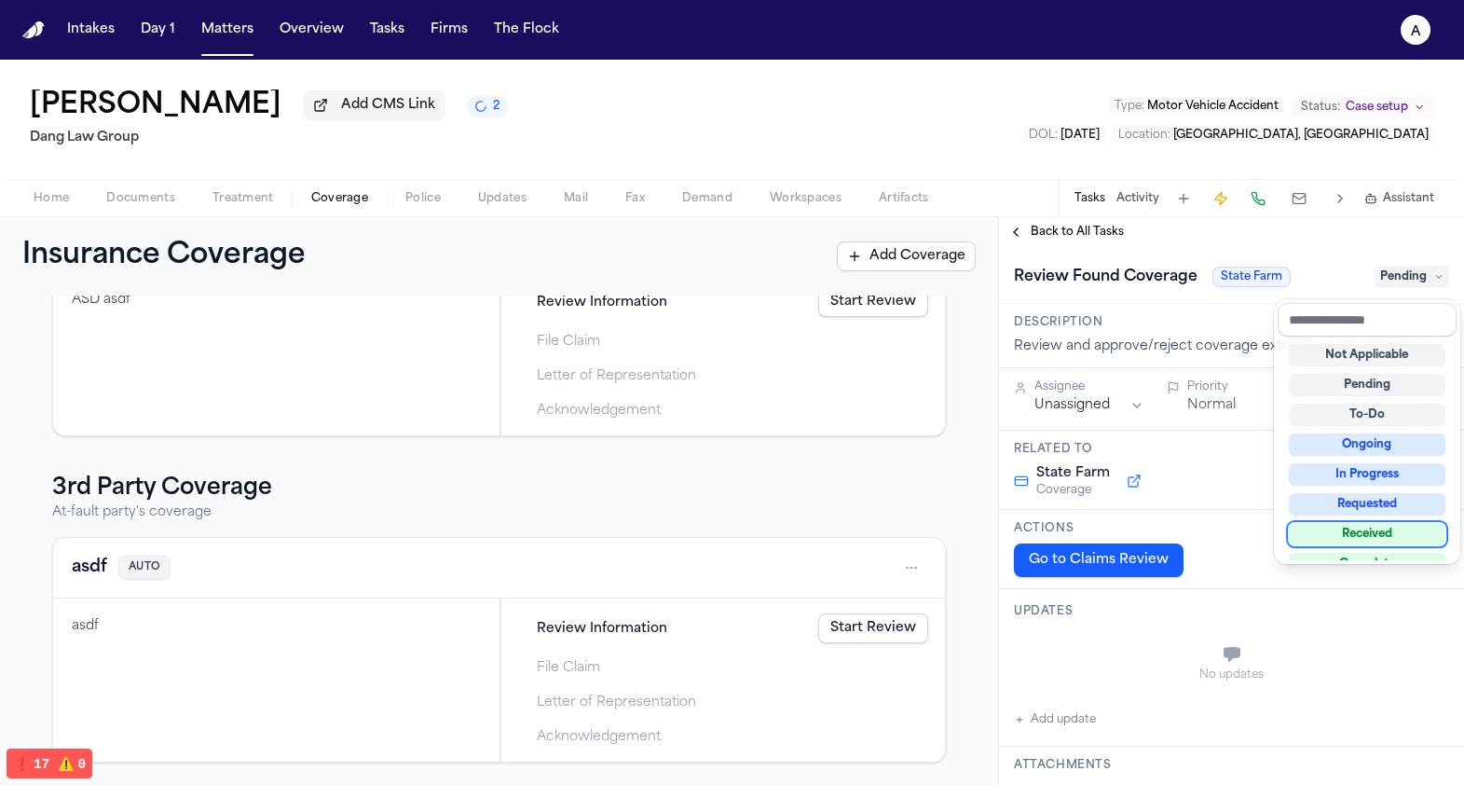
click at [1372, 528] on div "Received" at bounding box center [1367, 534] width 157 height 22
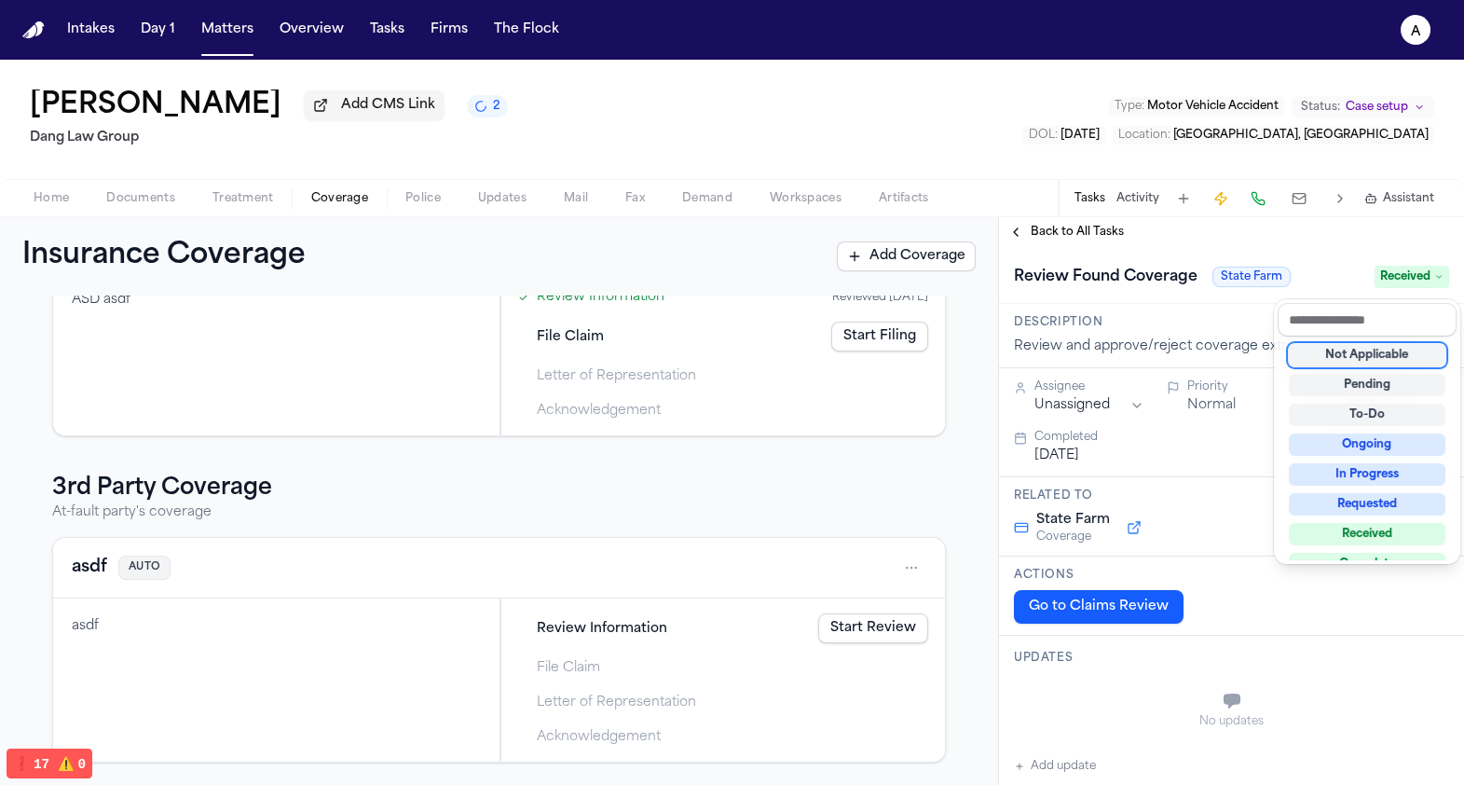
click at [935, 472] on div "**********" at bounding box center [732, 501] width 1464 height 568
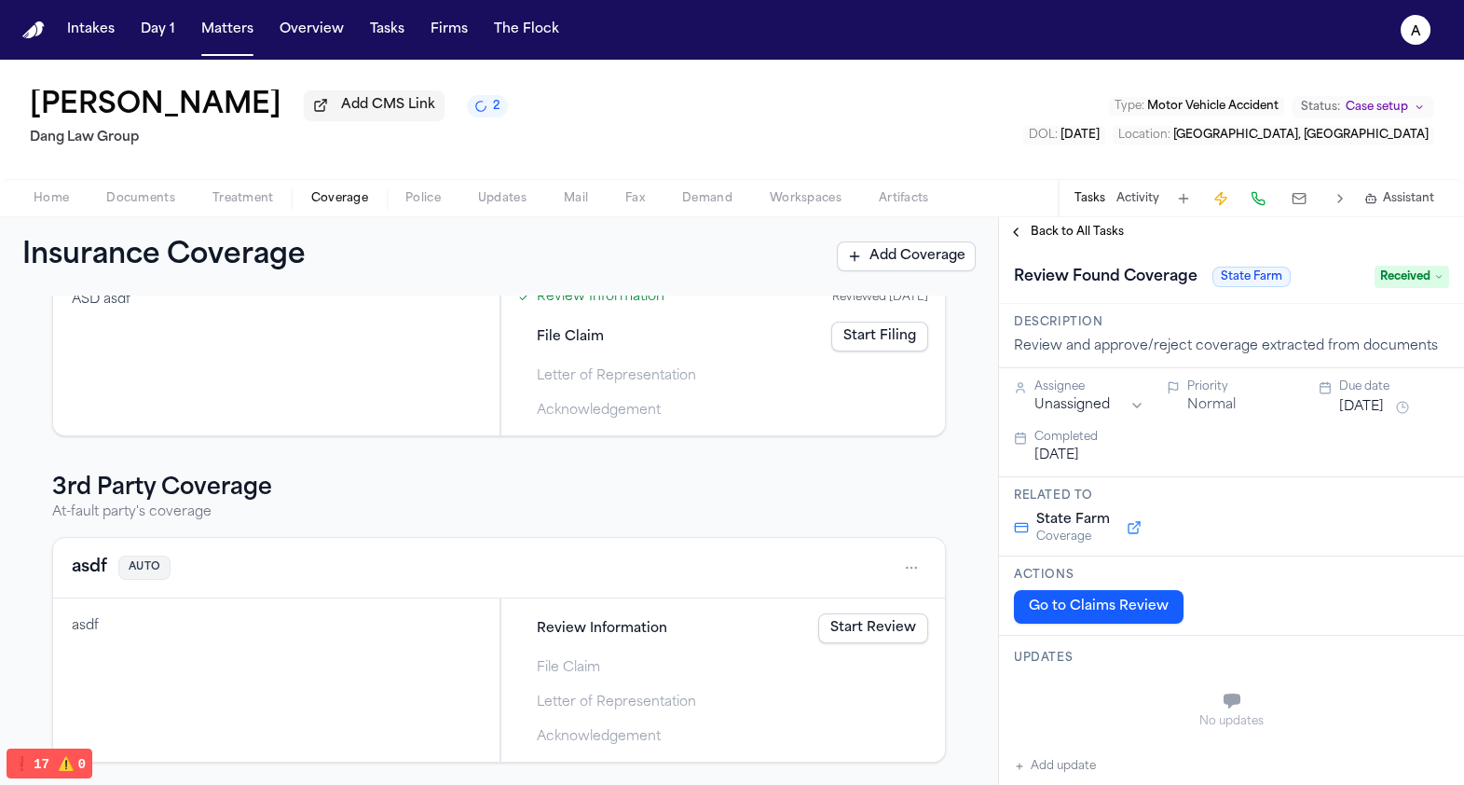
click at [838, 631] on link "Start Review" at bounding box center [873, 628] width 110 height 30
